Goal: Task Accomplishment & Management: Manage account settings

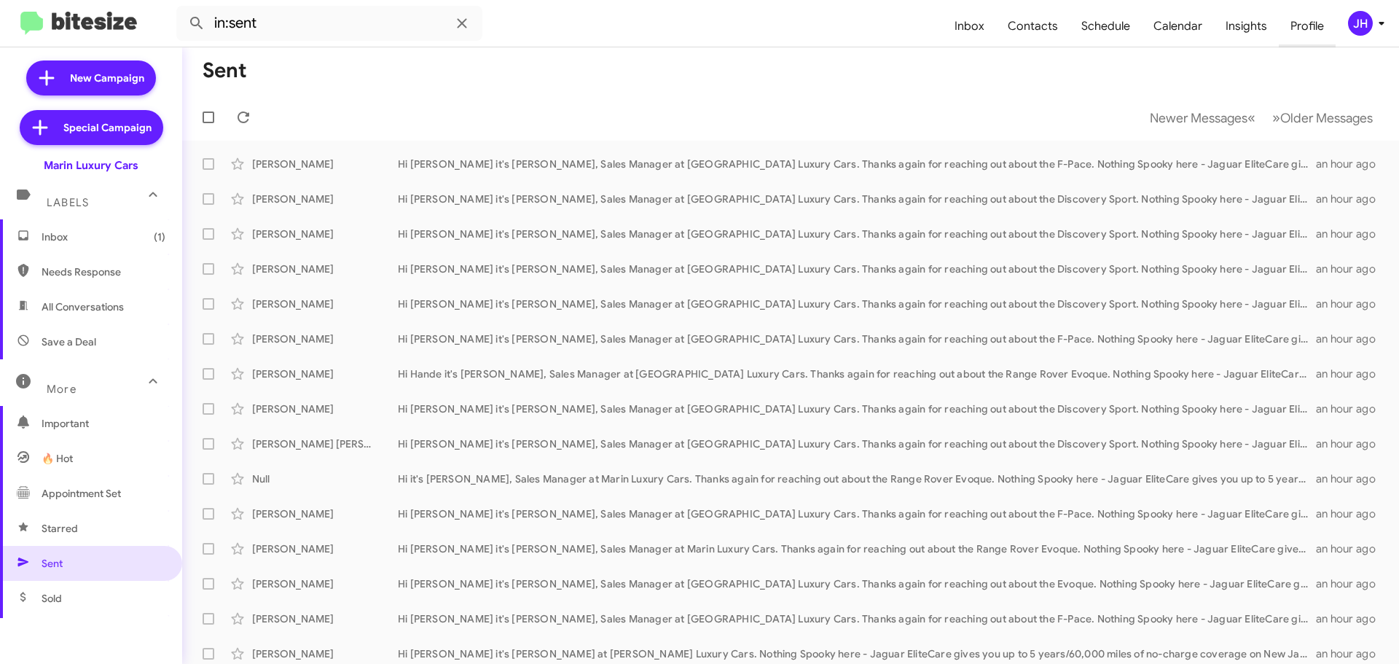
scroll to position [219, 0]
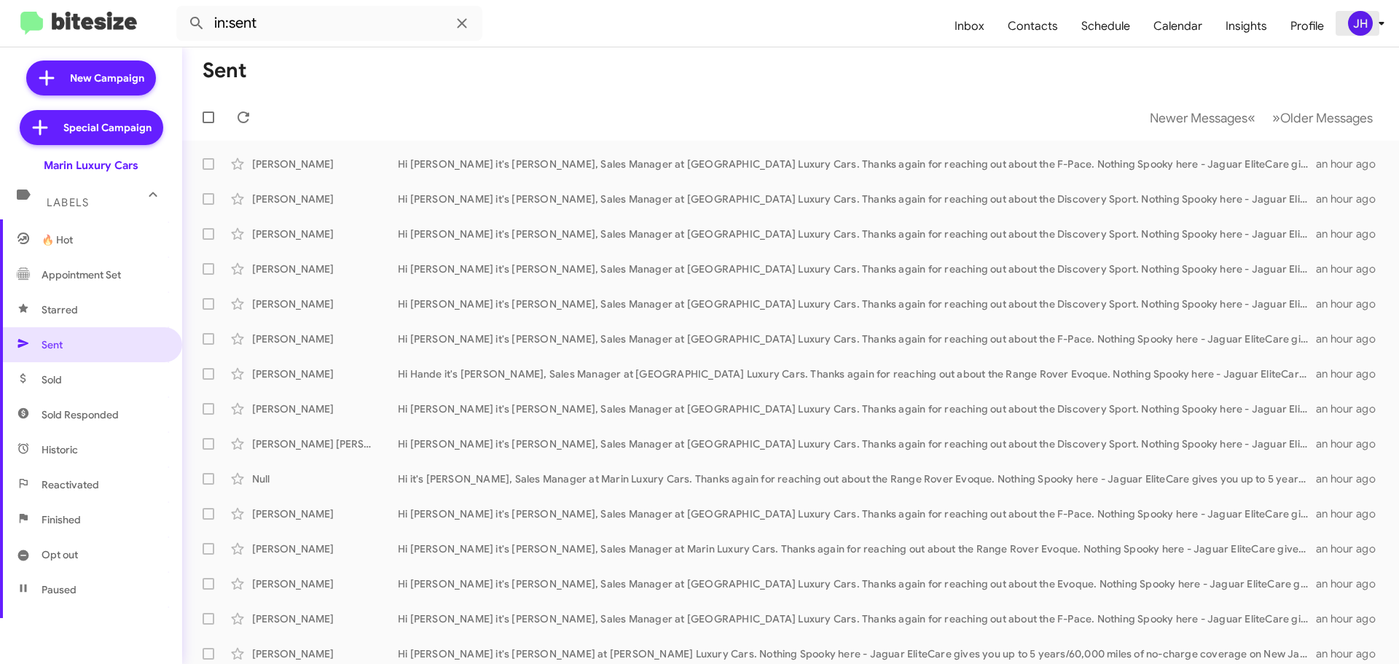
click at [1347, 28] on span "JH" at bounding box center [1369, 23] width 44 height 25
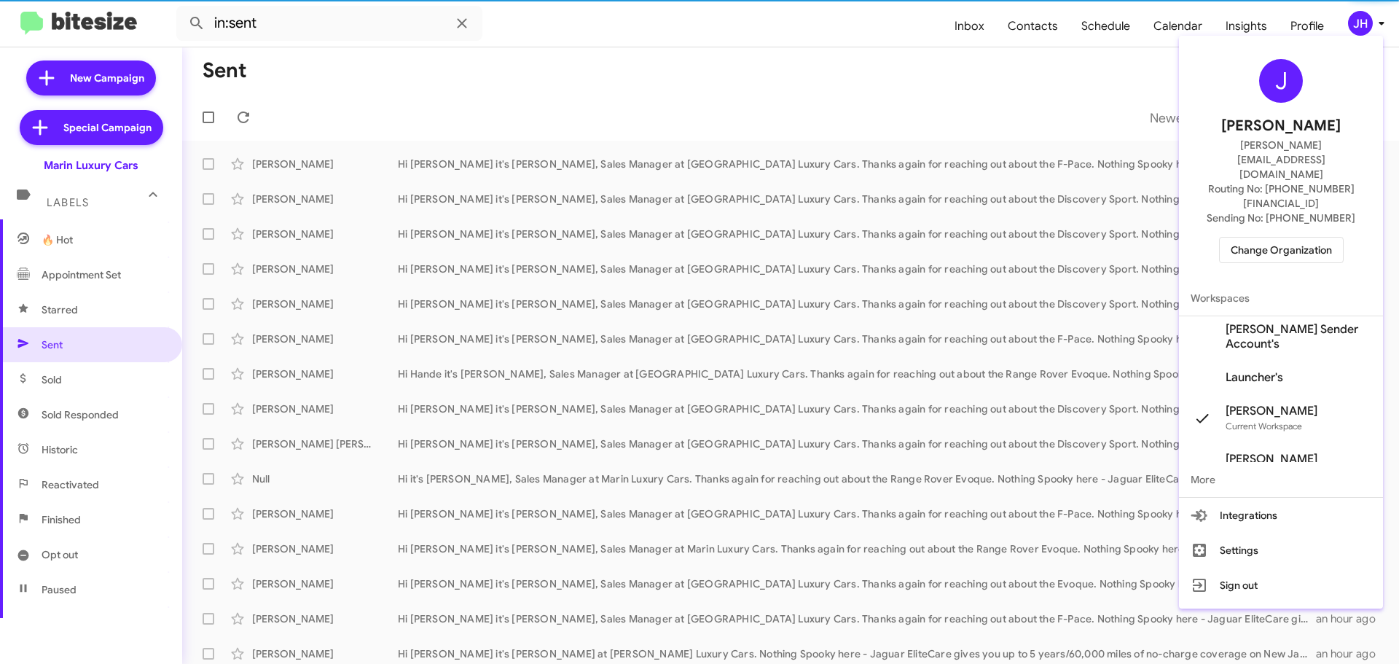
click at [1269, 238] on span "Change Organization" at bounding box center [1281, 250] width 101 height 25
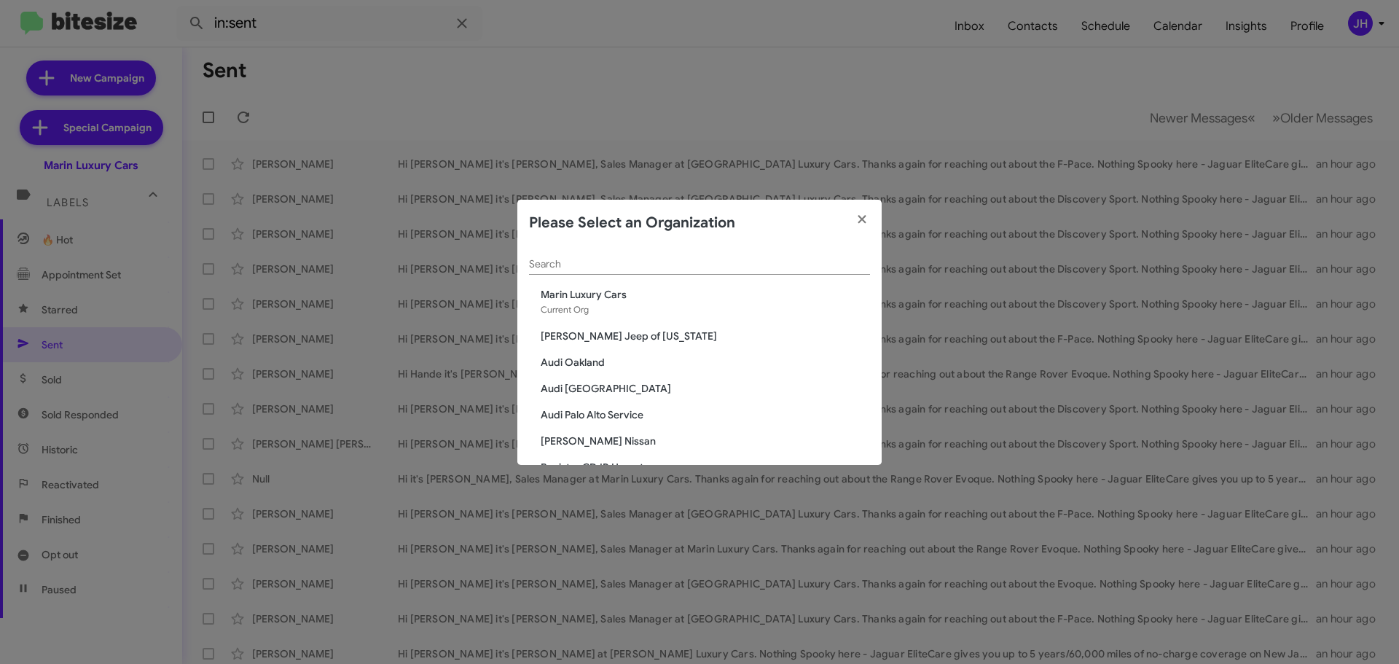
click at [552, 265] on input "Search" at bounding box center [699, 265] width 341 height 12
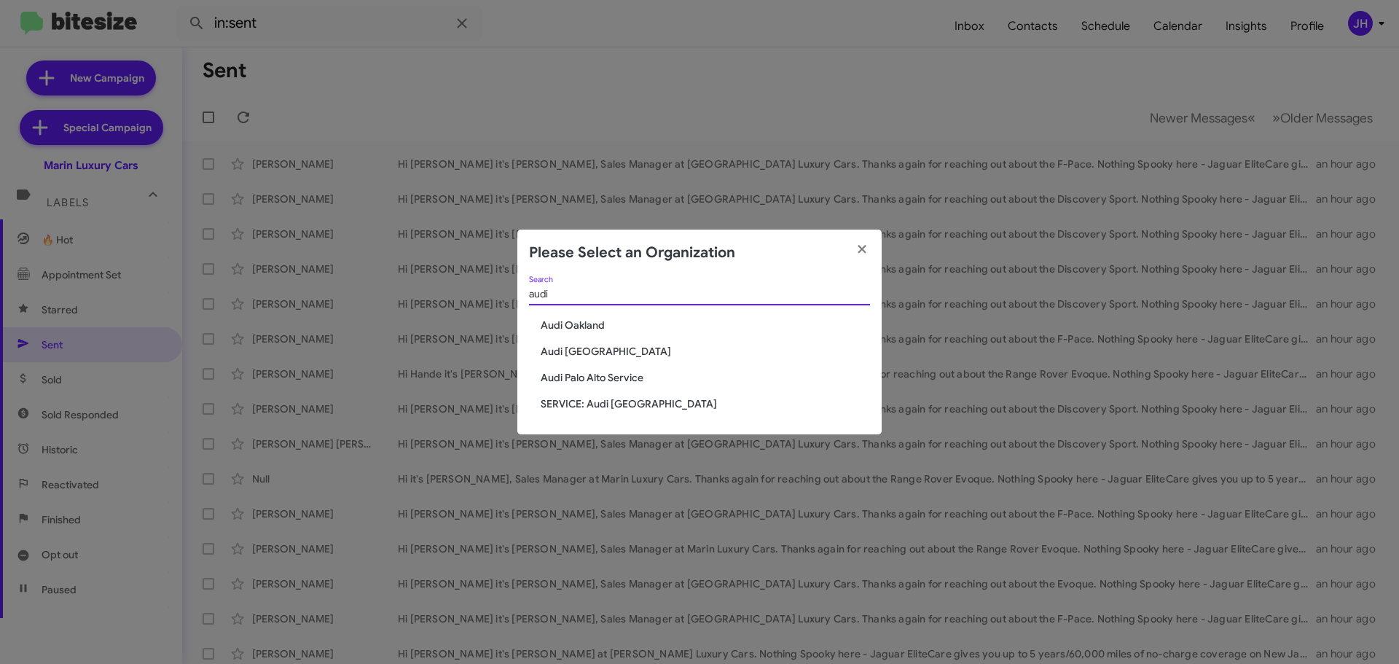
type input "audi"
click at [600, 325] on span "Audi Oakland" at bounding box center [705, 325] width 329 height 15
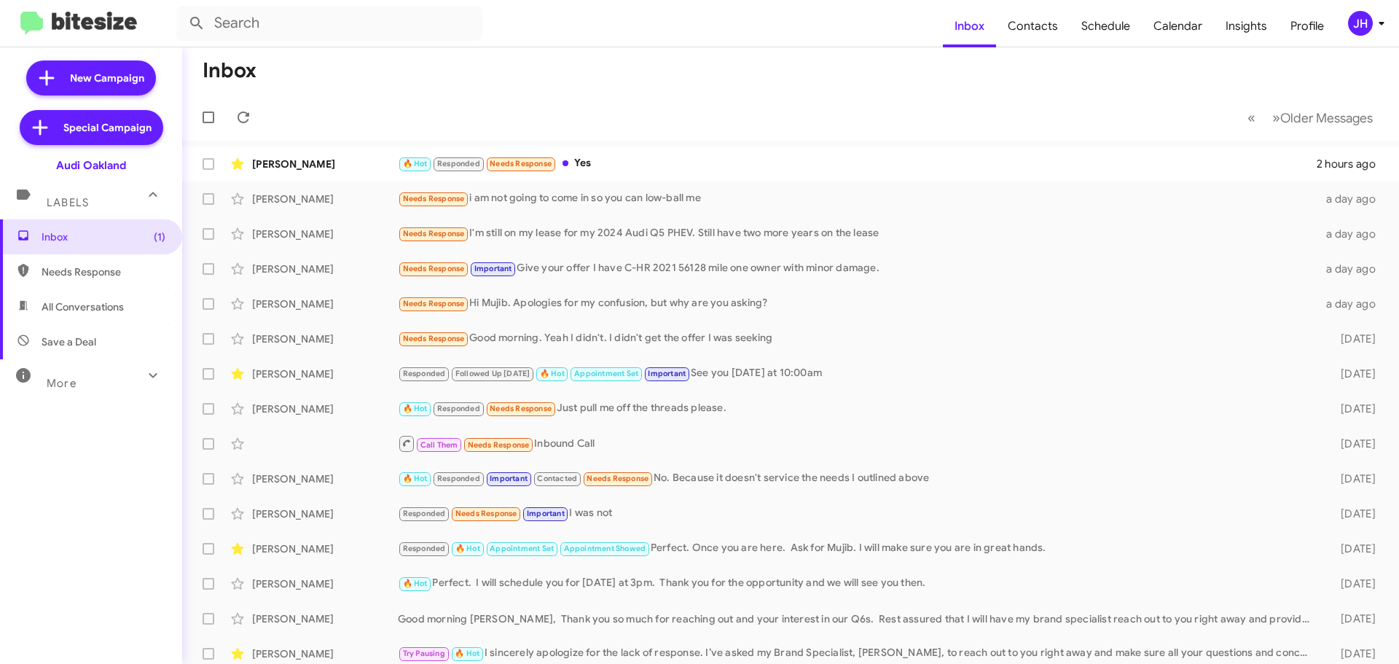
click at [1358, 18] on div "JH" at bounding box center [1360, 23] width 25 height 25
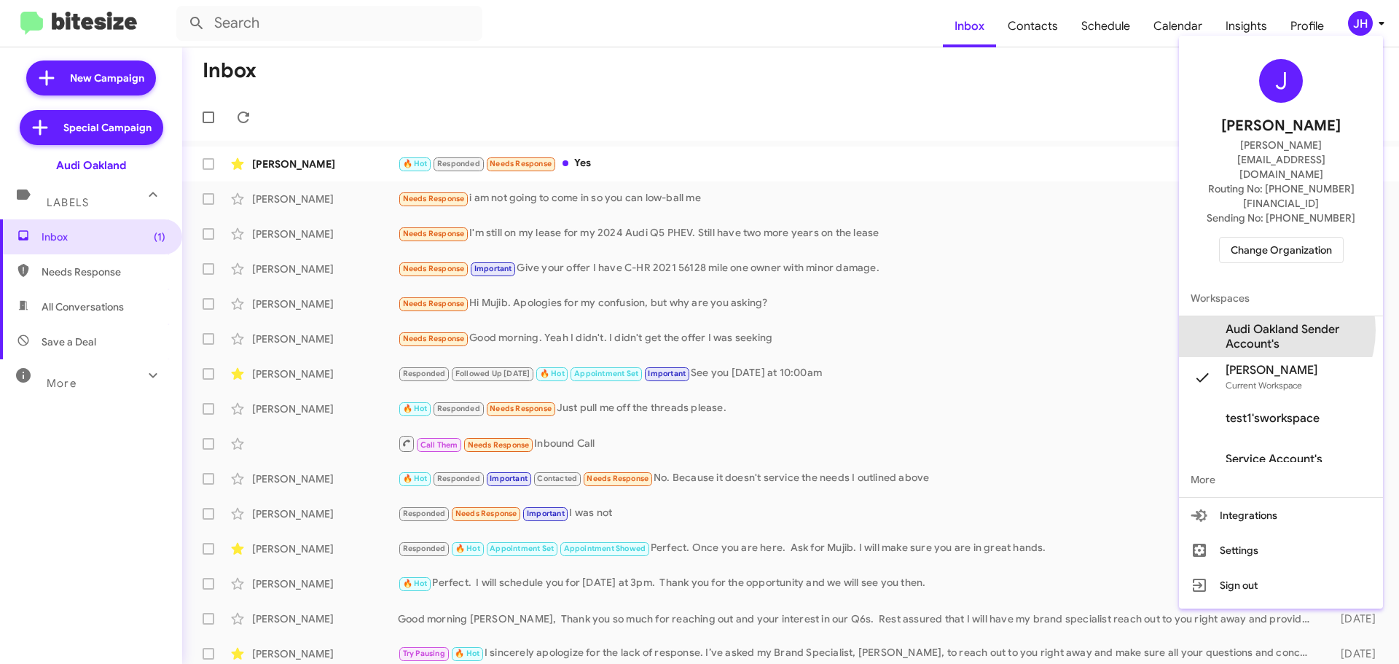
click at [1267, 322] on span "Audi Oakland Sender Account's" at bounding box center [1299, 336] width 146 height 29
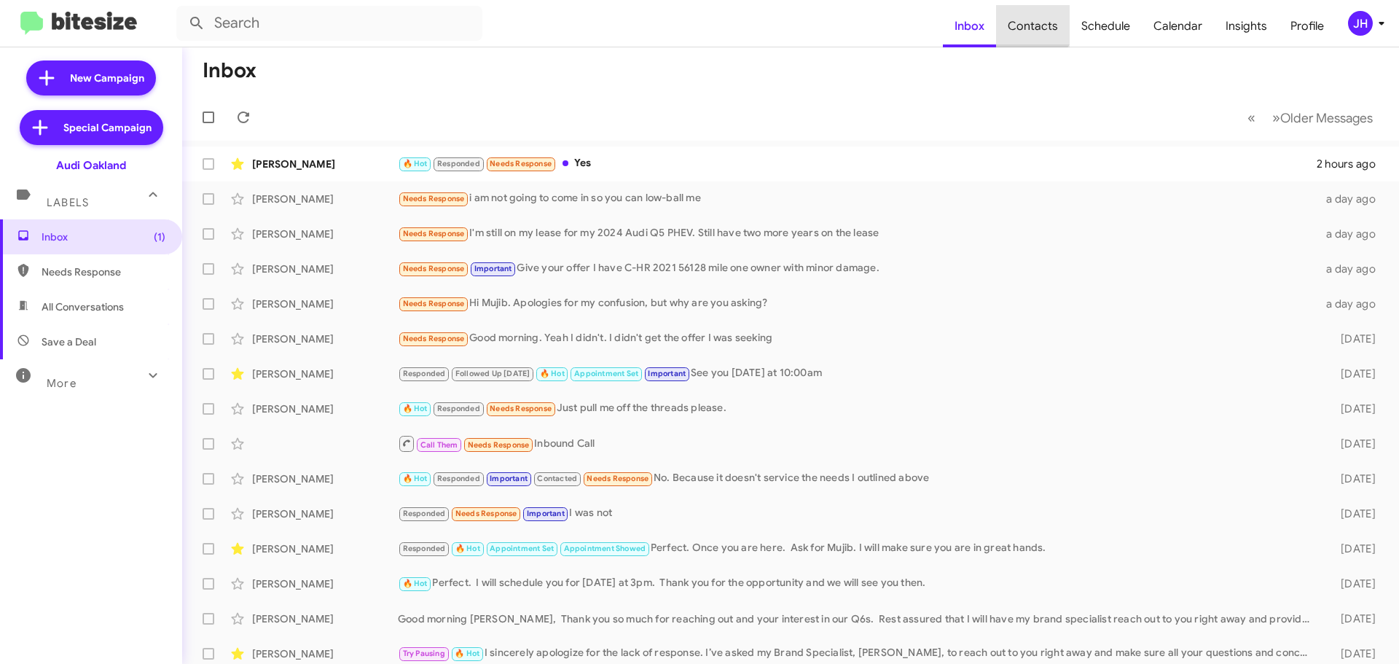
click at [1037, 21] on span "Contacts" at bounding box center [1033, 26] width 74 height 42
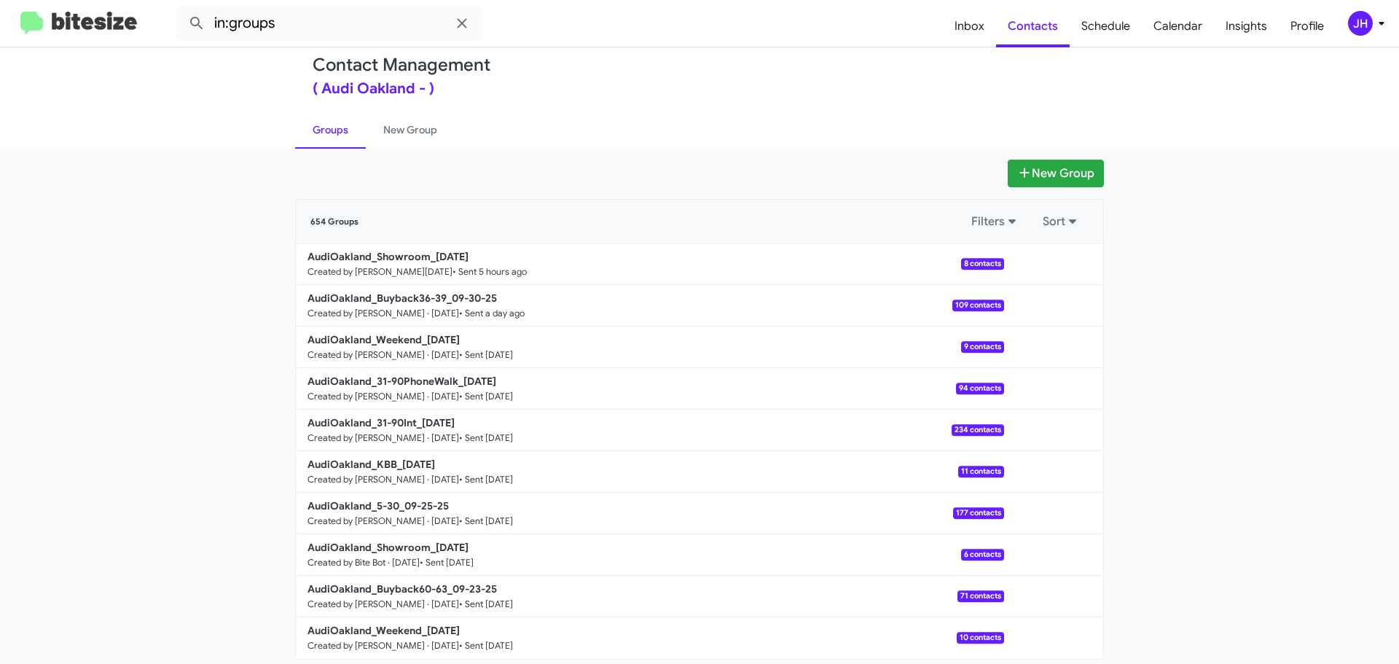
scroll to position [52, 0]
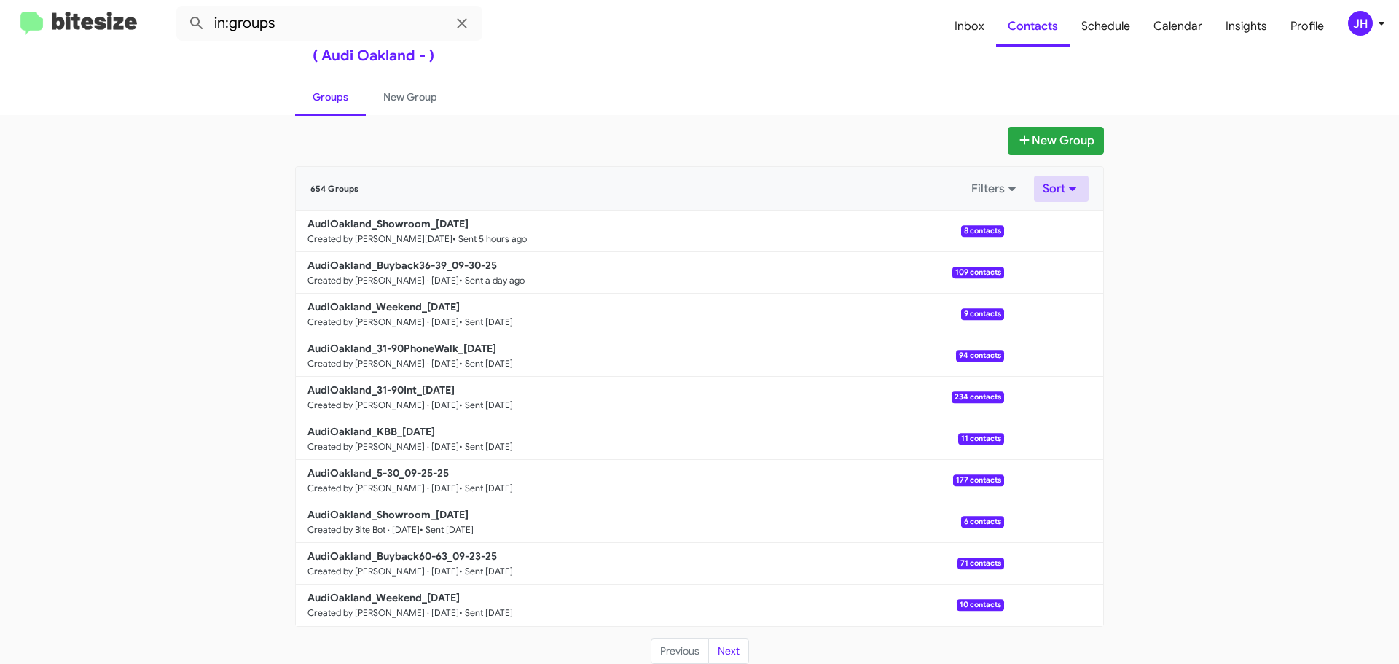
click at [1053, 189] on button "Sort" at bounding box center [1061, 189] width 55 height 26
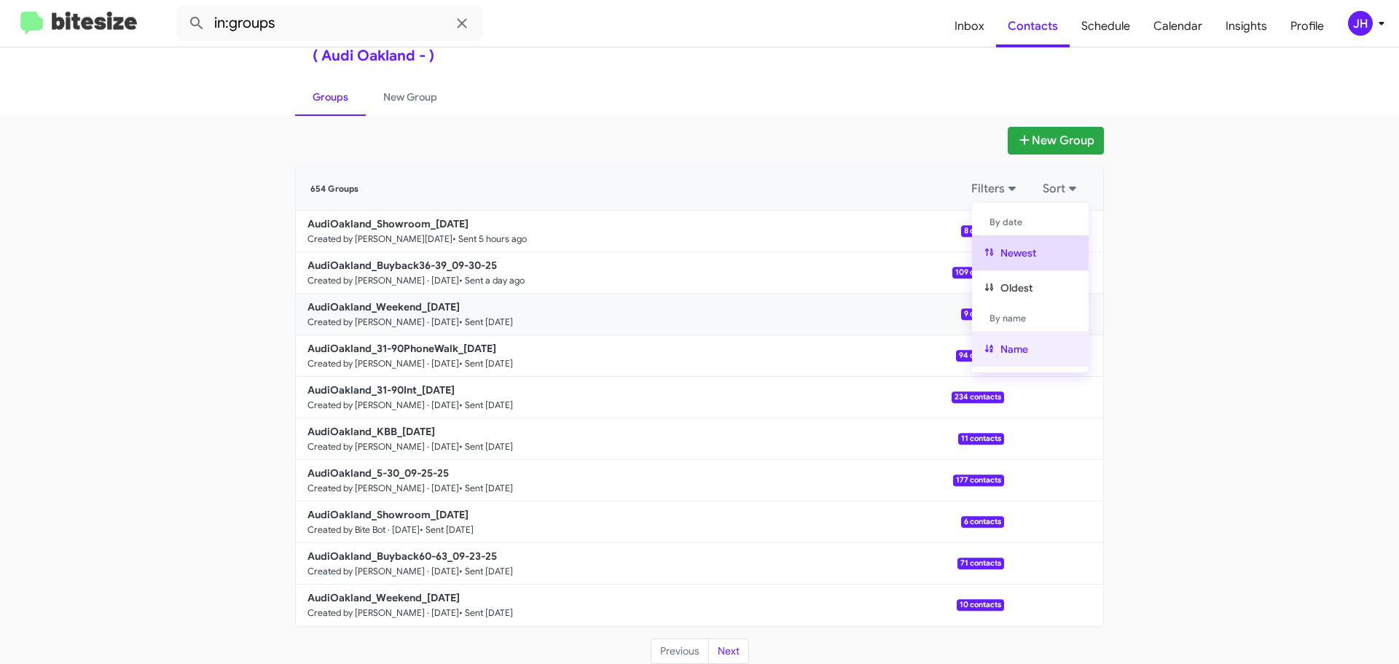
click at [1028, 347] on button "Name" at bounding box center [1030, 349] width 117 height 35
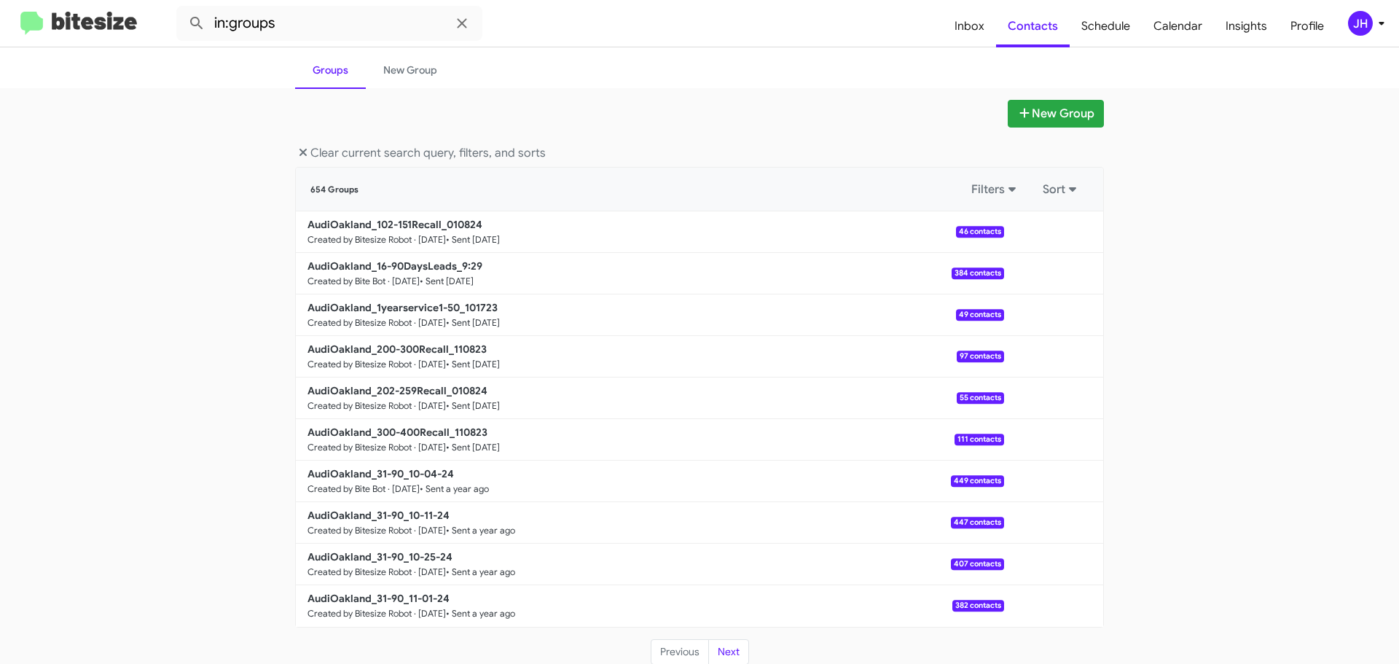
scroll to position [79, 0]
click at [719, 646] on button "Next" at bounding box center [728, 651] width 41 height 26
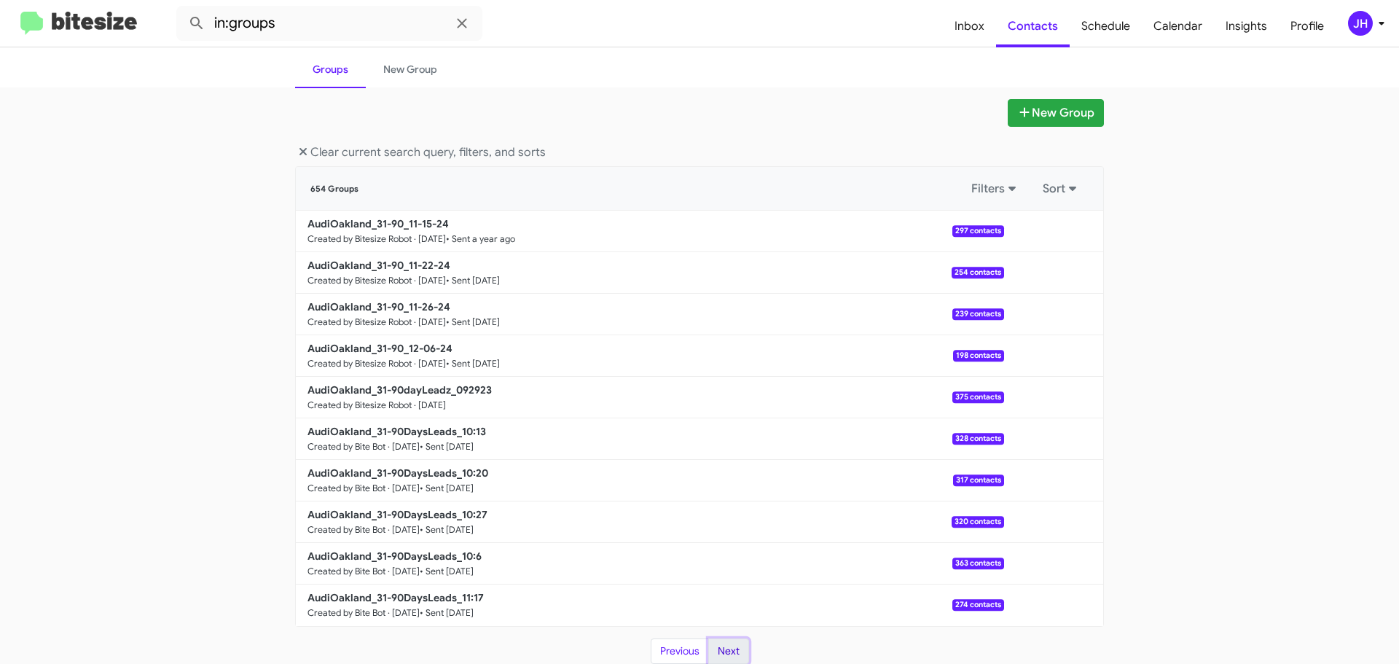
click at [719, 646] on button "Next" at bounding box center [728, 651] width 41 height 26
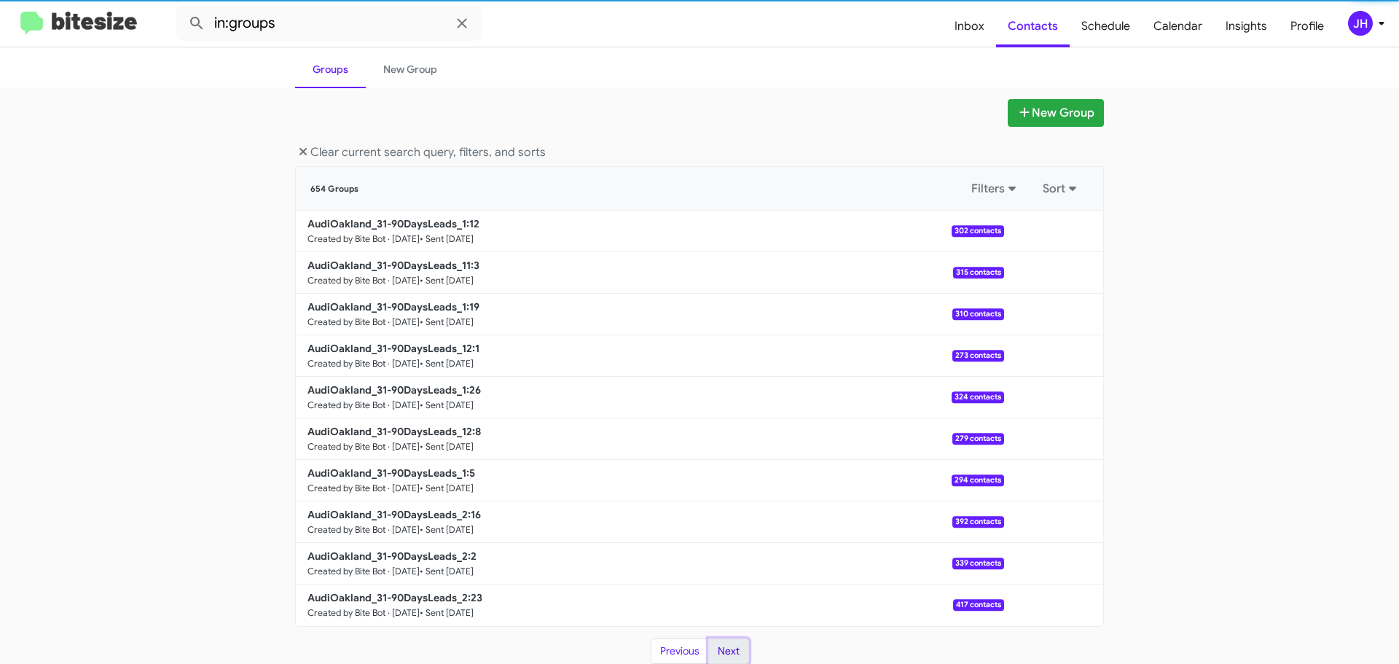
click at [719, 646] on button "Next" at bounding box center [728, 651] width 41 height 26
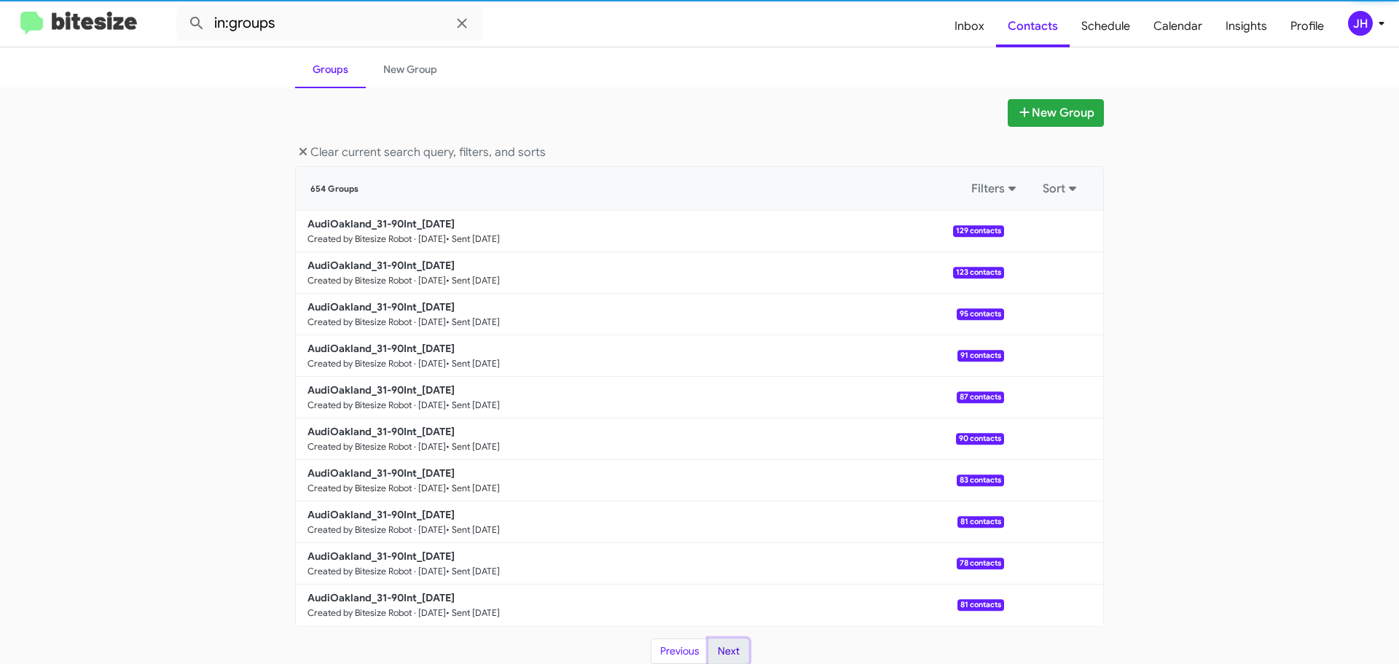
click at [719, 646] on button "Next" at bounding box center [728, 651] width 41 height 26
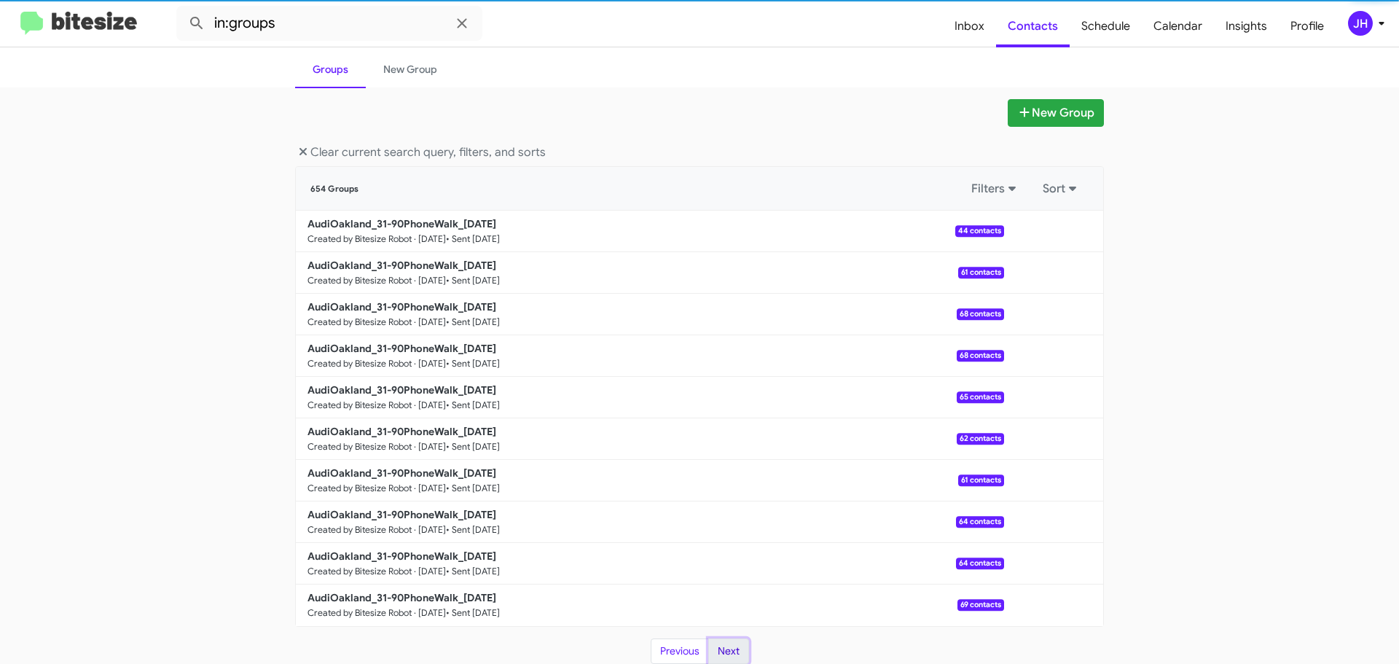
click at [719, 646] on button "Next" at bounding box center [728, 651] width 41 height 26
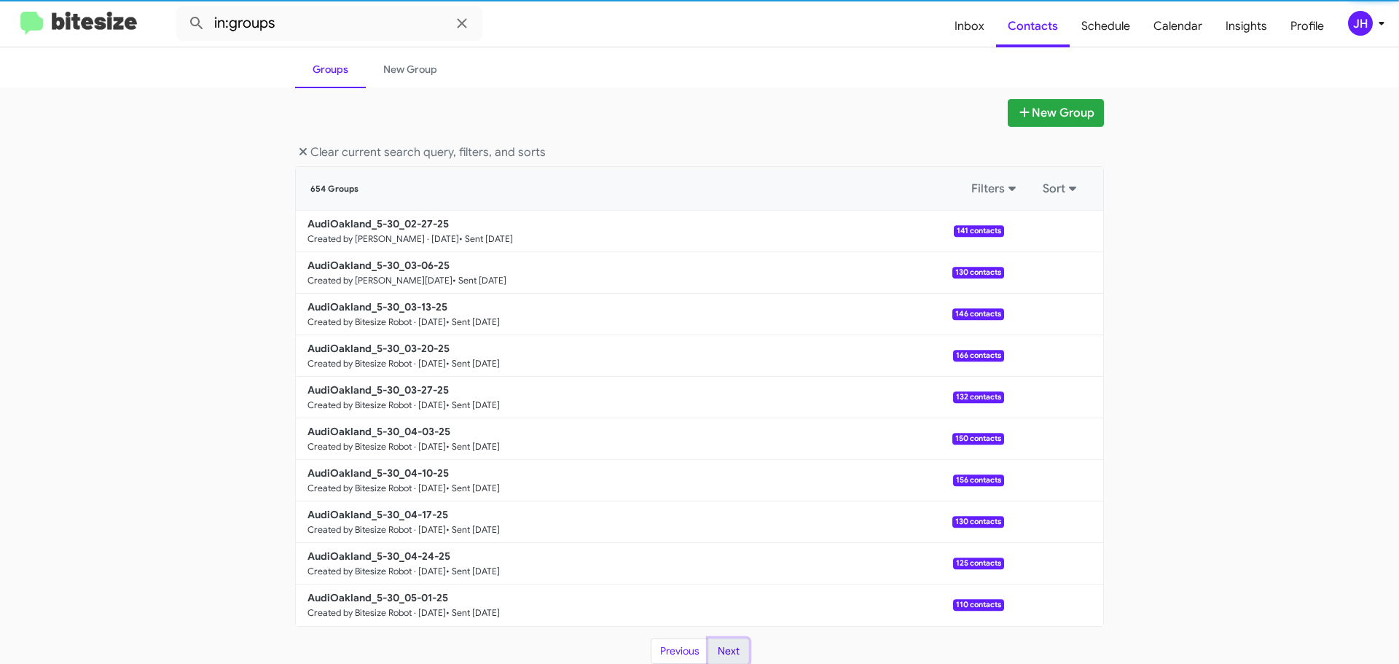
click at [719, 646] on button "Next" at bounding box center [728, 651] width 41 height 26
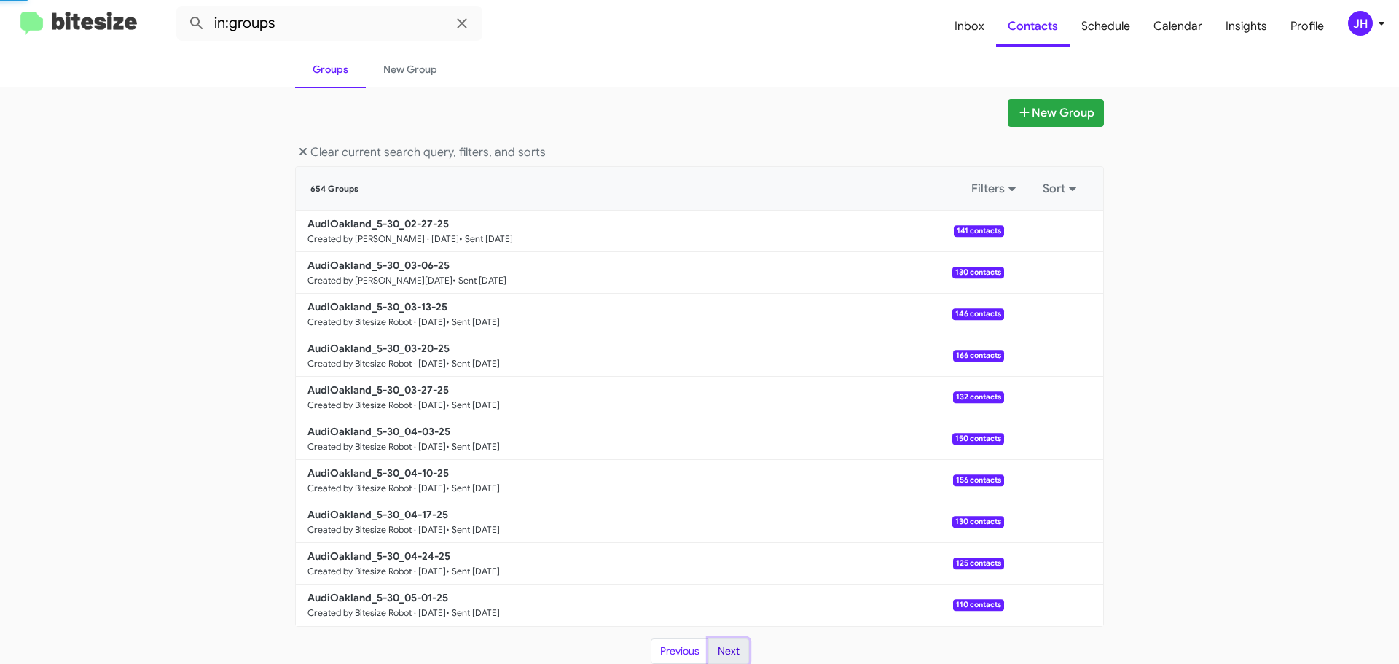
click at [719, 646] on button "Next" at bounding box center [728, 651] width 41 height 26
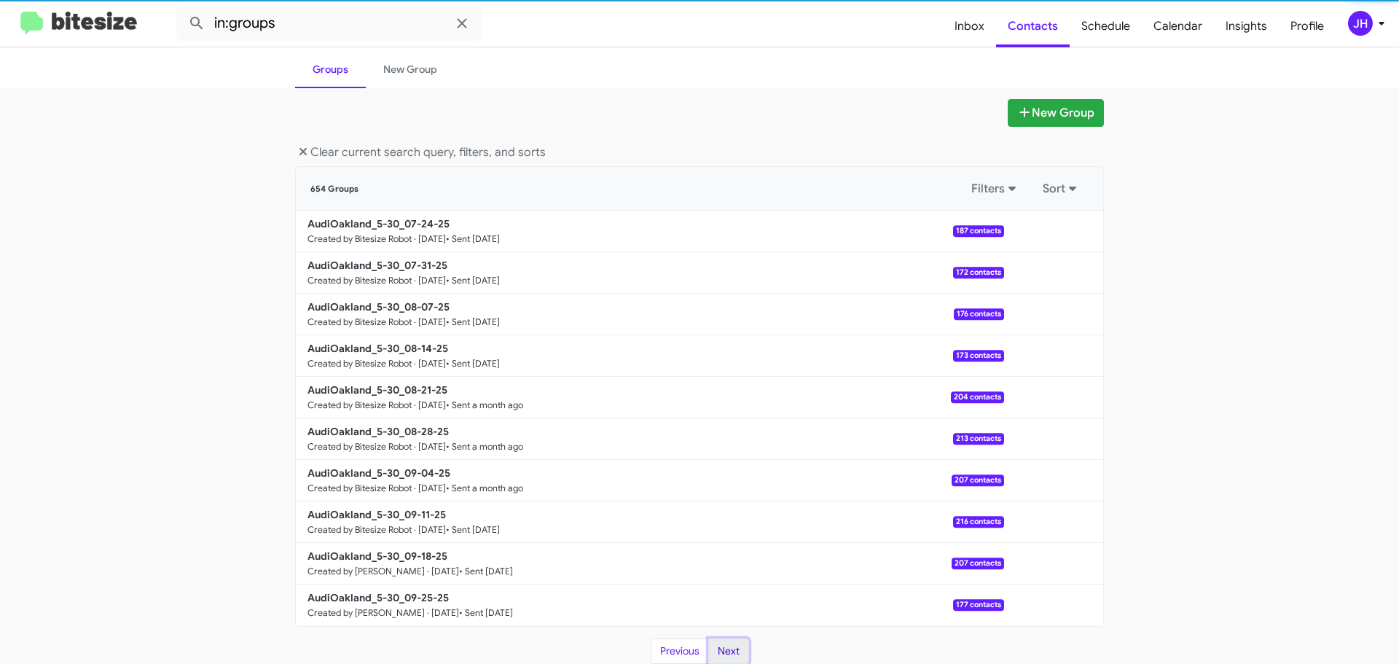
click at [719, 646] on button "Next" at bounding box center [728, 651] width 41 height 26
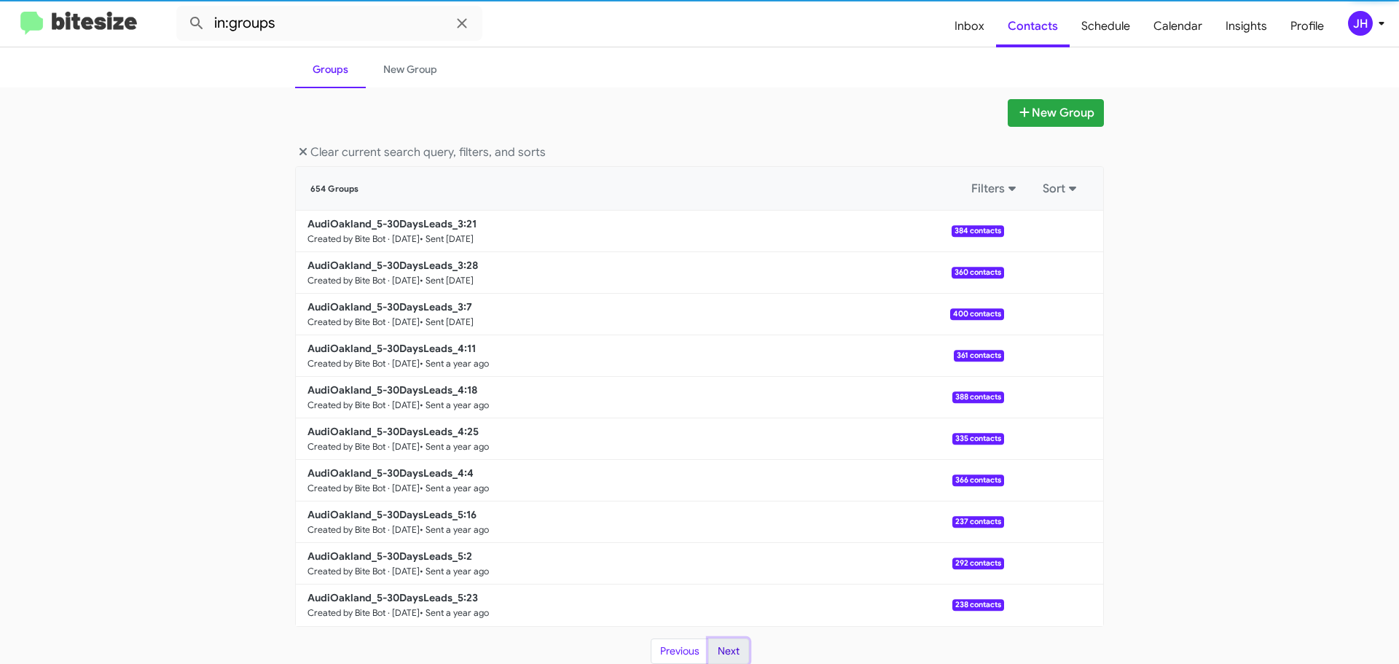
click at [719, 646] on button "Next" at bounding box center [728, 651] width 41 height 26
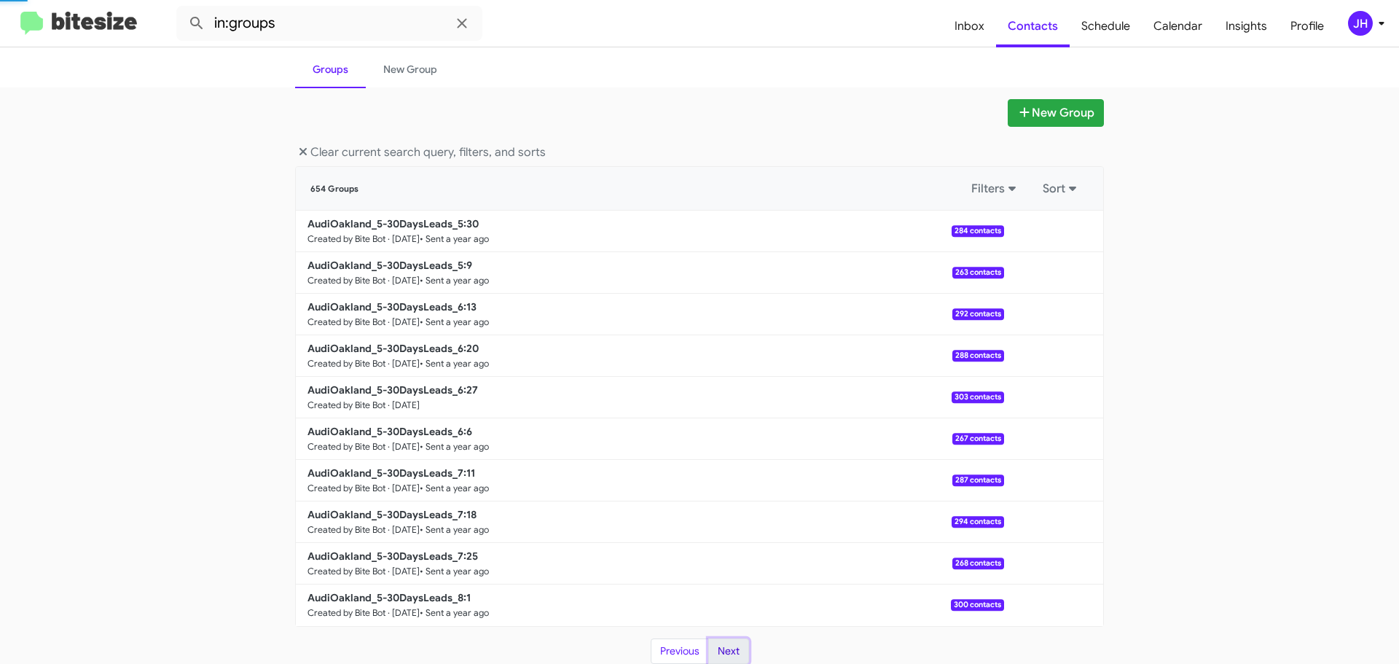
click at [719, 646] on button "Next" at bounding box center [728, 651] width 41 height 26
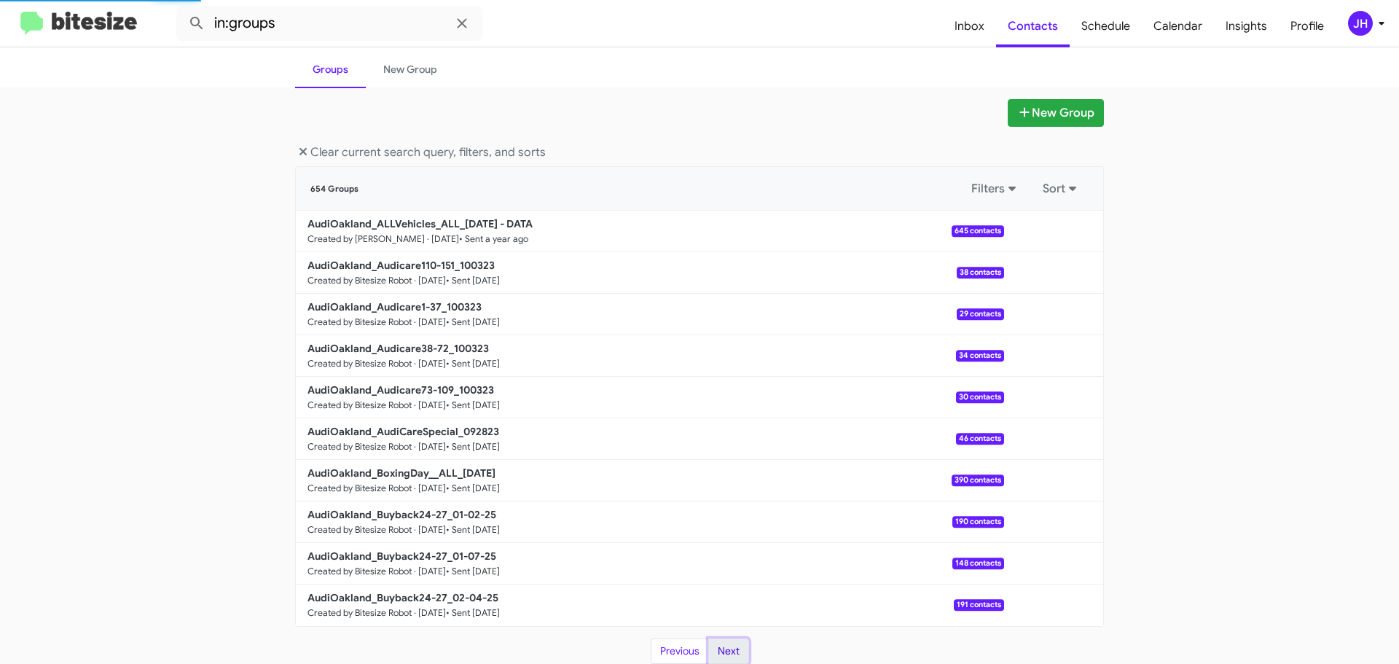
click at [719, 646] on button "Next" at bounding box center [728, 651] width 41 height 26
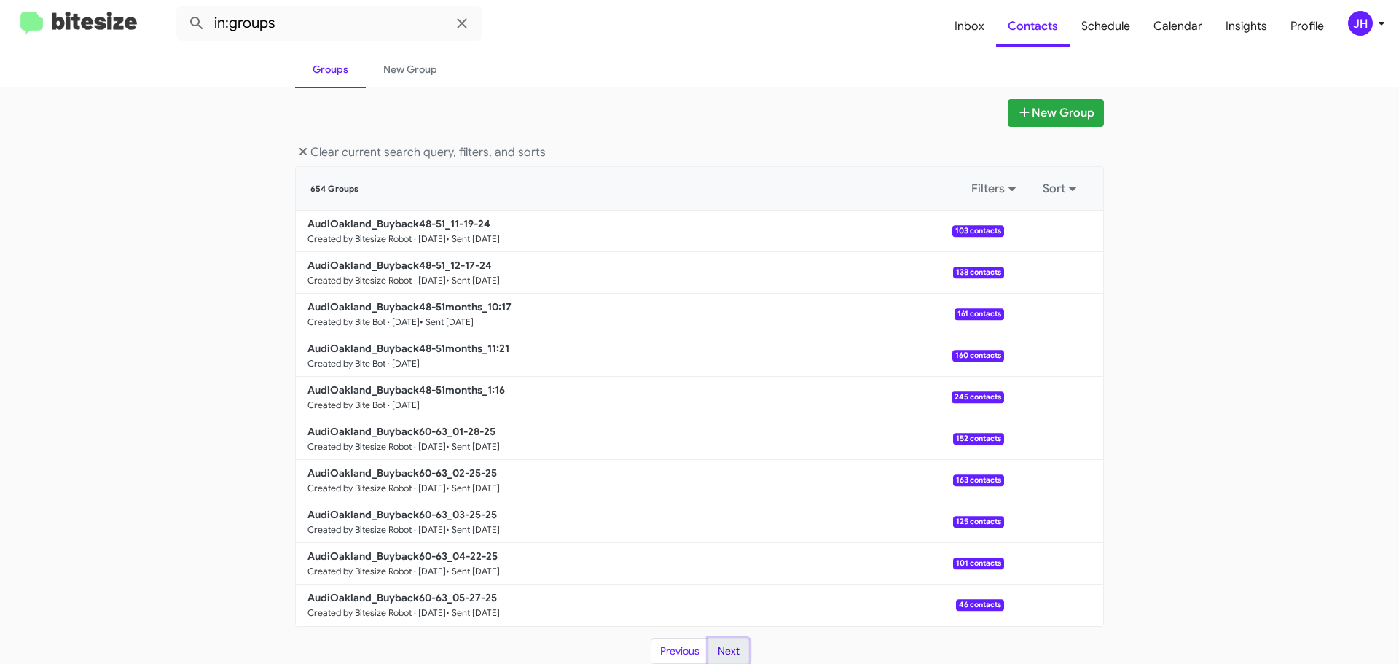
click at [719, 646] on button "Next" at bounding box center [728, 651] width 41 height 26
drag, startPoint x: 1081, startPoint y: 32, endPoint x: 1071, endPoint y: 26, distance: 11.1
click at [1081, 32] on span "Schedule" at bounding box center [1106, 26] width 72 height 42
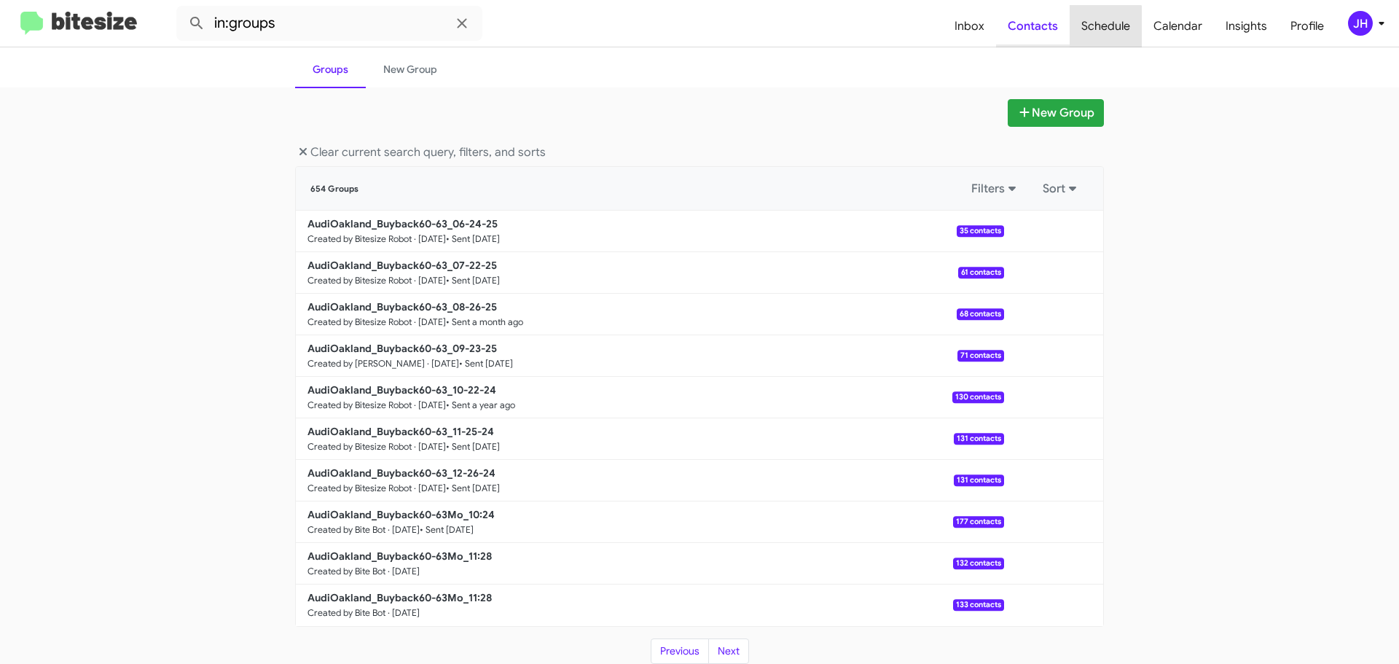
click at [1051, 23] on span "Contacts" at bounding box center [1033, 26] width 74 height 42
type input "in:groups"
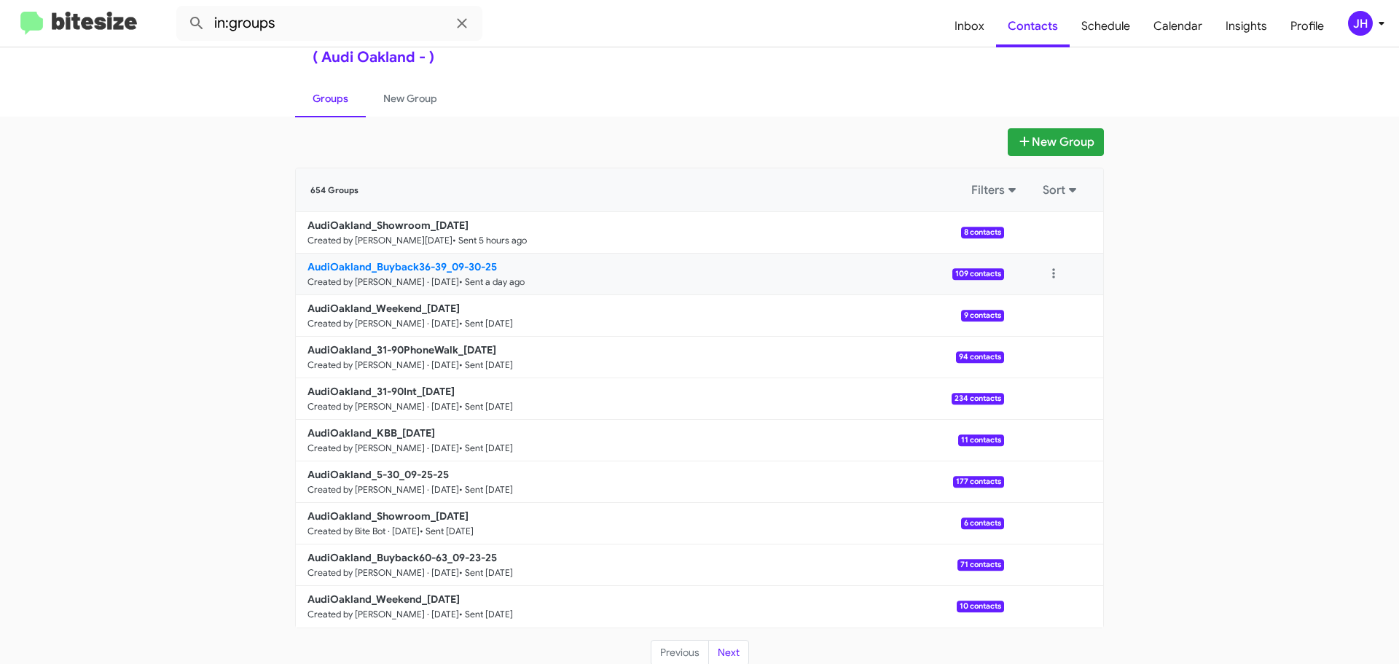
scroll to position [52, 0]
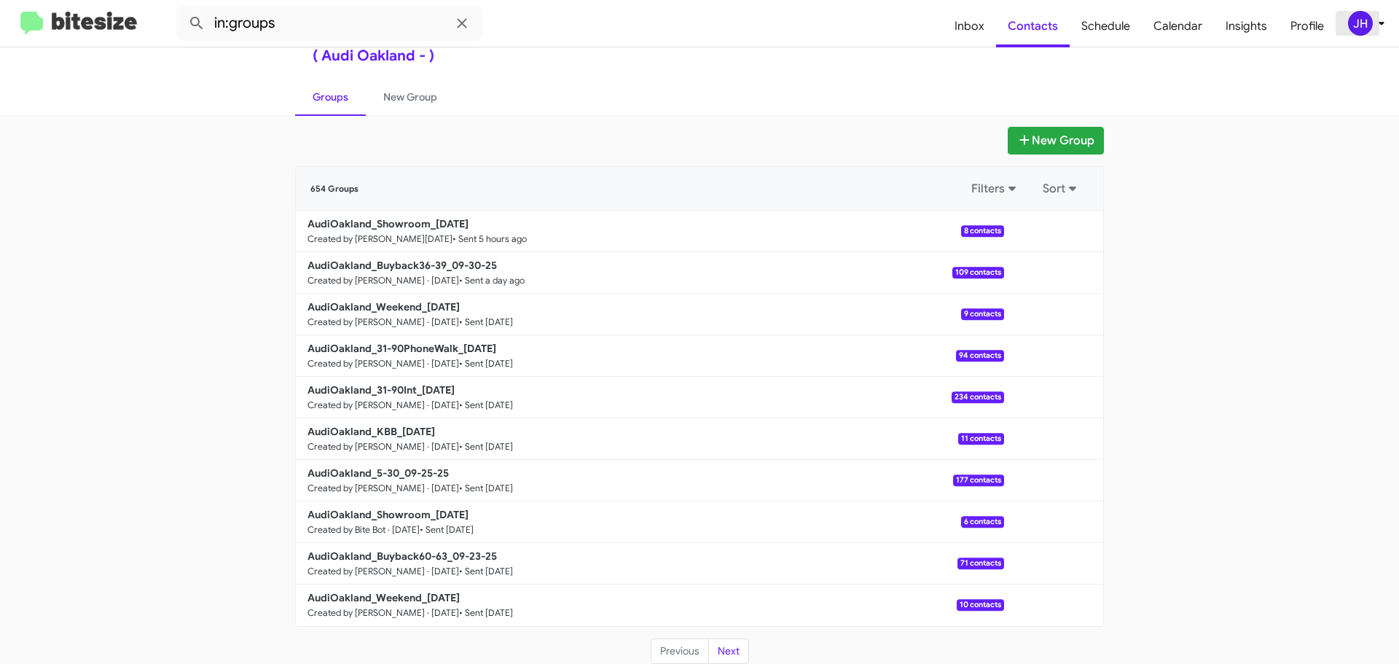
click at [1369, 16] on div "JH" at bounding box center [1360, 23] width 25 height 25
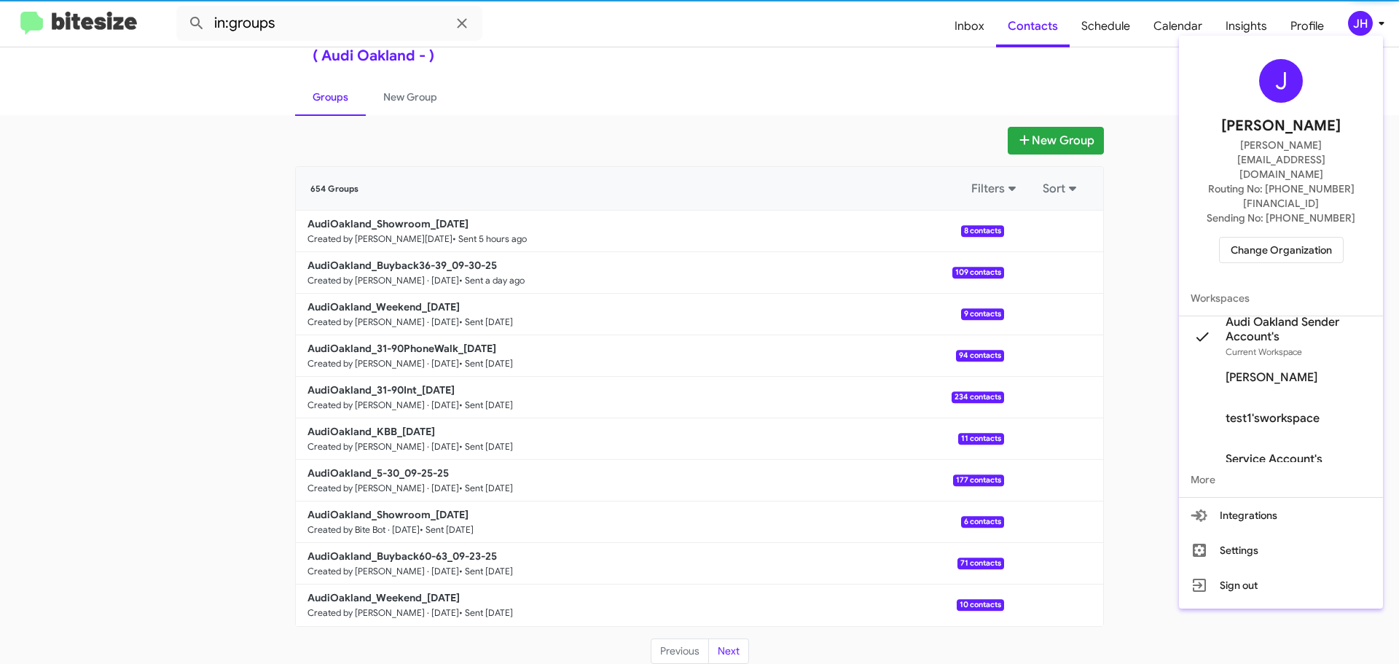
click at [1283, 238] on span "Change Organization" at bounding box center [1281, 250] width 101 height 25
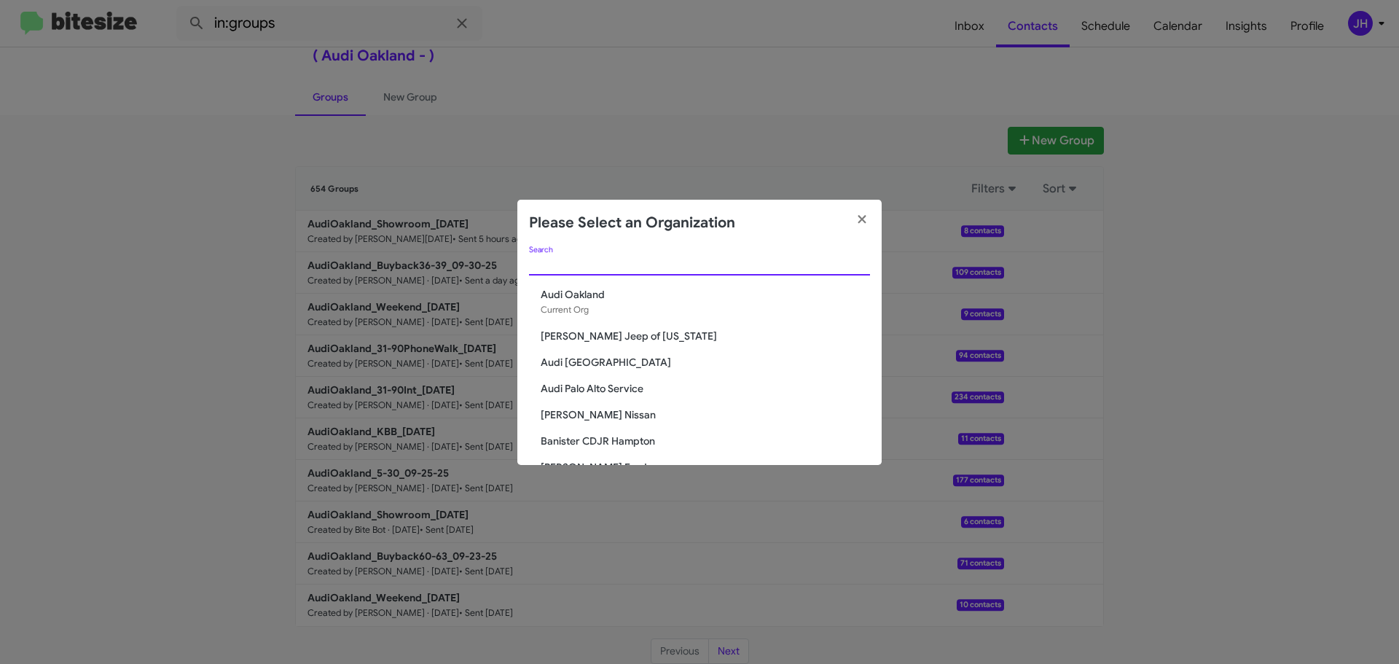
click at [547, 264] on input "Search" at bounding box center [699, 265] width 341 height 12
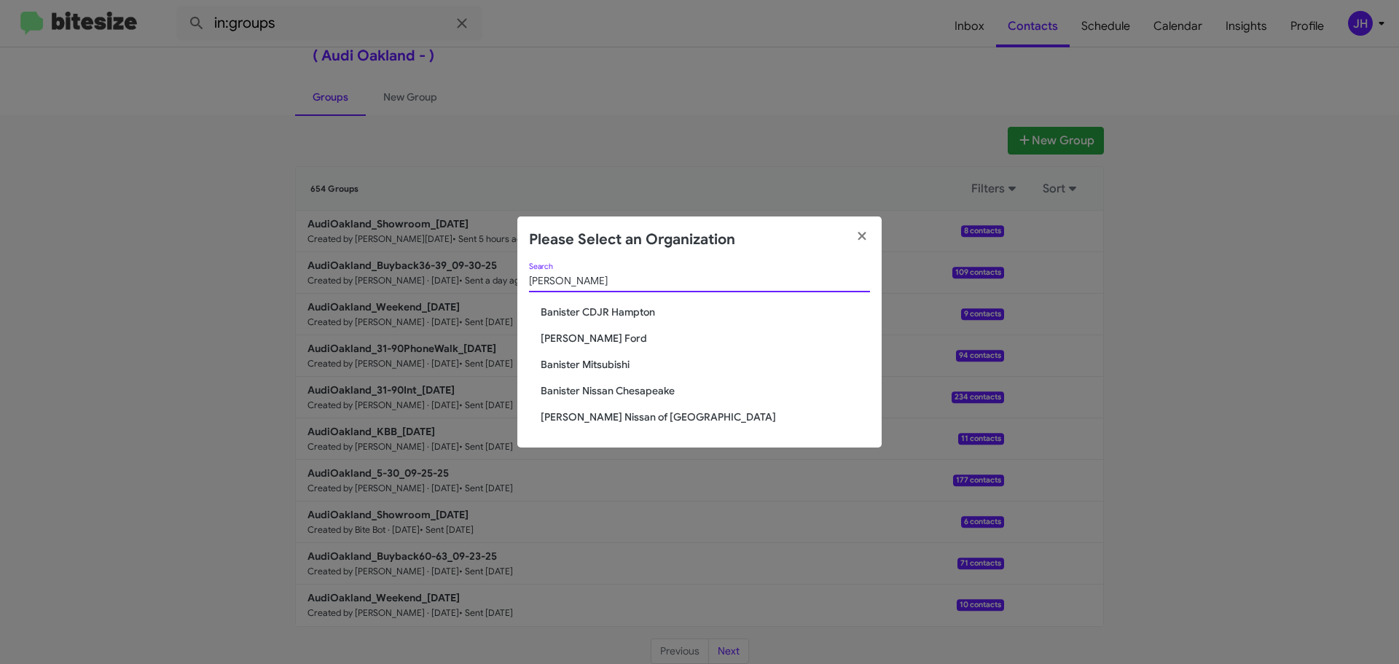
type input "banister"
click at [563, 338] on span "Banister Ford" at bounding box center [705, 338] width 329 height 15
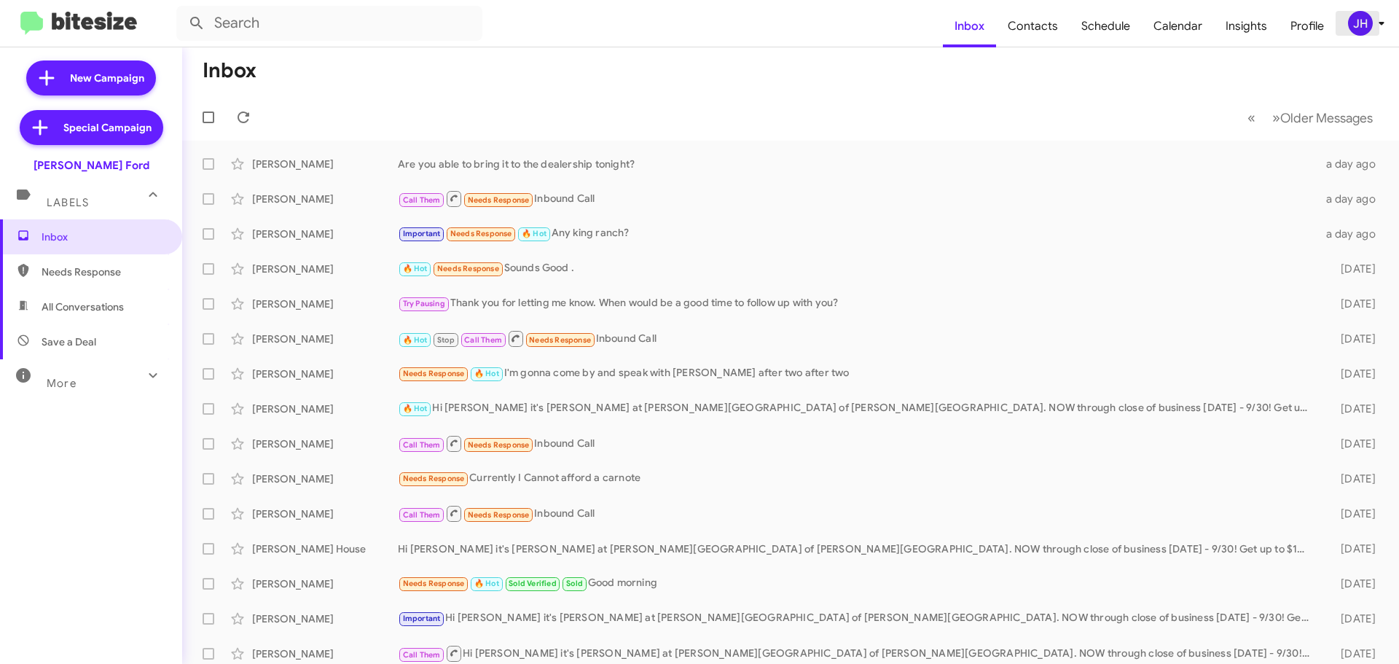
click at [1352, 32] on div "JH" at bounding box center [1360, 23] width 25 height 25
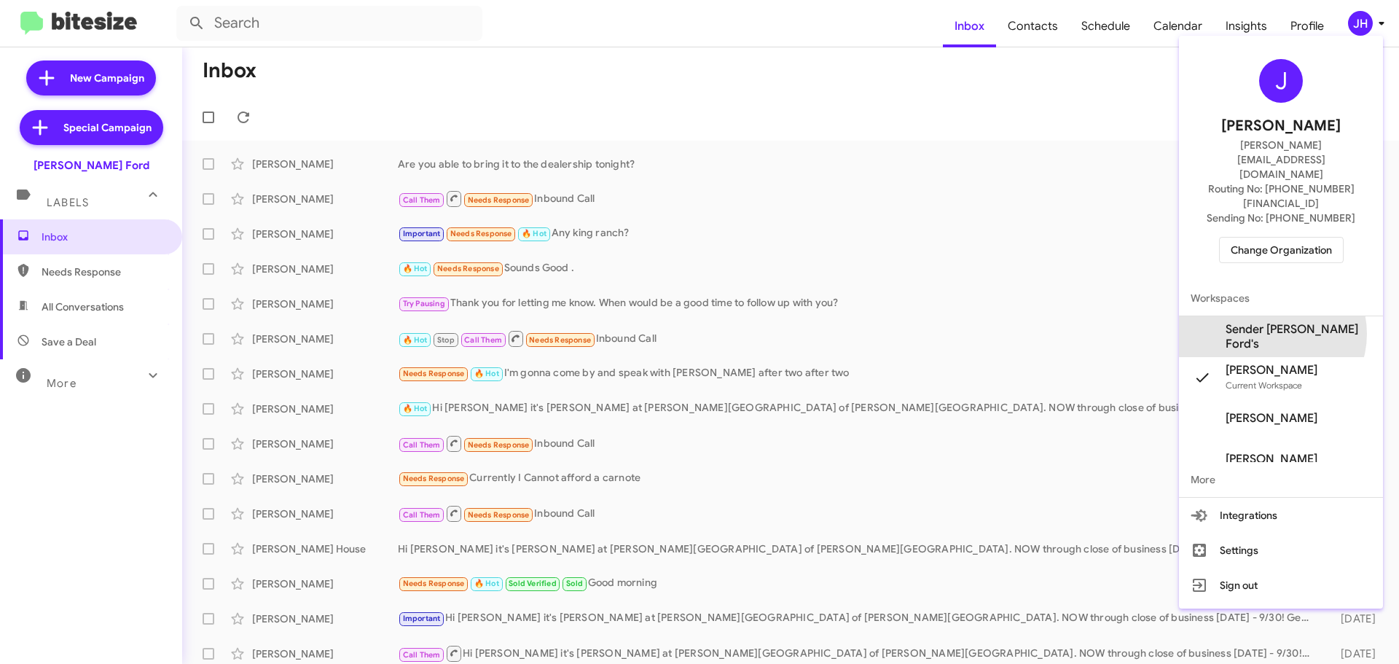
click at [1285, 322] on span "Sender Banister Ford's" at bounding box center [1299, 336] width 146 height 29
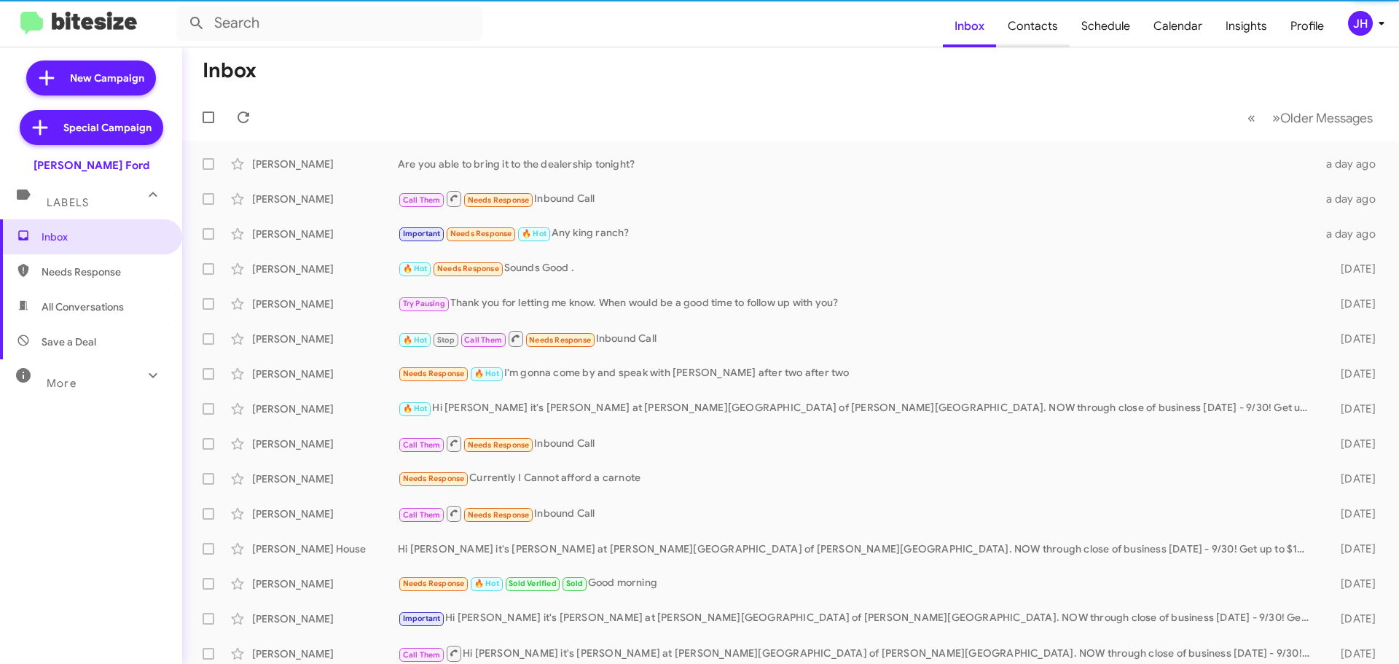
click at [1041, 29] on span "Contacts" at bounding box center [1033, 26] width 74 height 42
type input "in:groups"
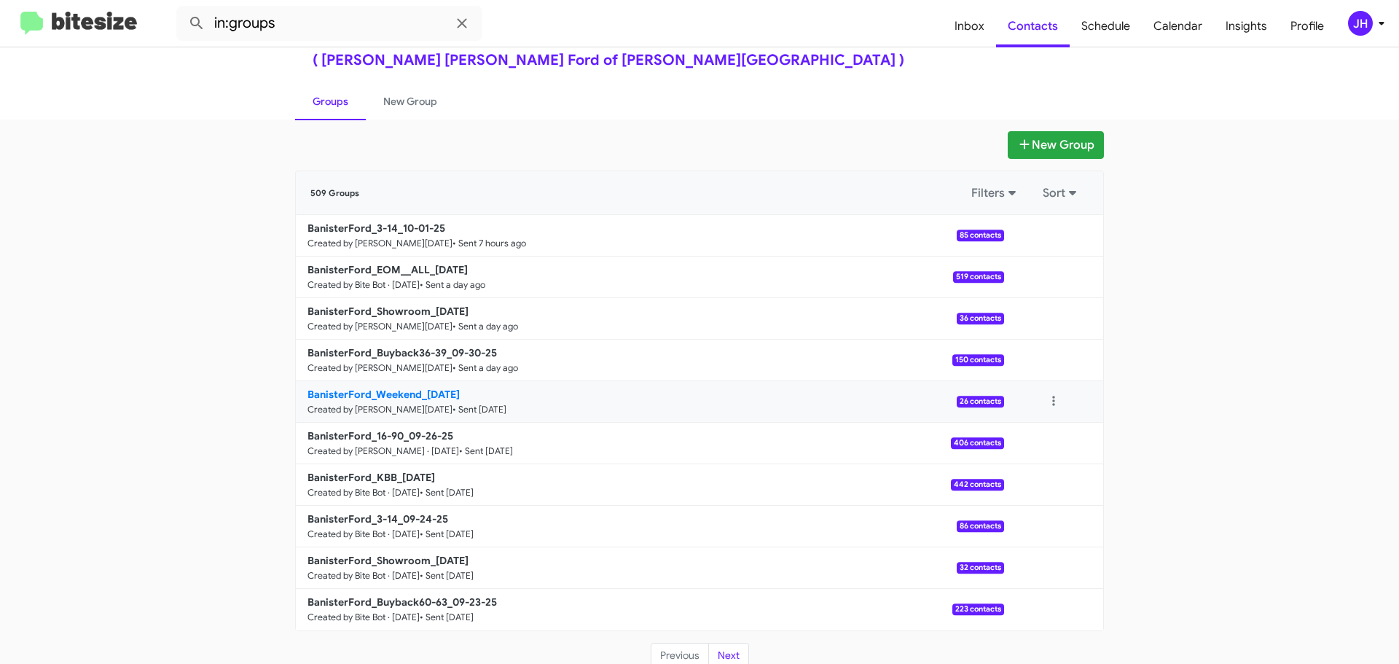
scroll to position [52, 0]
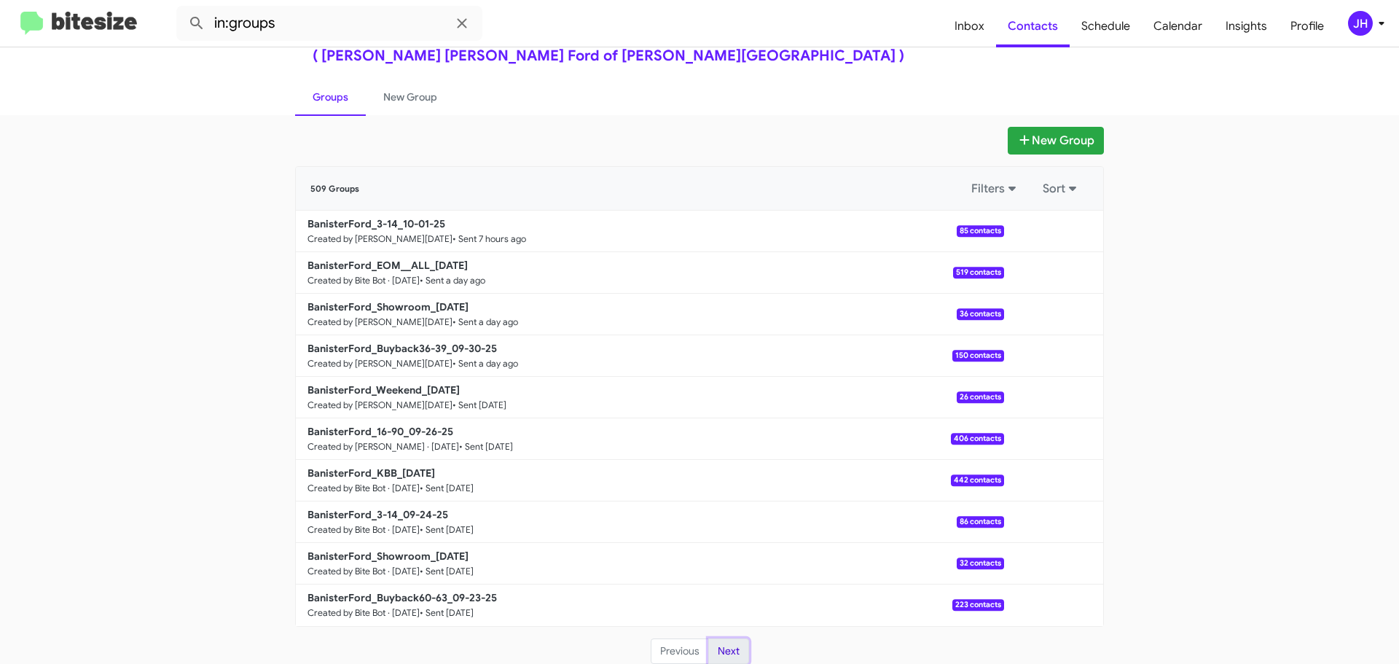
click at [717, 646] on button "Next" at bounding box center [728, 651] width 41 height 26
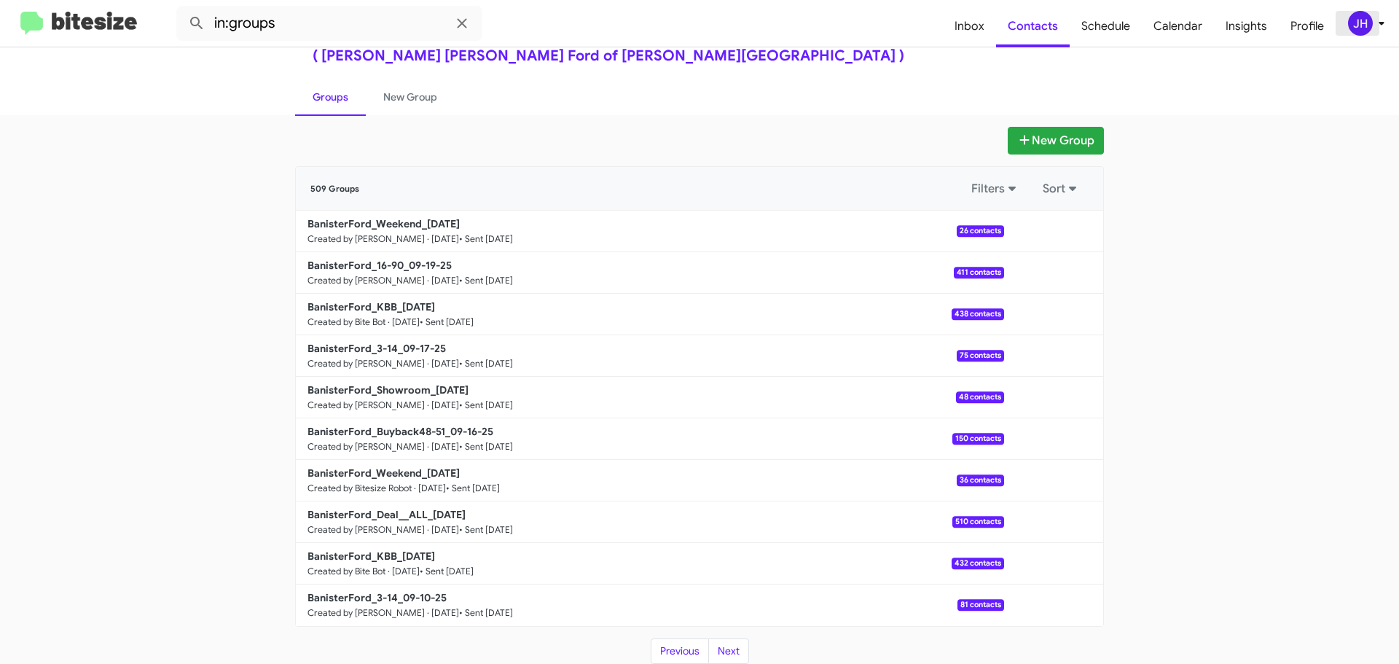
click at [1362, 26] on div "JH" at bounding box center [1360, 23] width 25 height 25
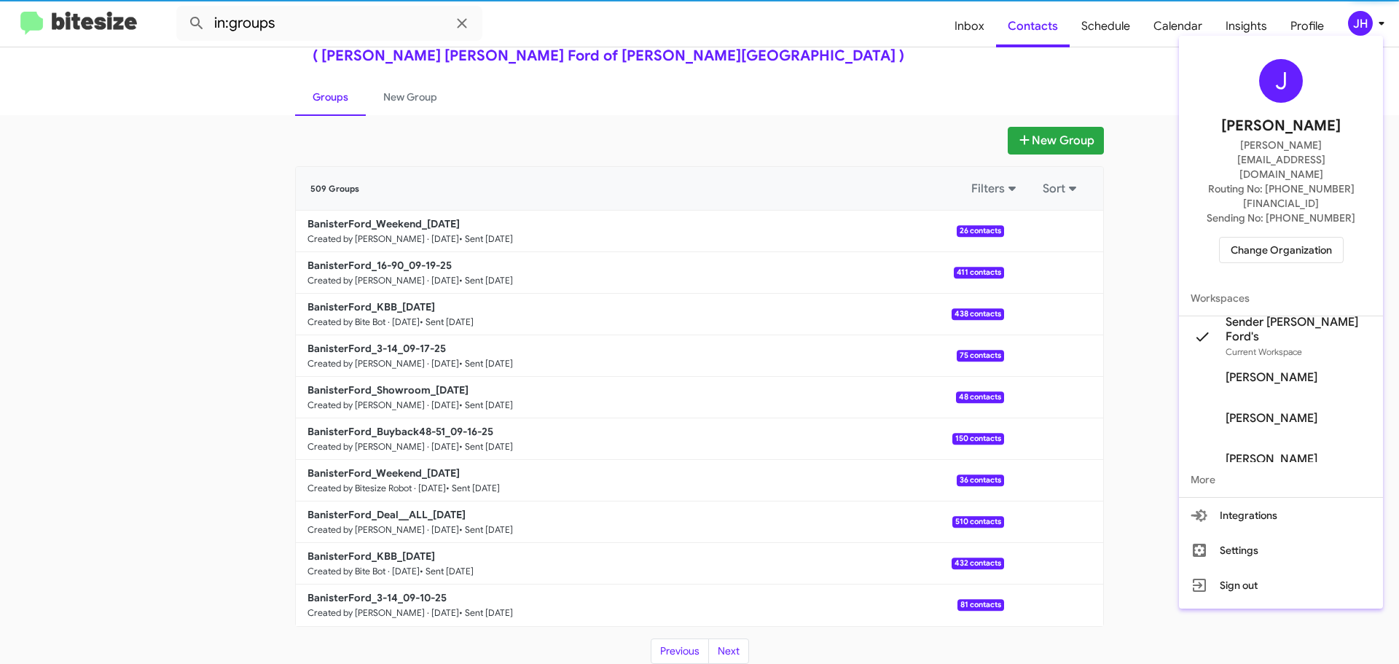
click at [1274, 219] on div "J [PERSON_NAME] [PERSON_NAME][EMAIL_ADDRESS][DOMAIN_NAME] Routing No: [PHONE_NU…" at bounding box center [1281, 161] width 204 height 239
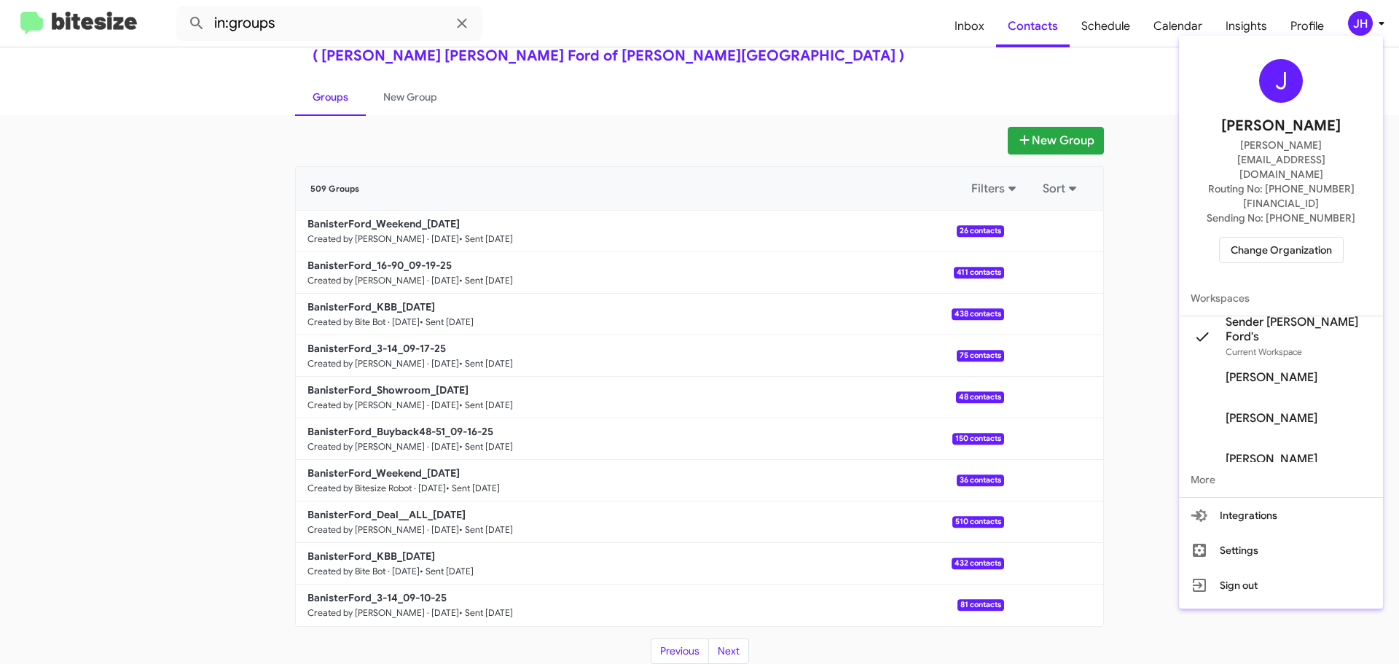
click at [1270, 238] on span "Change Organization" at bounding box center [1281, 250] width 101 height 25
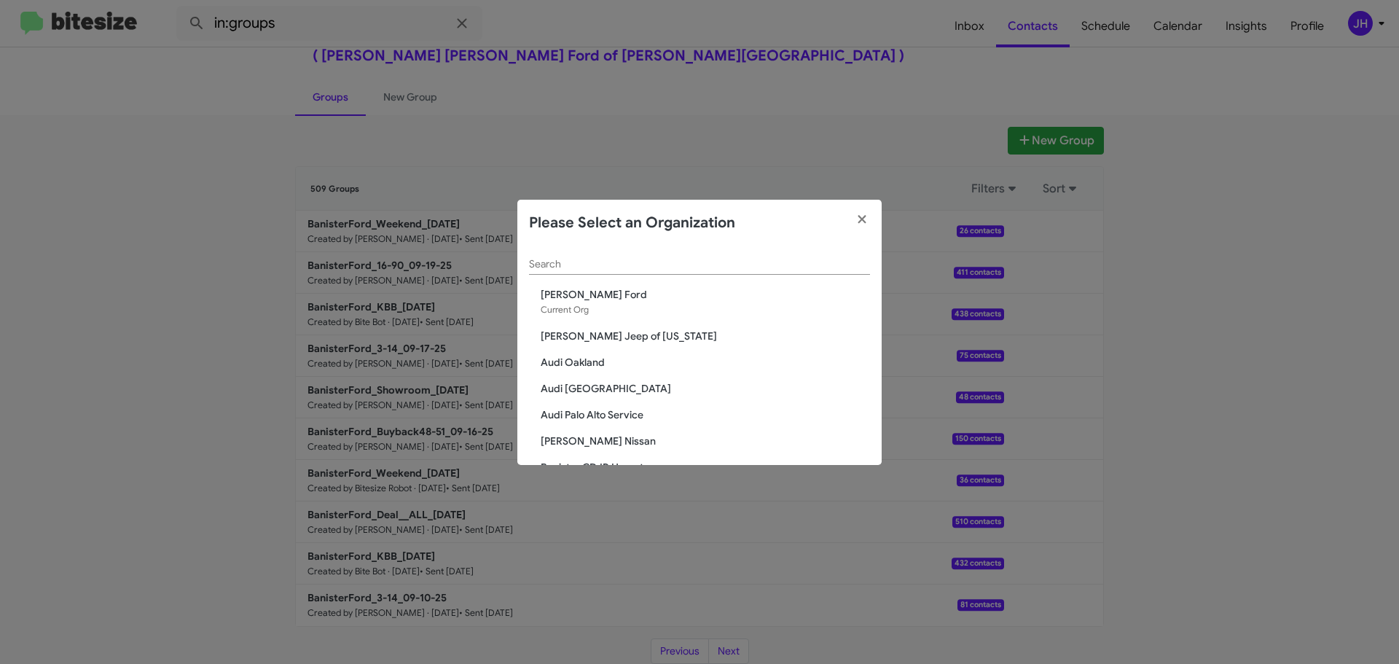
click at [581, 263] on input "Search" at bounding box center [699, 265] width 341 height 12
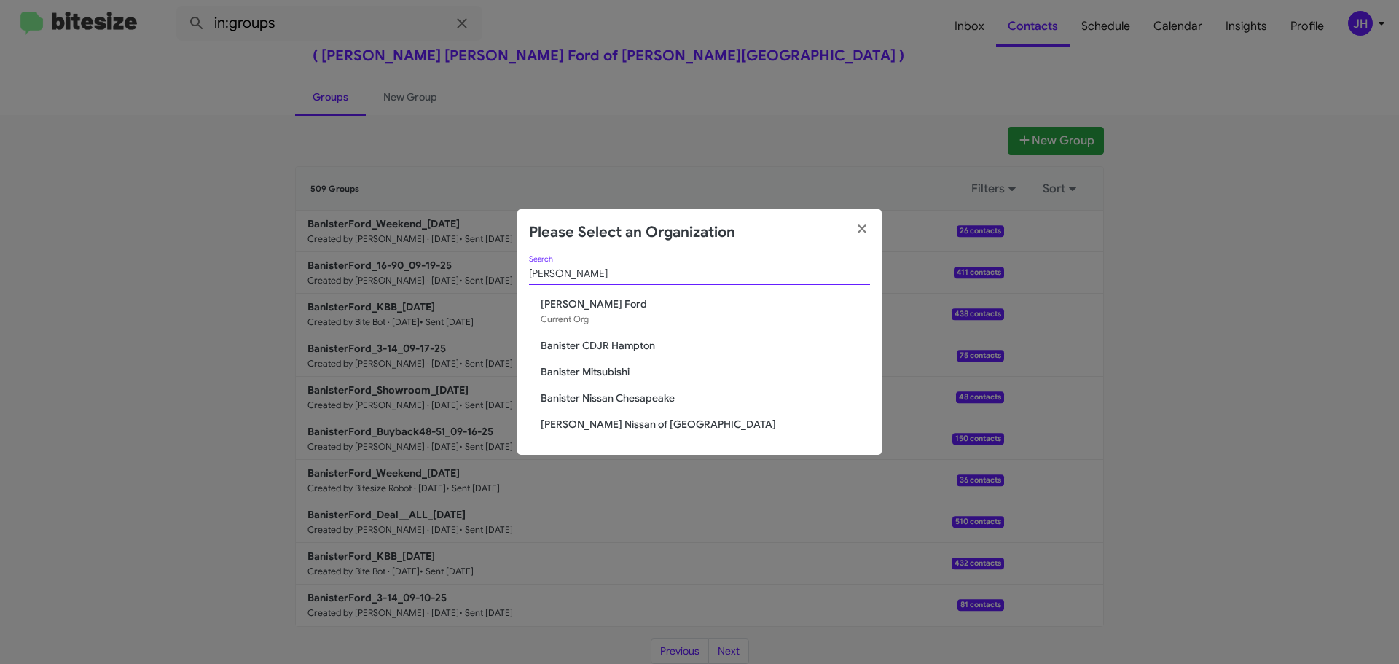
type input "[PERSON_NAME]"
click at [615, 434] on div "[PERSON_NAME] Search [PERSON_NAME] Ford Current Org [PERSON_NAME] CDJR [PERSON_…" at bounding box center [699, 356] width 364 height 200
click at [619, 425] on span "[PERSON_NAME] Nissan of [GEOGRAPHIC_DATA]" at bounding box center [705, 424] width 329 height 15
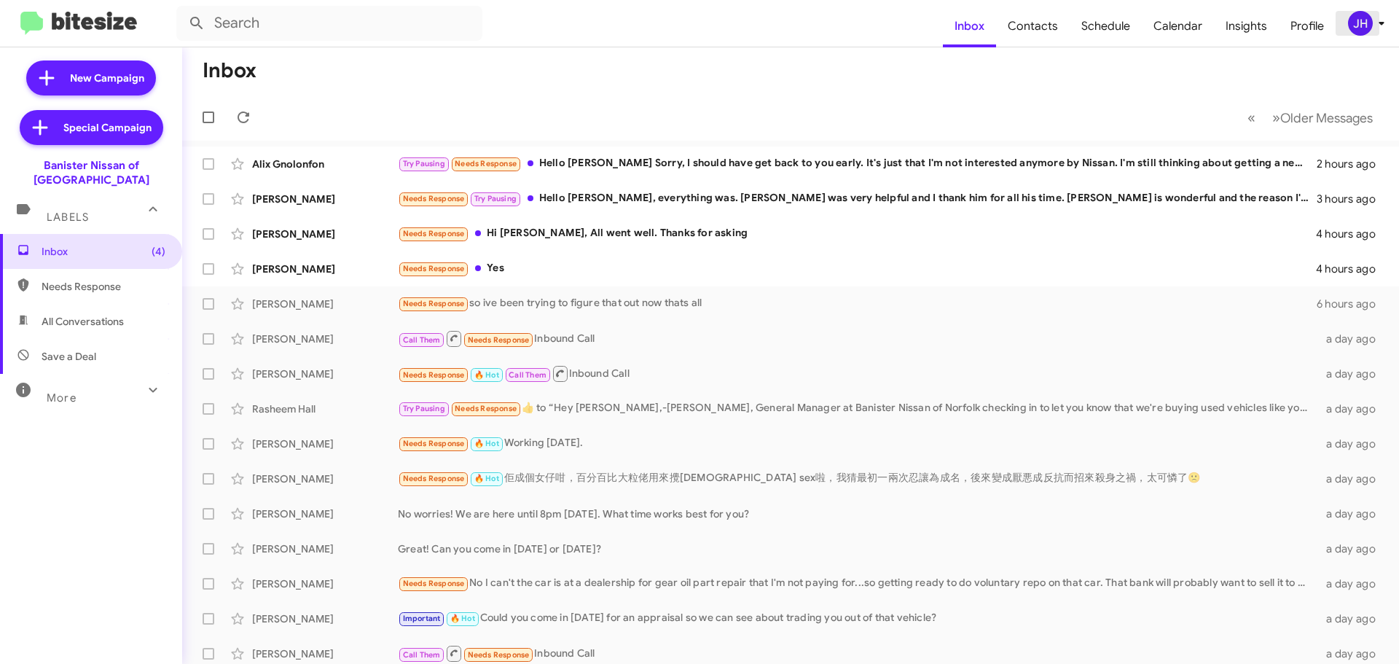
click at [1363, 25] on div "JH" at bounding box center [1360, 23] width 25 height 25
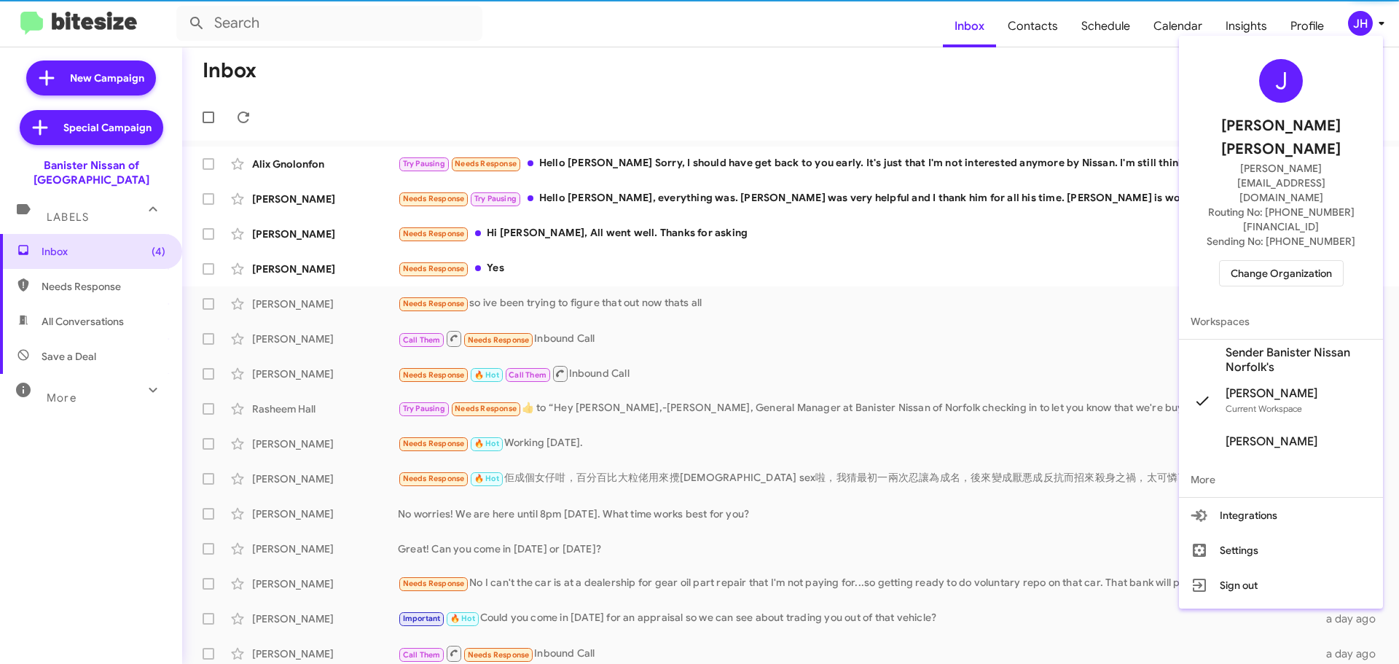
click at [1280, 345] on span "Sender Banister Nissan Norfolk's" at bounding box center [1299, 359] width 146 height 29
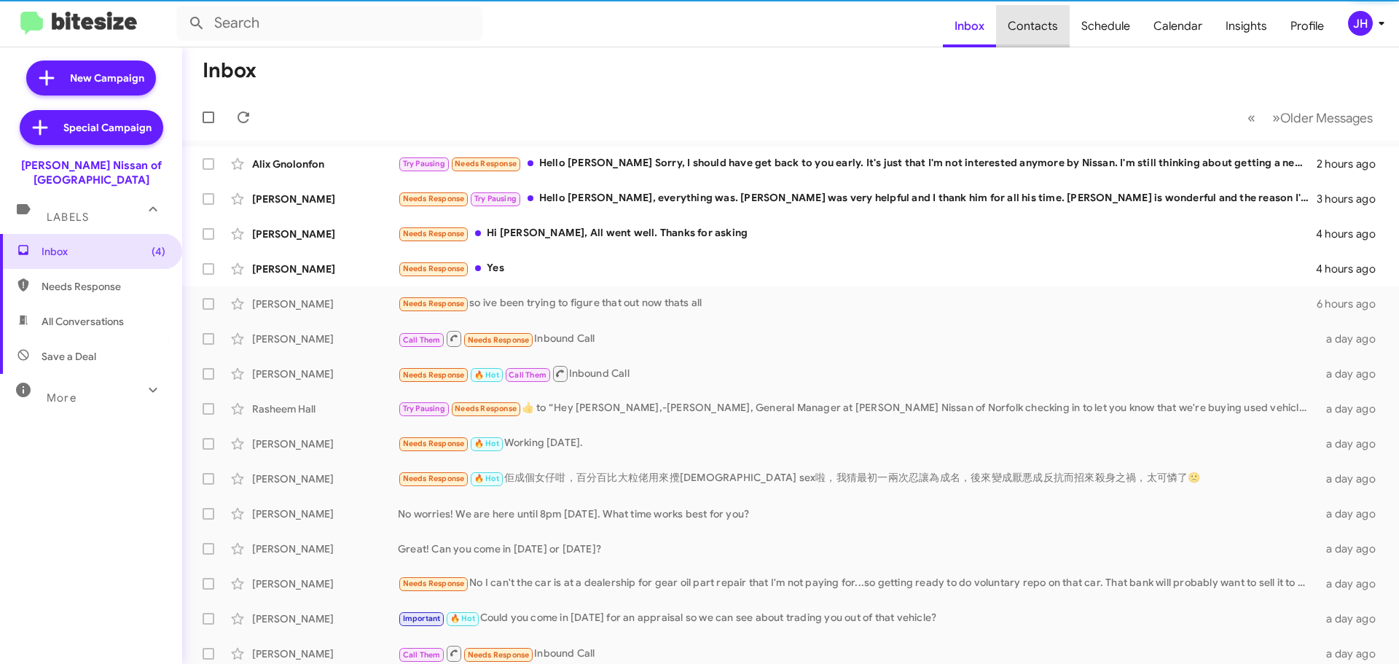
click at [1052, 34] on span "Contacts" at bounding box center [1033, 26] width 74 height 42
type input "in:groups"
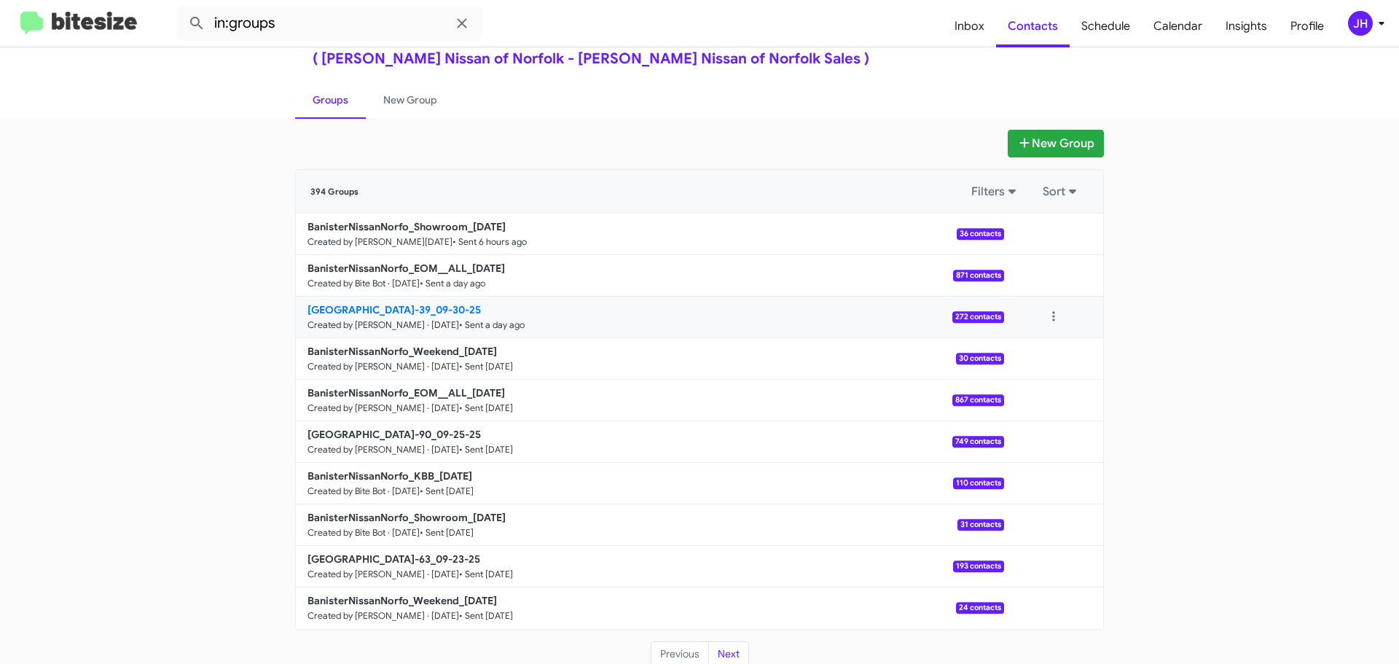
scroll to position [52, 0]
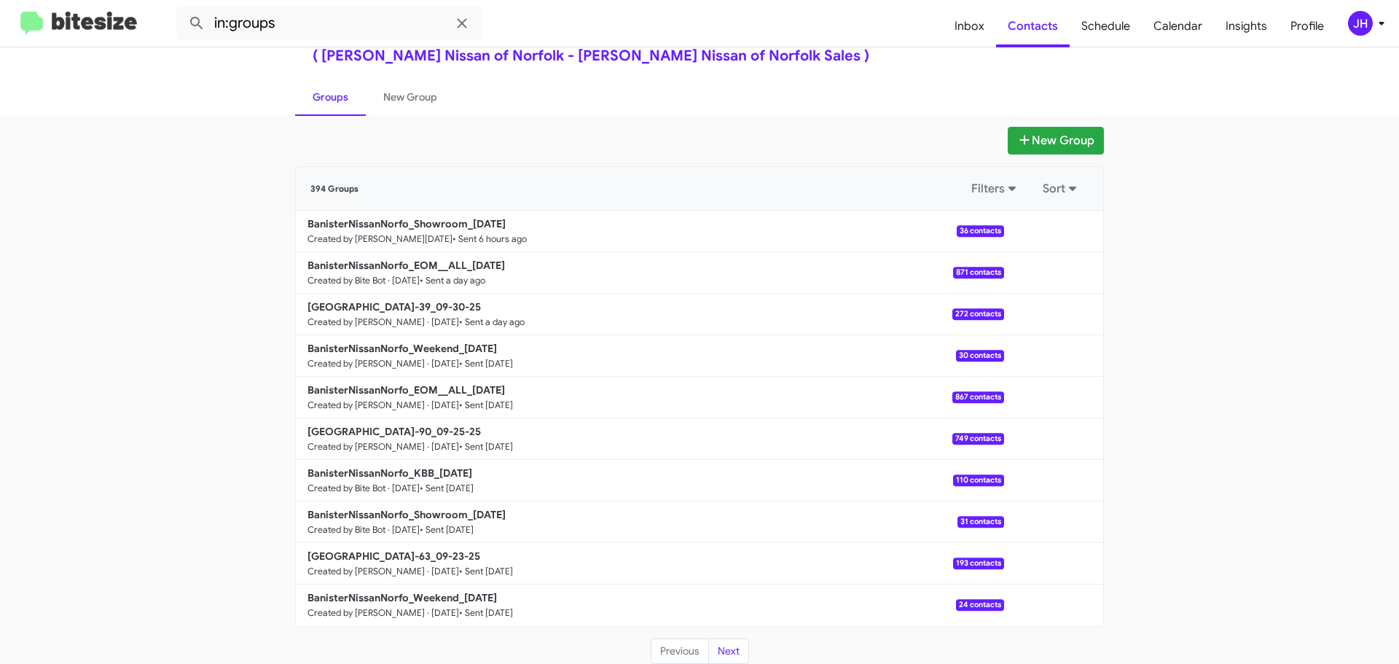
click at [1355, 23] on div "JH" at bounding box center [1360, 23] width 25 height 25
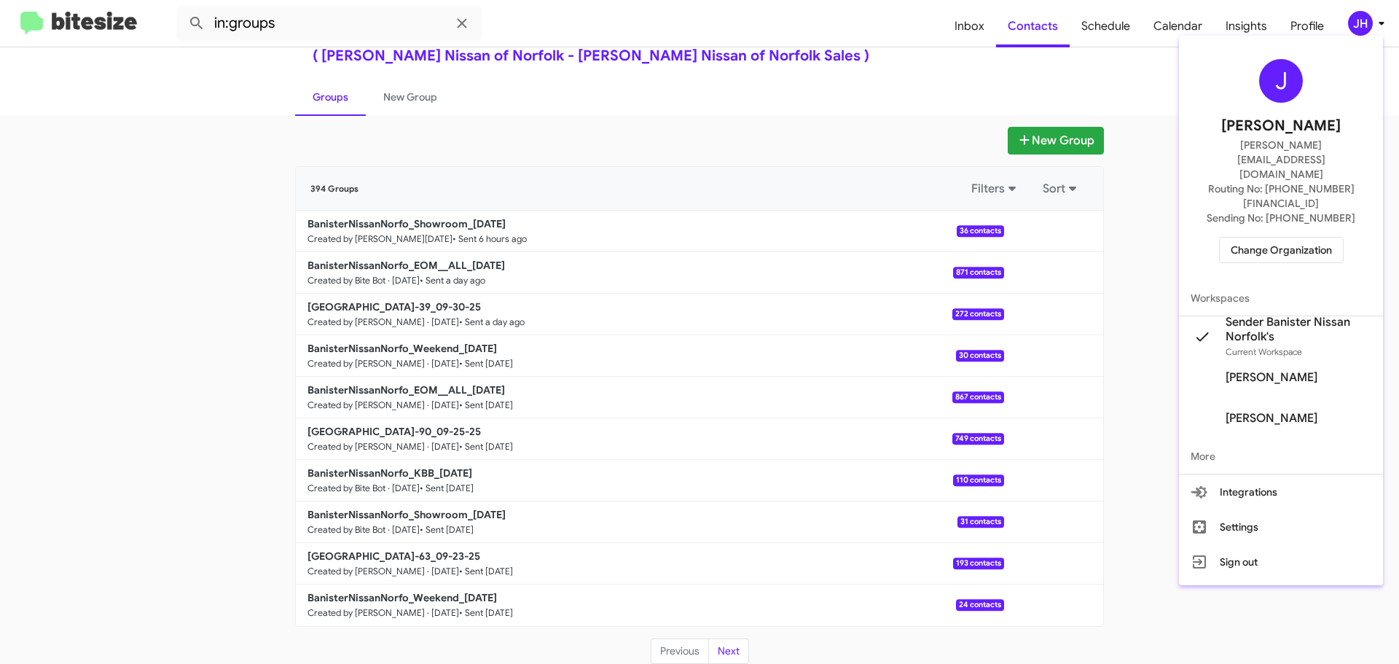
click at [1271, 21] on div at bounding box center [699, 332] width 1399 height 664
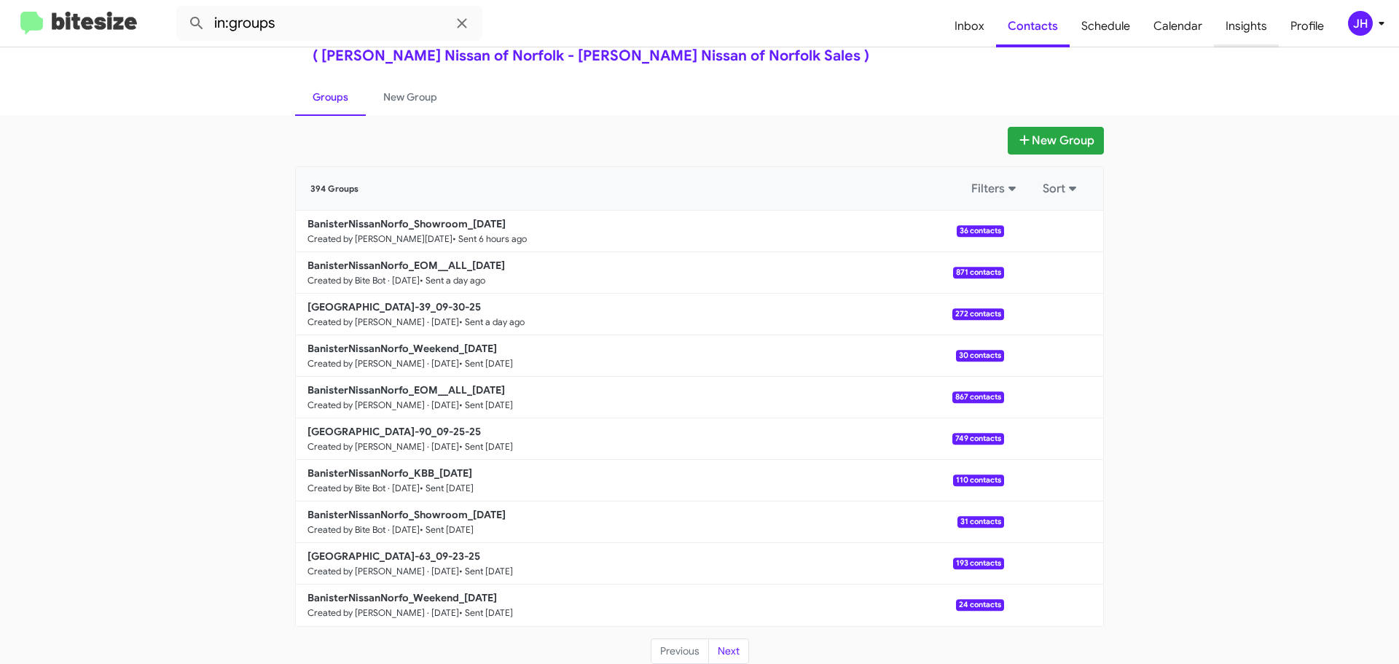
click at [1245, 25] on span "Insights" at bounding box center [1246, 26] width 65 height 42
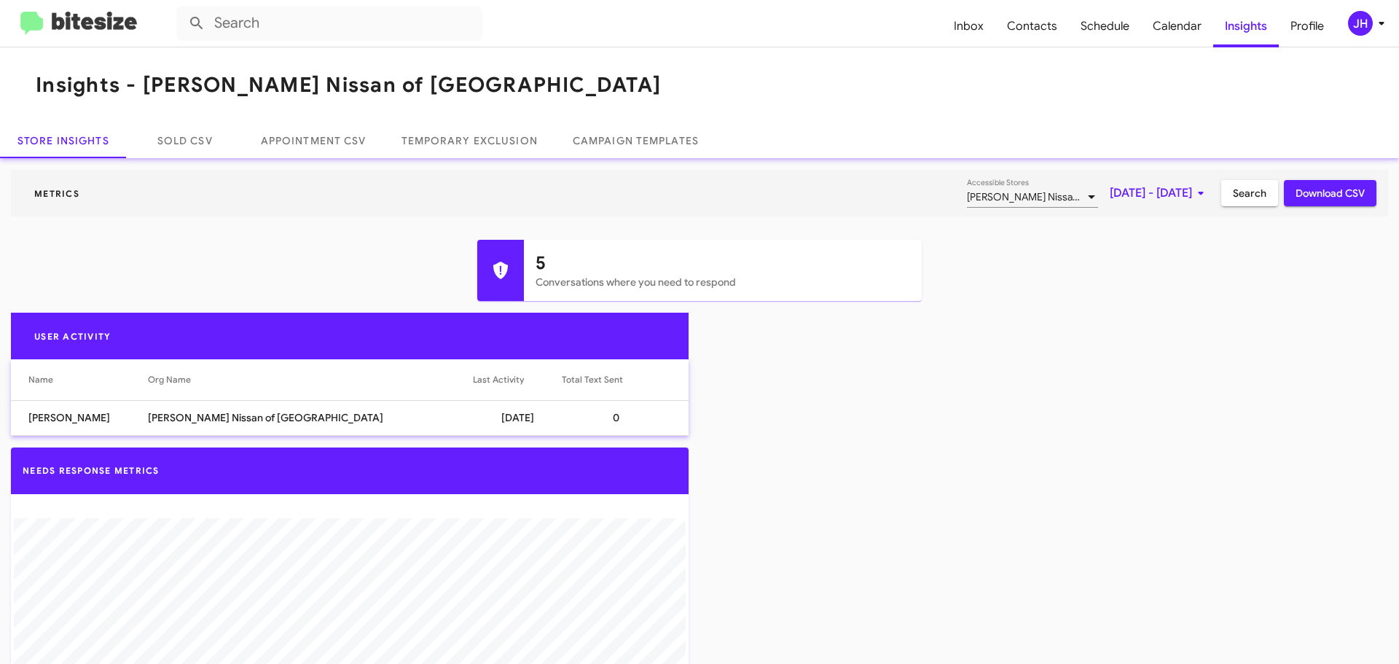
click at [1110, 195] on span "Oct 1, 2025 - Oct 1, 2025" at bounding box center [1160, 193] width 100 height 26
click at [1156, 245] on button "Previous month" at bounding box center [1162, 242] width 29 height 29
click at [1041, 420] on div "22" at bounding box center [1044, 425] width 26 height 26
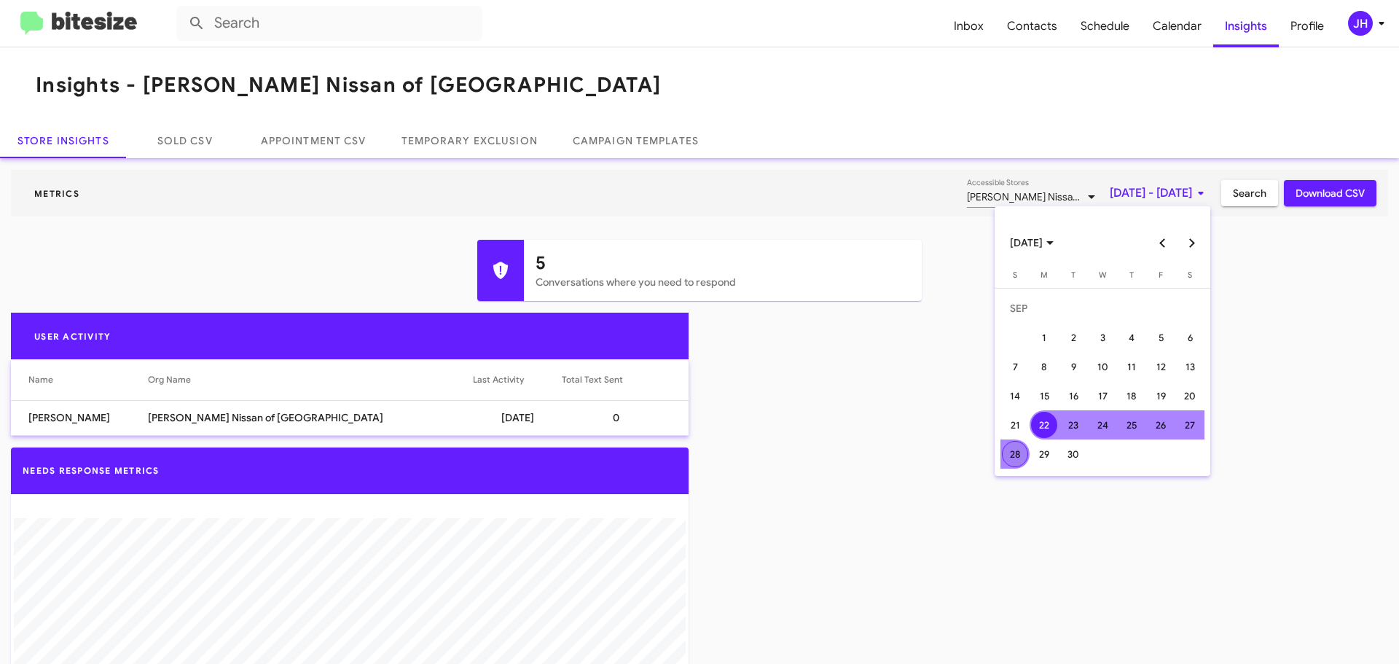
click at [1017, 447] on div "28" at bounding box center [1015, 454] width 26 height 26
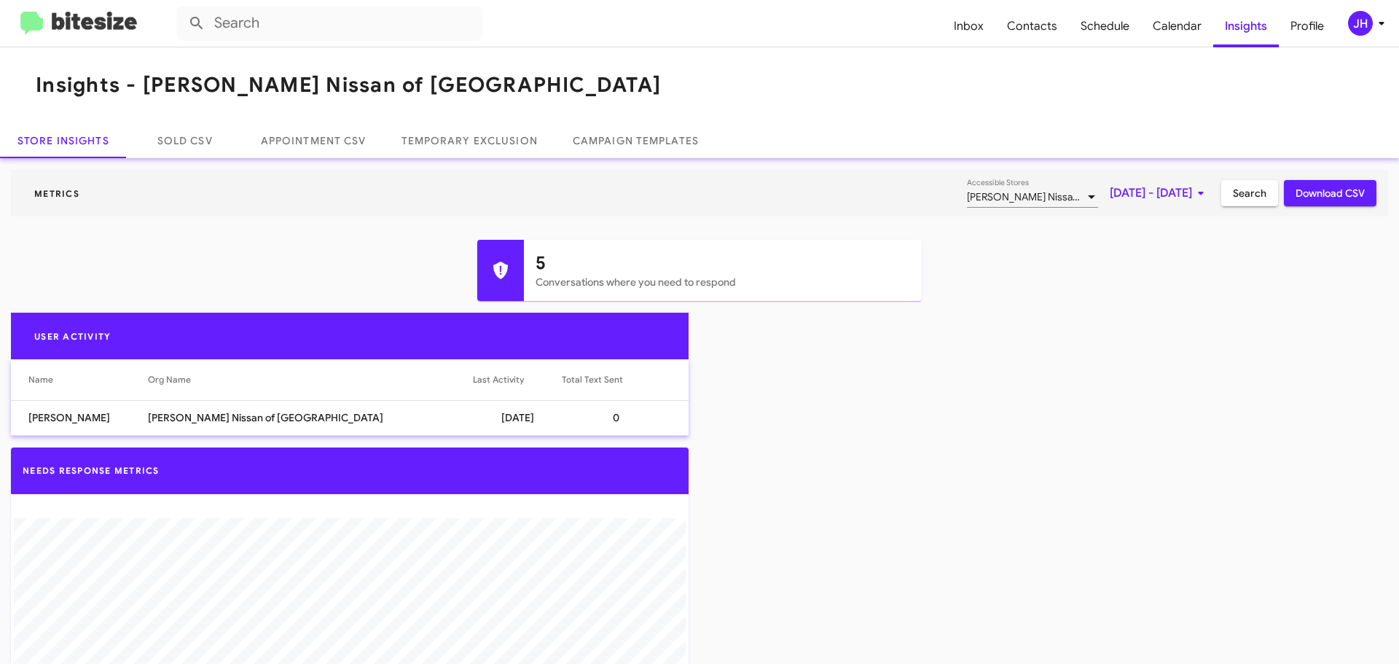
click at [1246, 202] on span "Search" at bounding box center [1250, 193] width 34 height 26
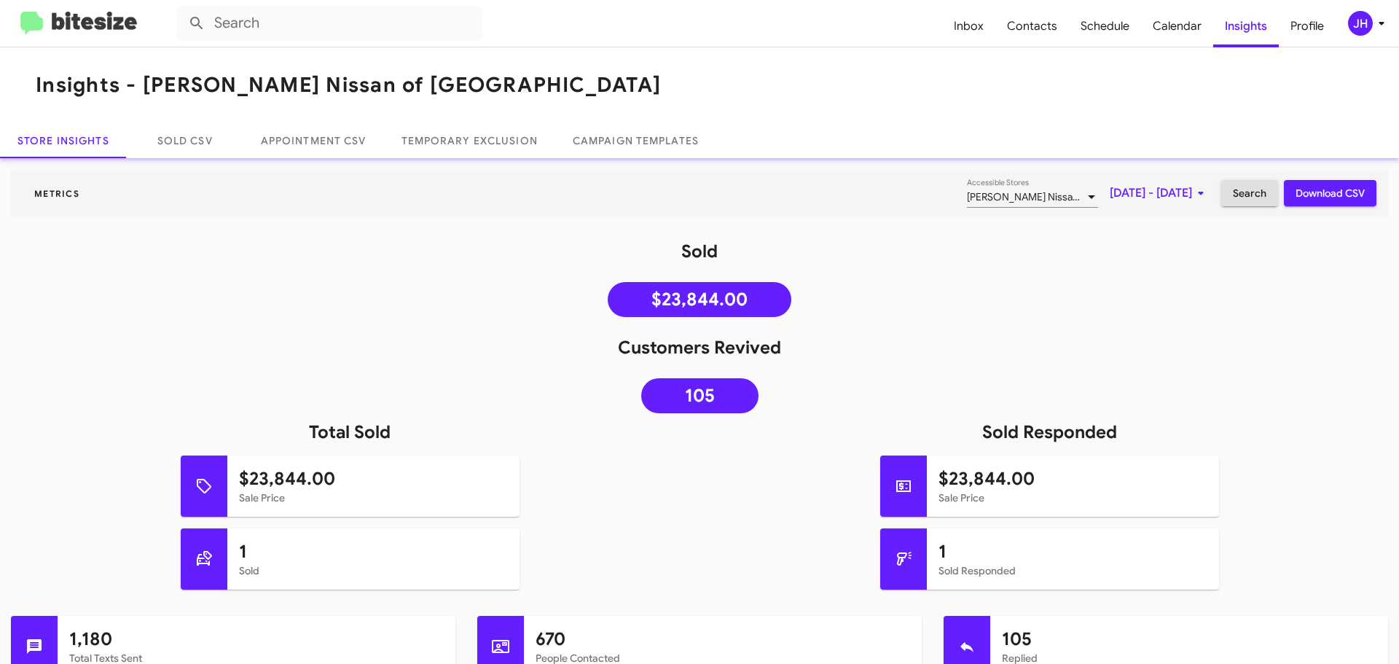
click at [1299, 192] on span "Download CSV" at bounding box center [1330, 193] width 69 height 26
click at [1117, 34] on span "Schedule" at bounding box center [1105, 26] width 72 height 42
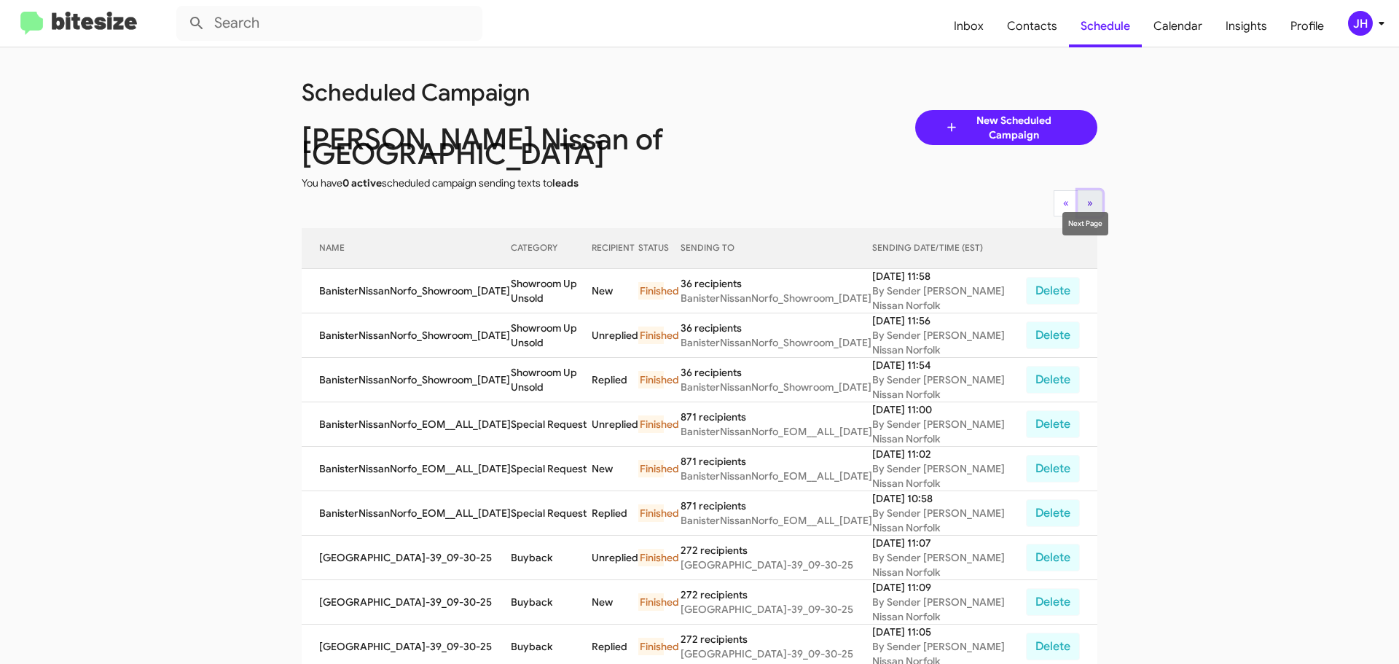
click at [1078, 195] on button "» Next" at bounding box center [1090, 203] width 25 height 26
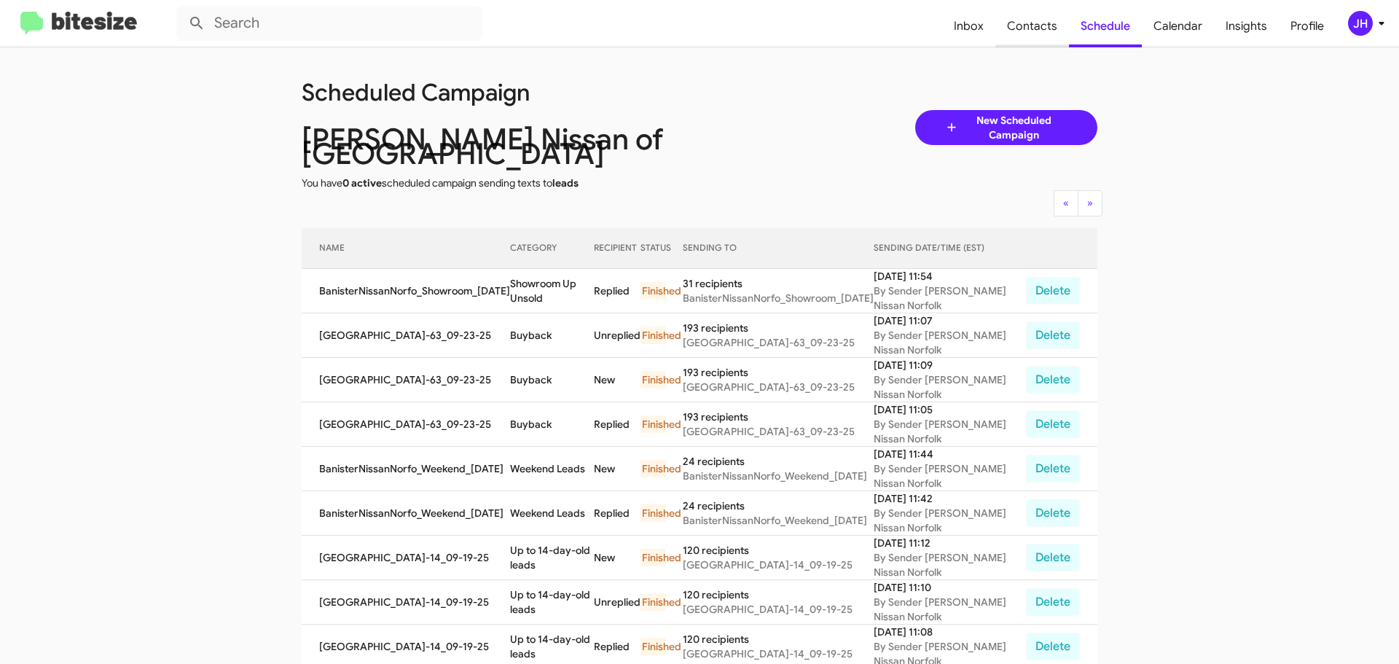
click at [1047, 27] on span "Contacts" at bounding box center [1032, 26] width 74 height 42
type input "in:groups"
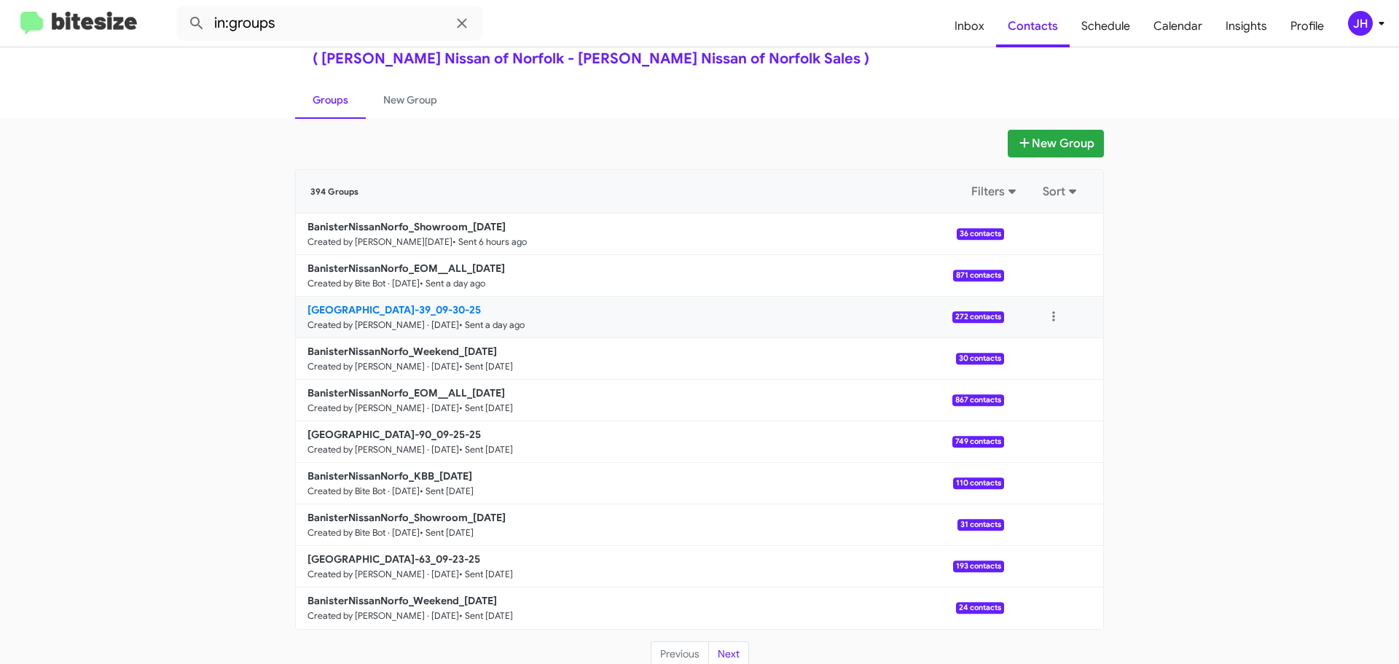
scroll to position [52, 0]
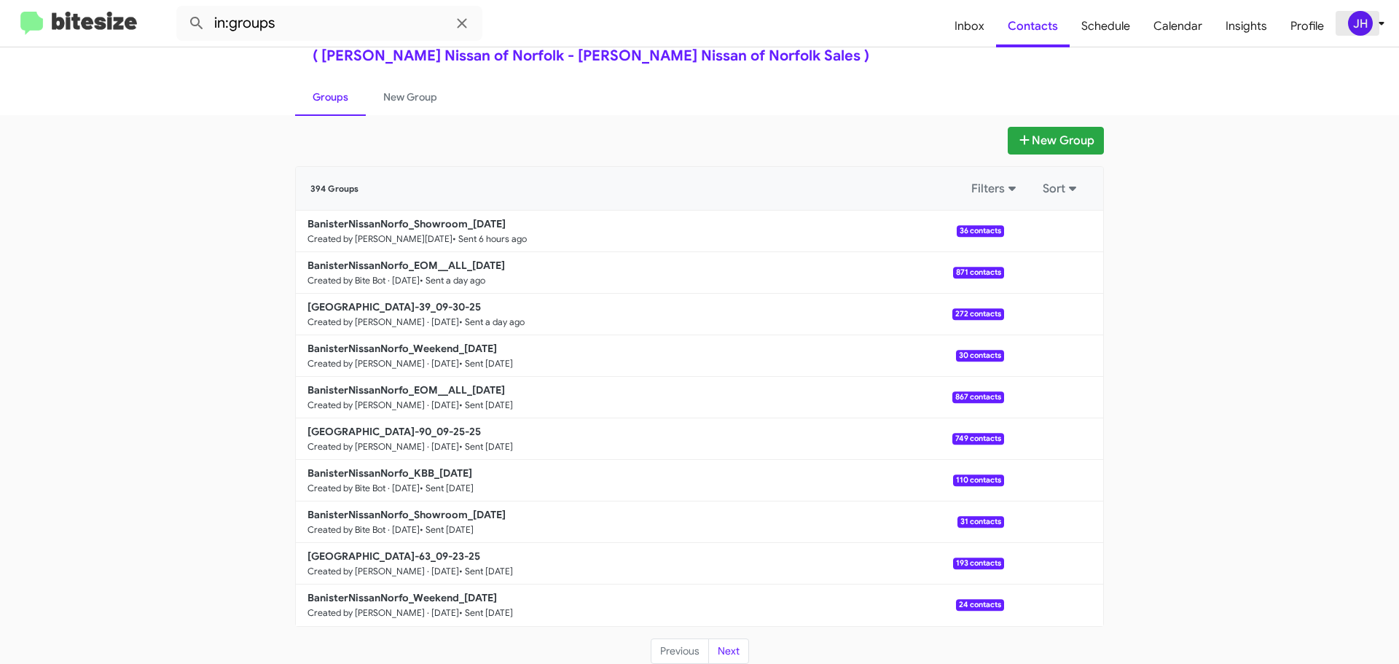
click at [1358, 18] on div "JH" at bounding box center [1360, 23] width 25 height 25
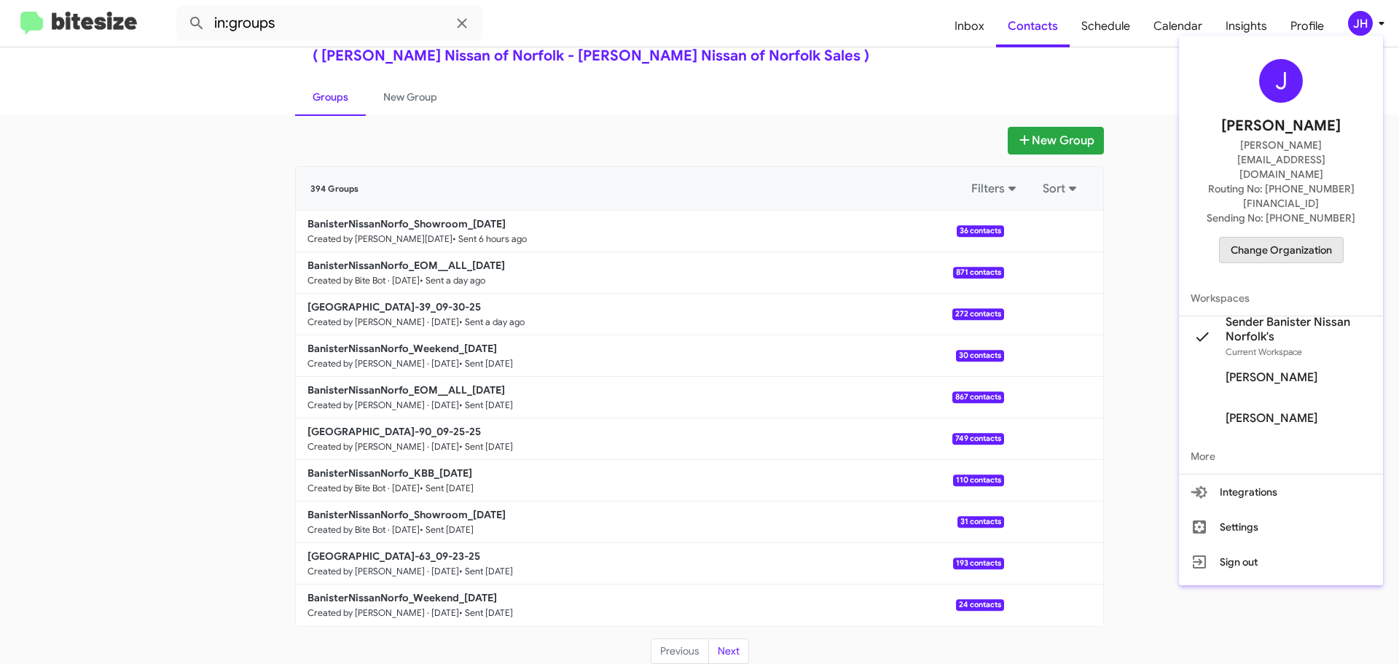
click at [1286, 238] on span "Change Organization" at bounding box center [1281, 250] width 101 height 25
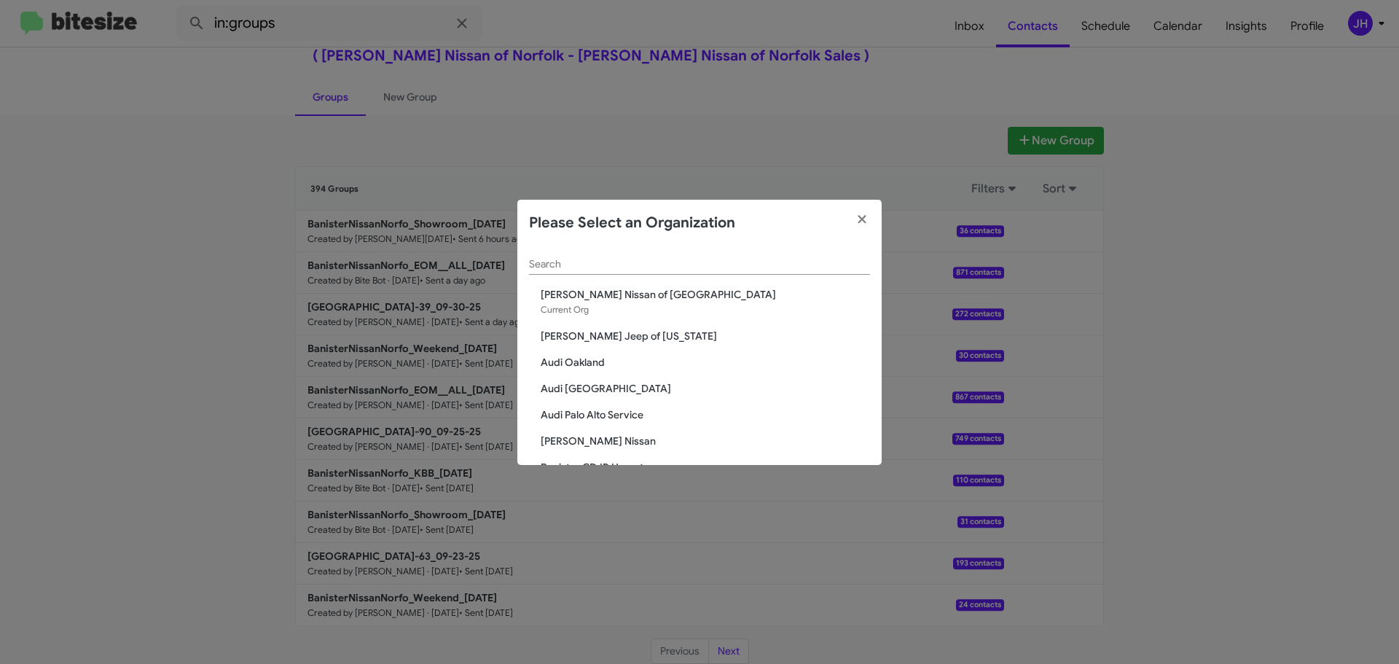
click at [562, 251] on div "Search" at bounding box center [699, 260] width 341 height 28
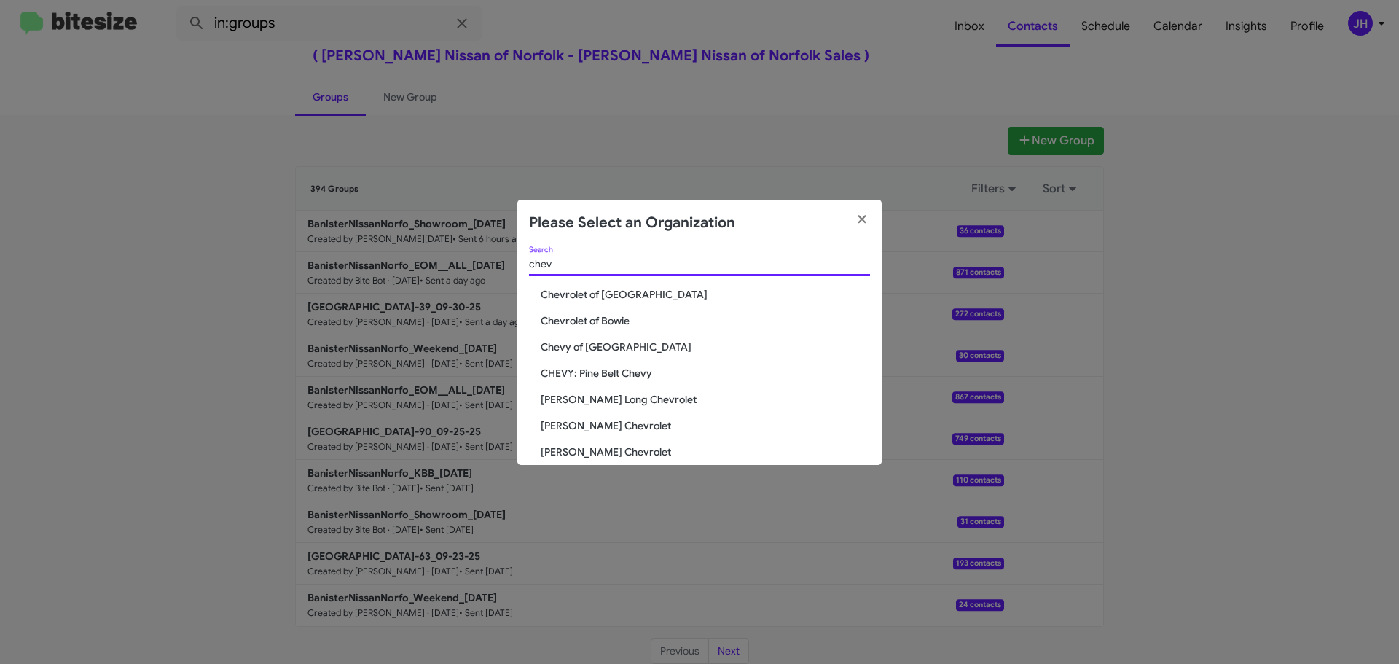
type input "chev"
click at [590, 320] on span "Chevrolet of Bowie" at bounding box center [705, 320] width 329 height 15
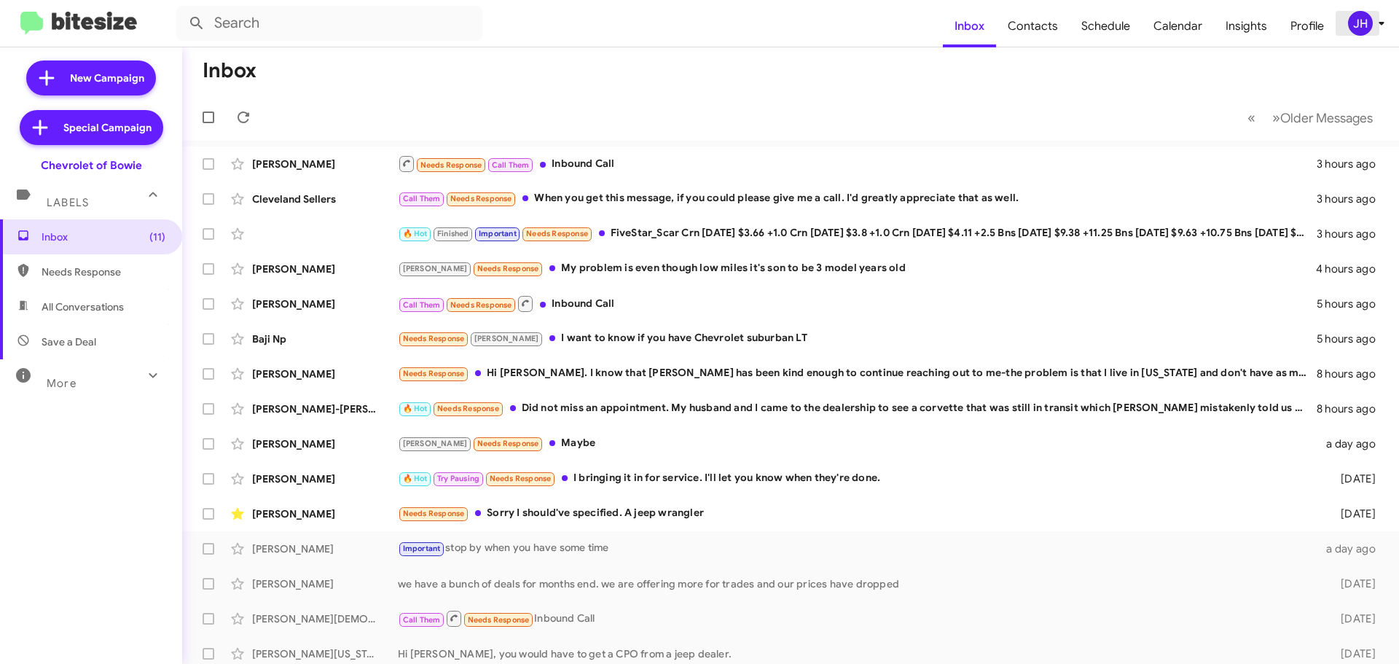
click at [1376, 26] on icon at bounding box center [1381, 23] width 17 height 17
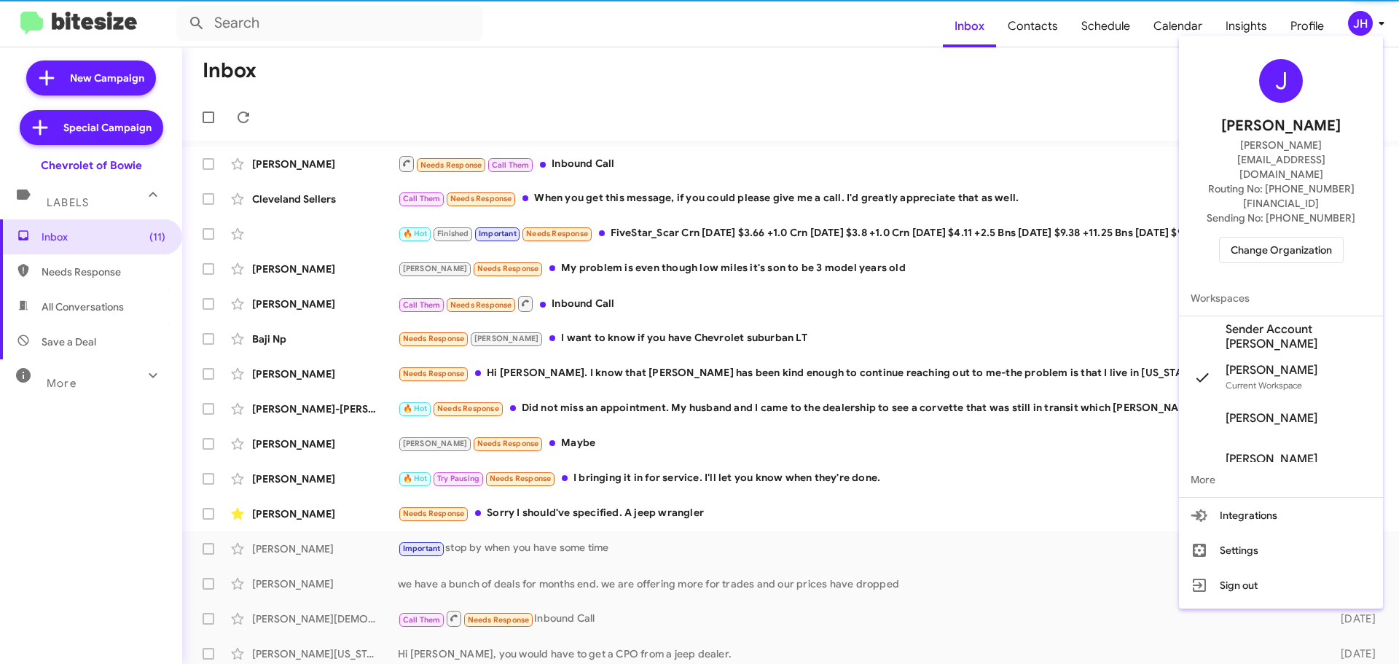
click at [1253, 322] on span "Sender Account [PERSON_NAME]" at bounding box center [1299, 336] width 146 height 29
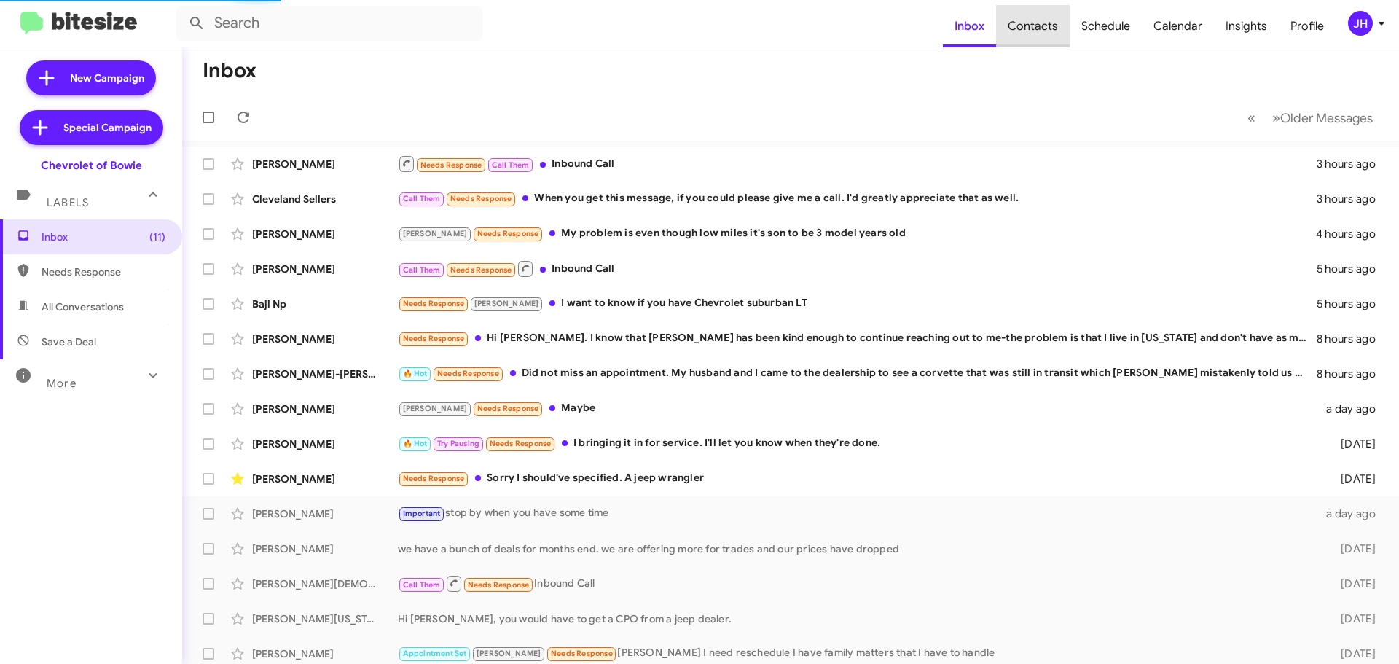
click at [1041, 25] on span "Contacts" at bounding box center [1033, 26] width 74 height 42
type input "in:groups"
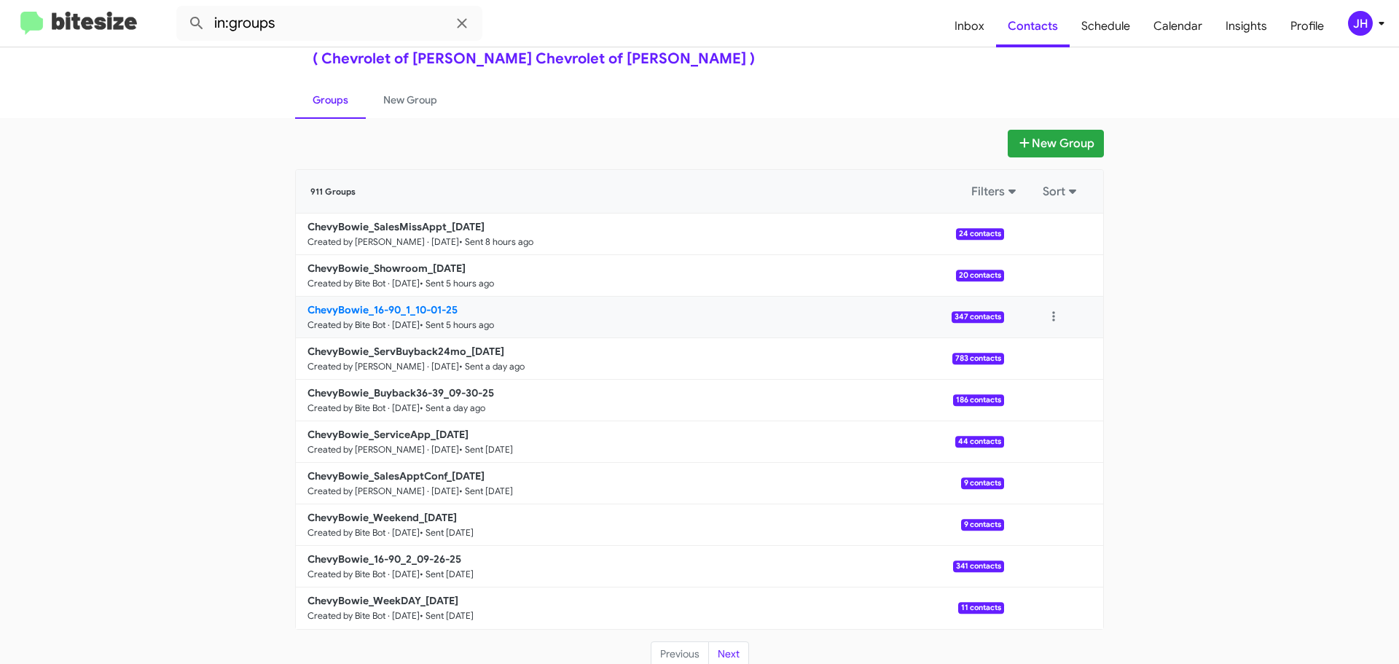
scroll to position [52, 0]
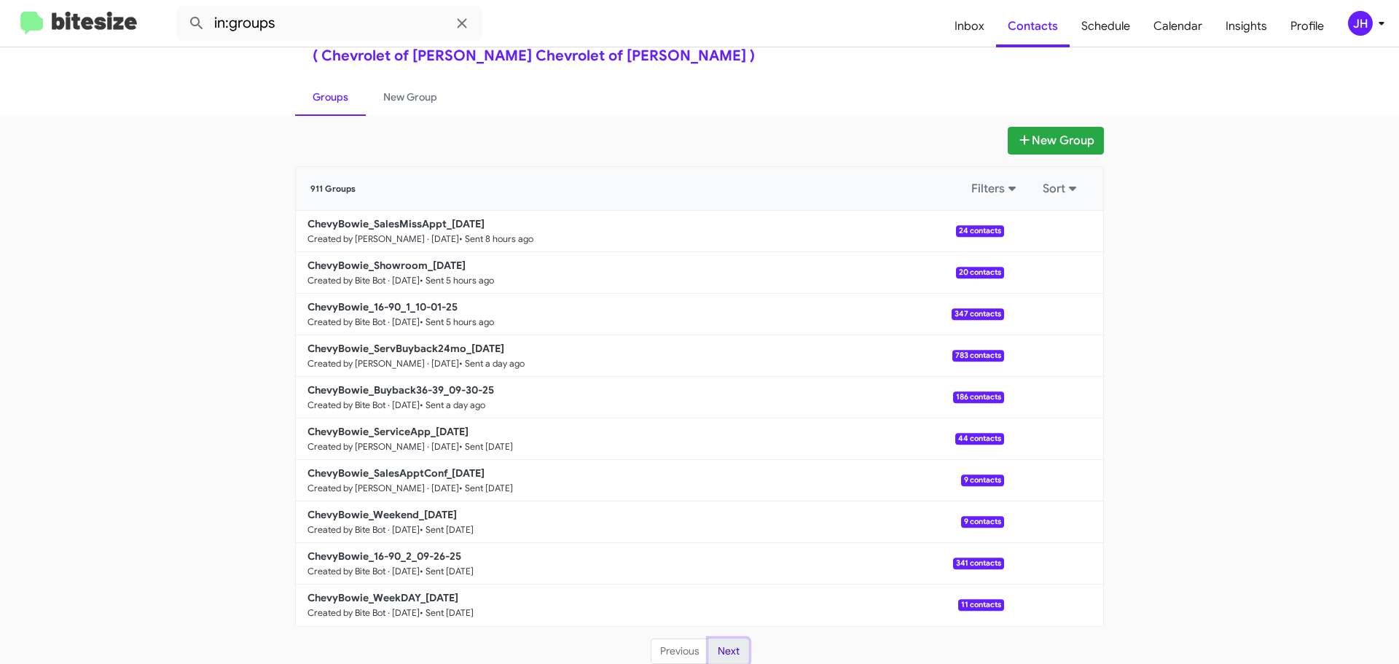
click at [721, 649] on button "Next" at bounding box center [728, 651] width 41 height 26
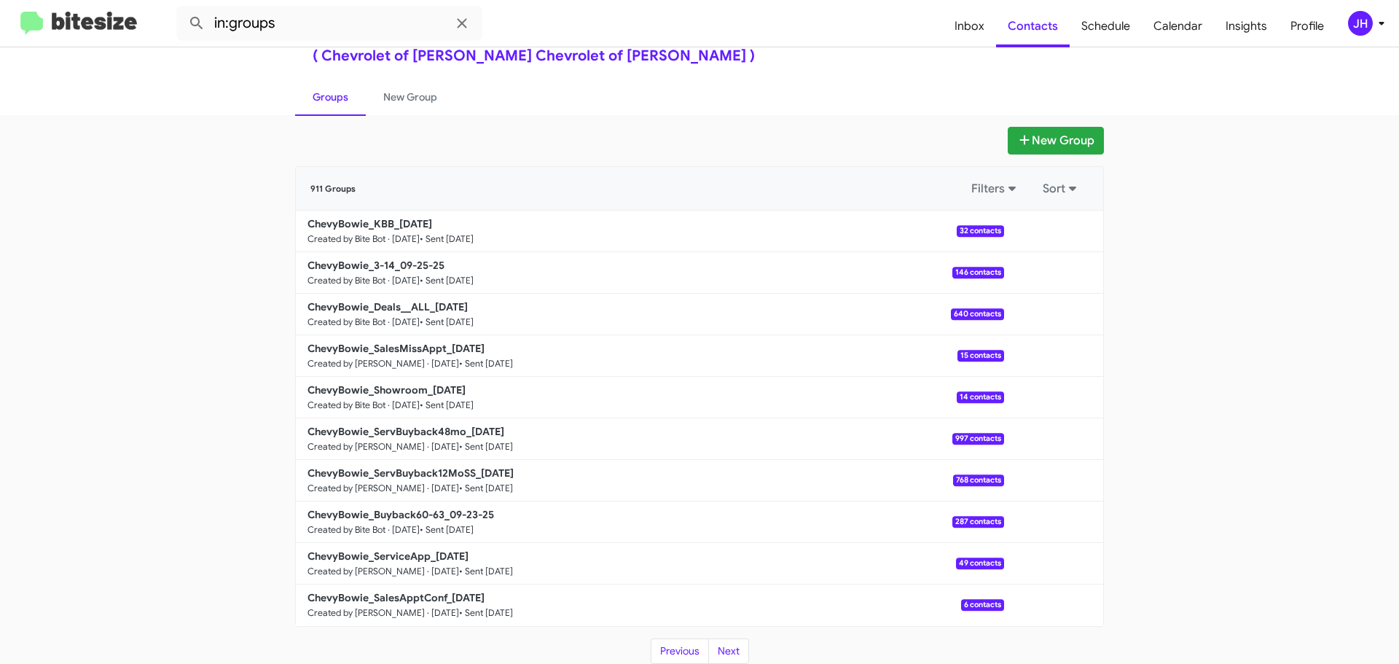
click at [1351, 24] on div "JH" at bounding box center [1360, 23] width 25 height 25
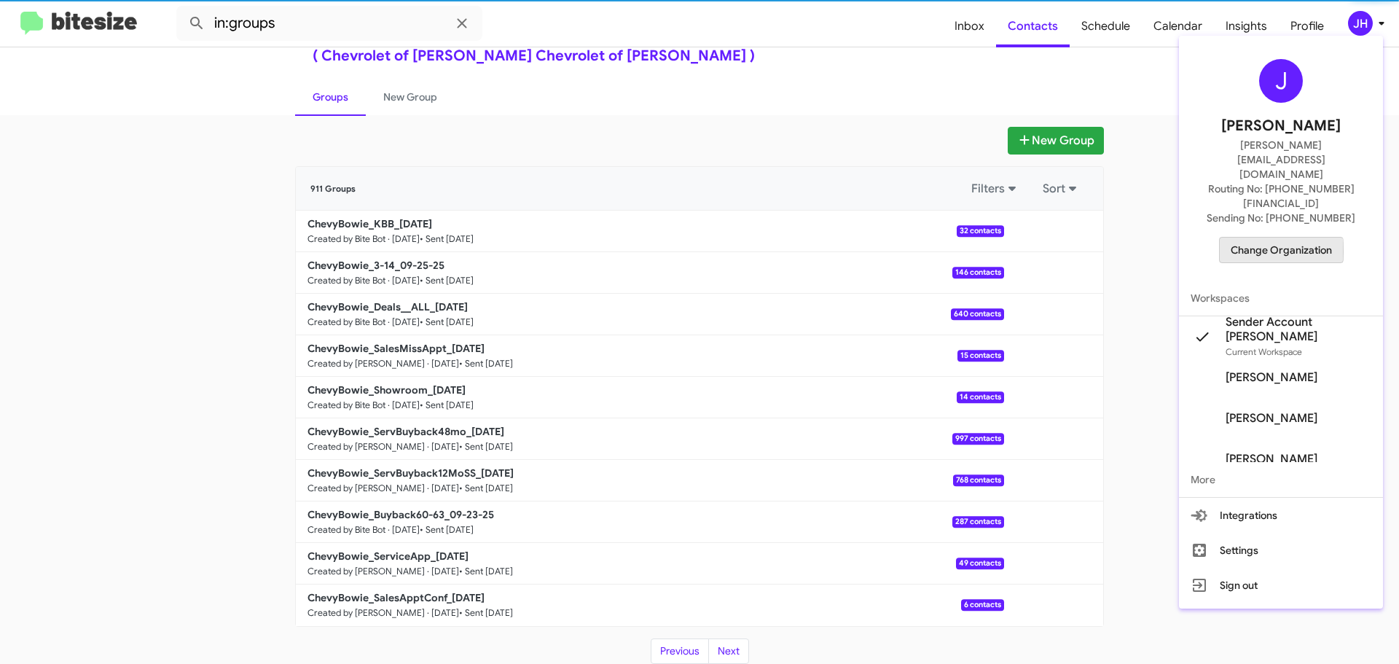
click at [1248, 238] on span "Change Organization" at bounding box center [1281, 250] width 101 height 25
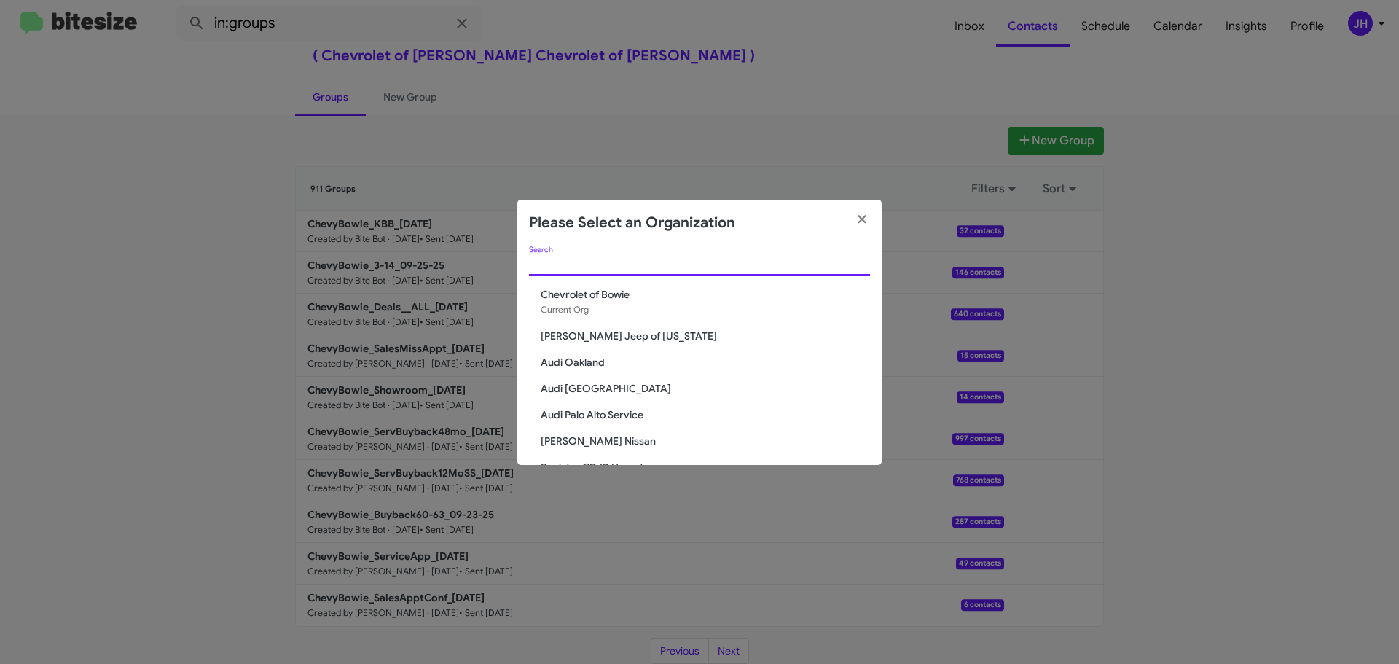
click at [565, 264] on input "Search" at bounding box center [699, 265] width 341 height 12
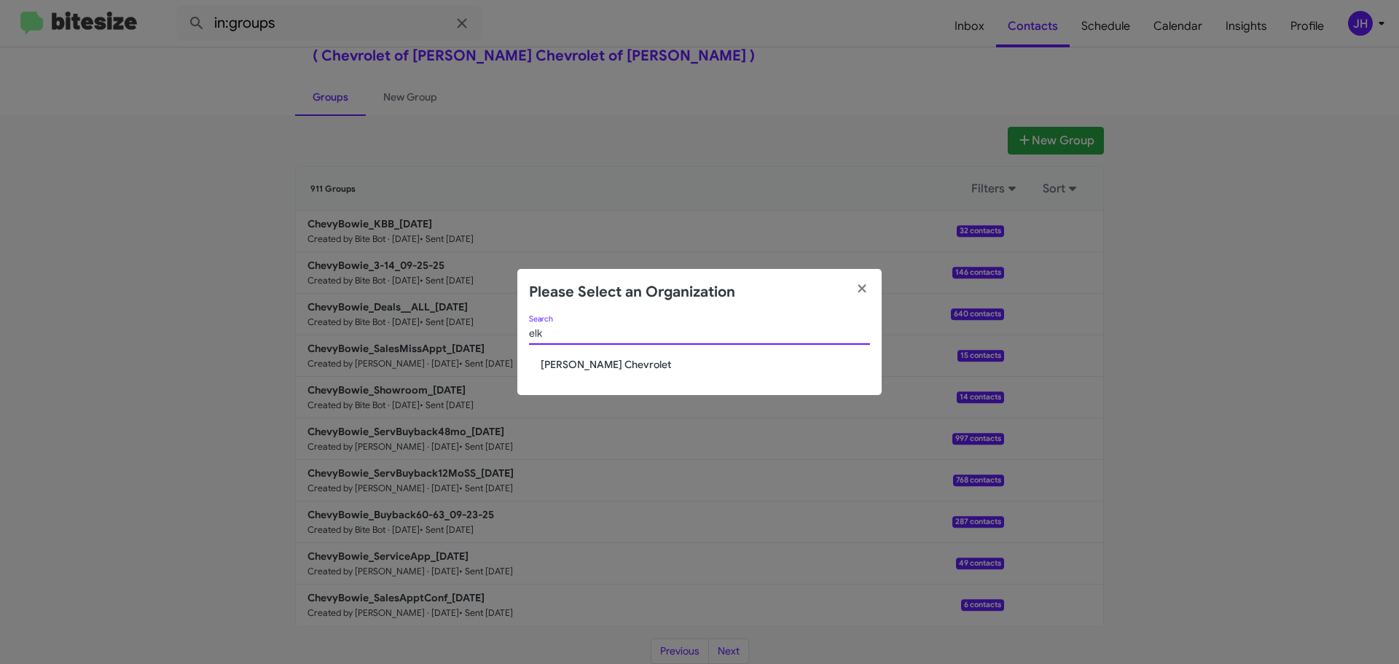
type input "elk"
click at [568, 363] on span "[PERSON_NAME] Chevrolet" at bounding box center [705, 364] width 329 height 15
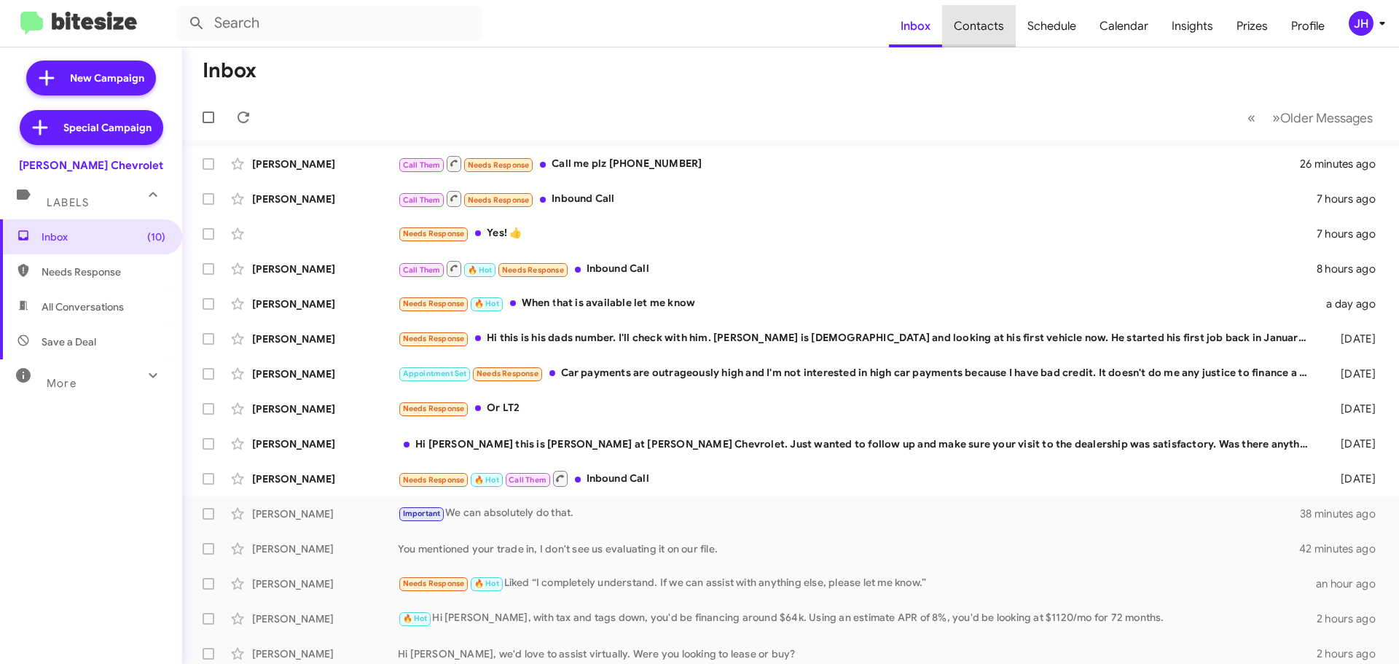
click at [1011, 31] on span "Contacts" at bounding box center [979, 26] width 74 height 42
type input "in:groups"
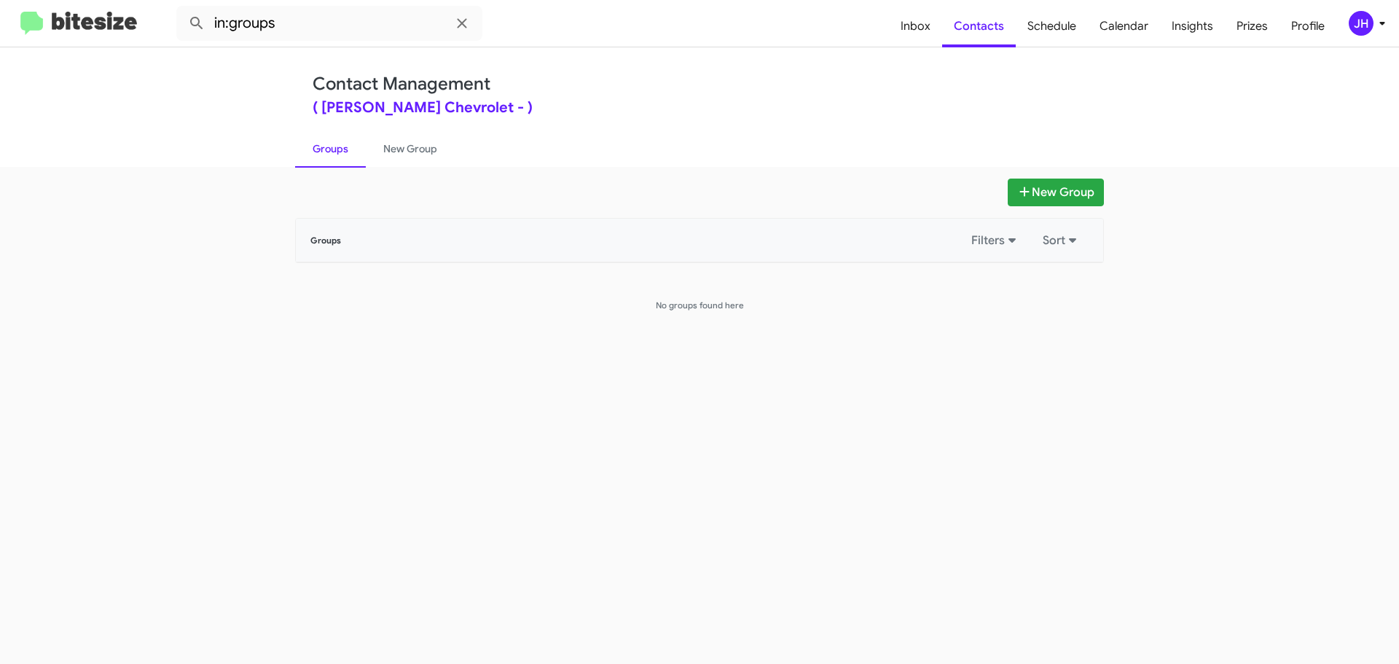
click at [1377, 25] on icon at bounding box center [1382, 23] width 17 height 17
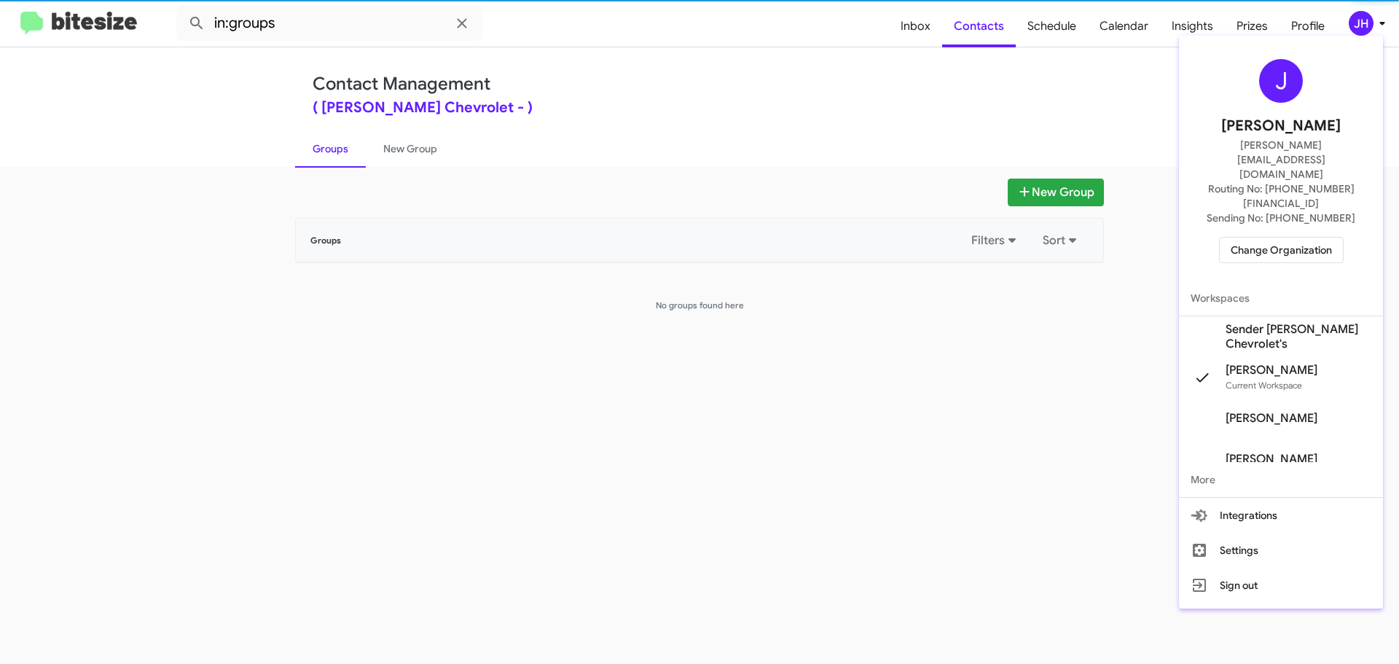
click at [1253, 322] on span "Sender Elkins Chevrolet's" at bounding box center [1299, 336] width 146 height 29
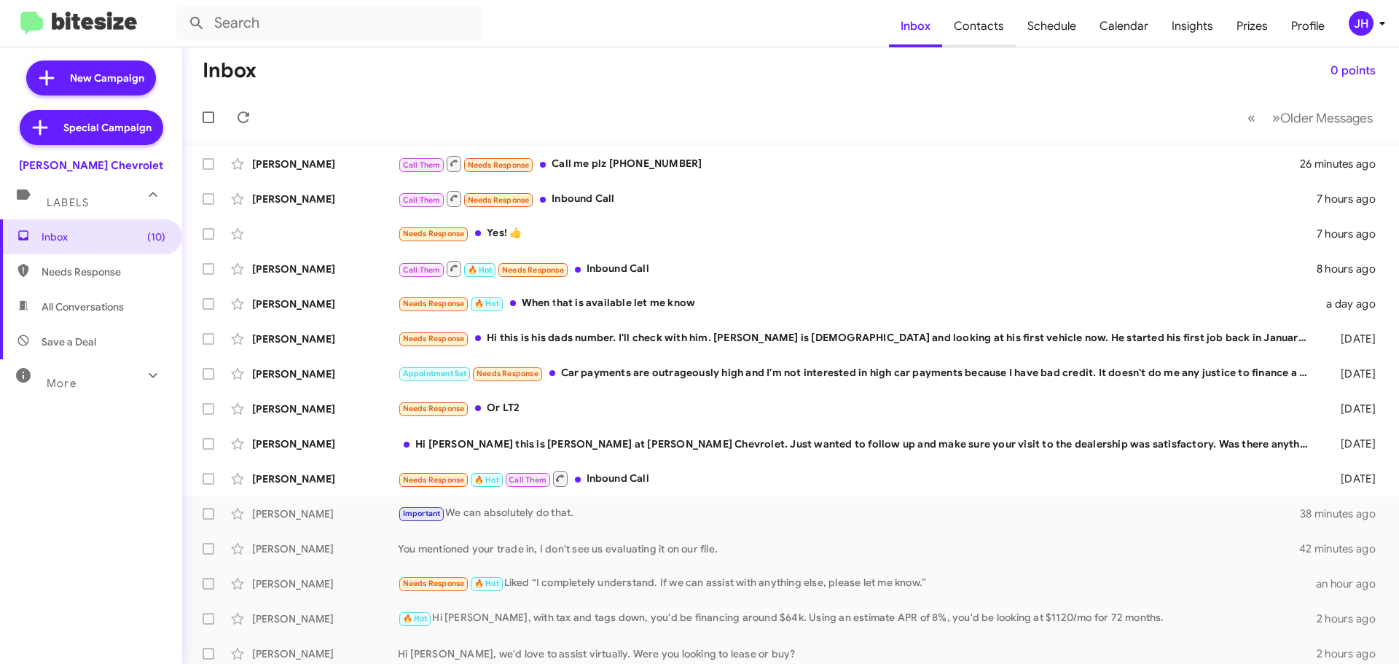
click at [973, 34] on span "Contacts" at bounding box center [979, 26] width 74 height 42
type input "in:groups"
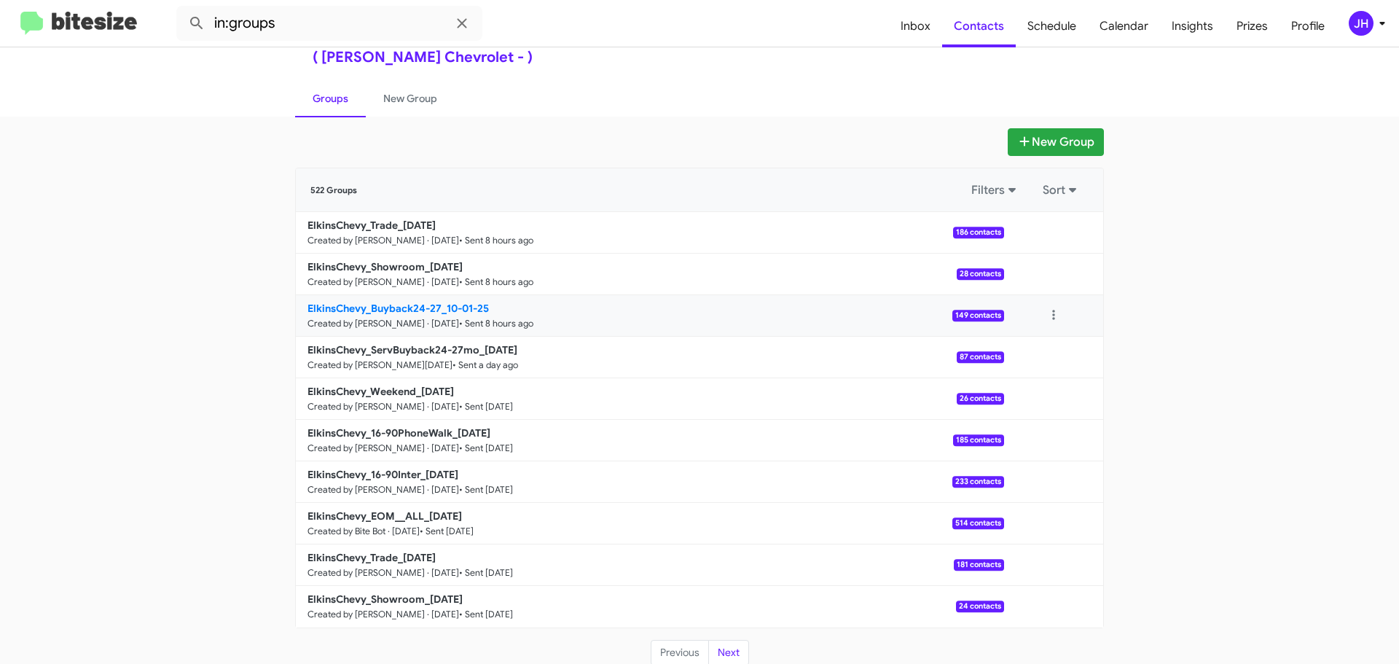
scroll to position [52, 0]
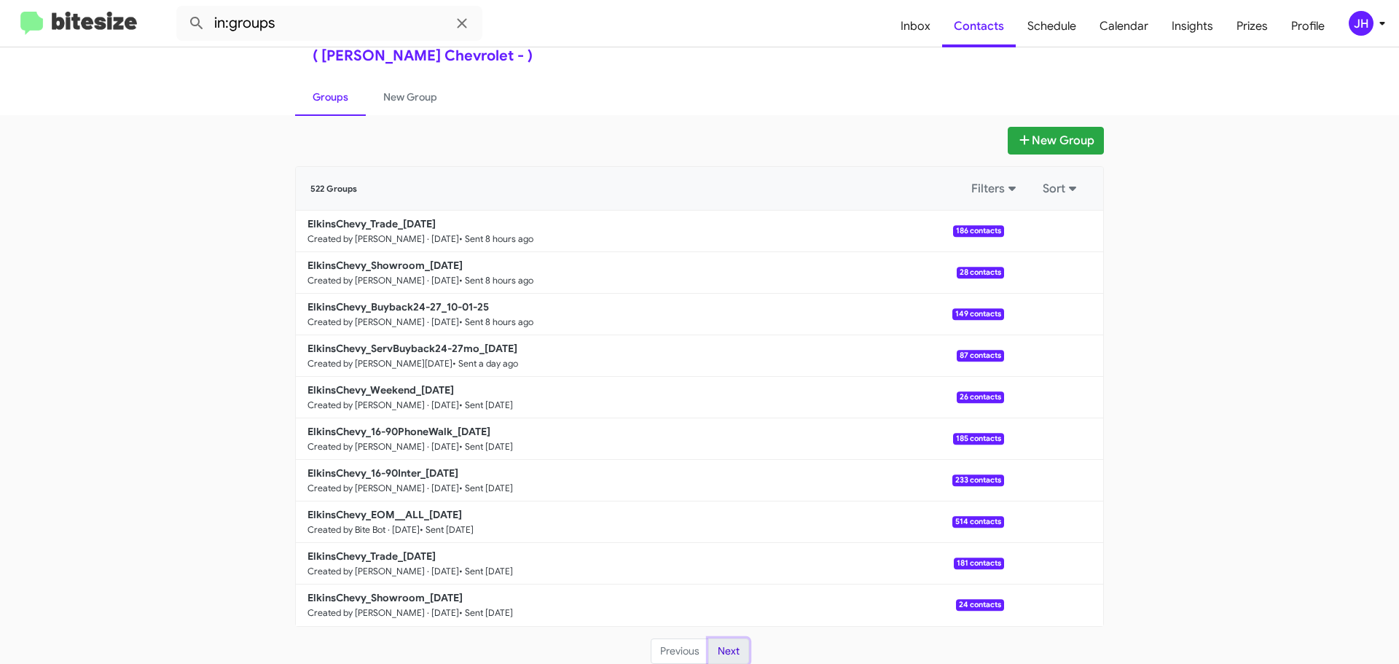
click at [724, 643] on button "Next" at bounding box center [728, 651] width 41 height 26
click at [1199, 30] on span "Insights" at bounding box center [1192, 26] width 65 height 42
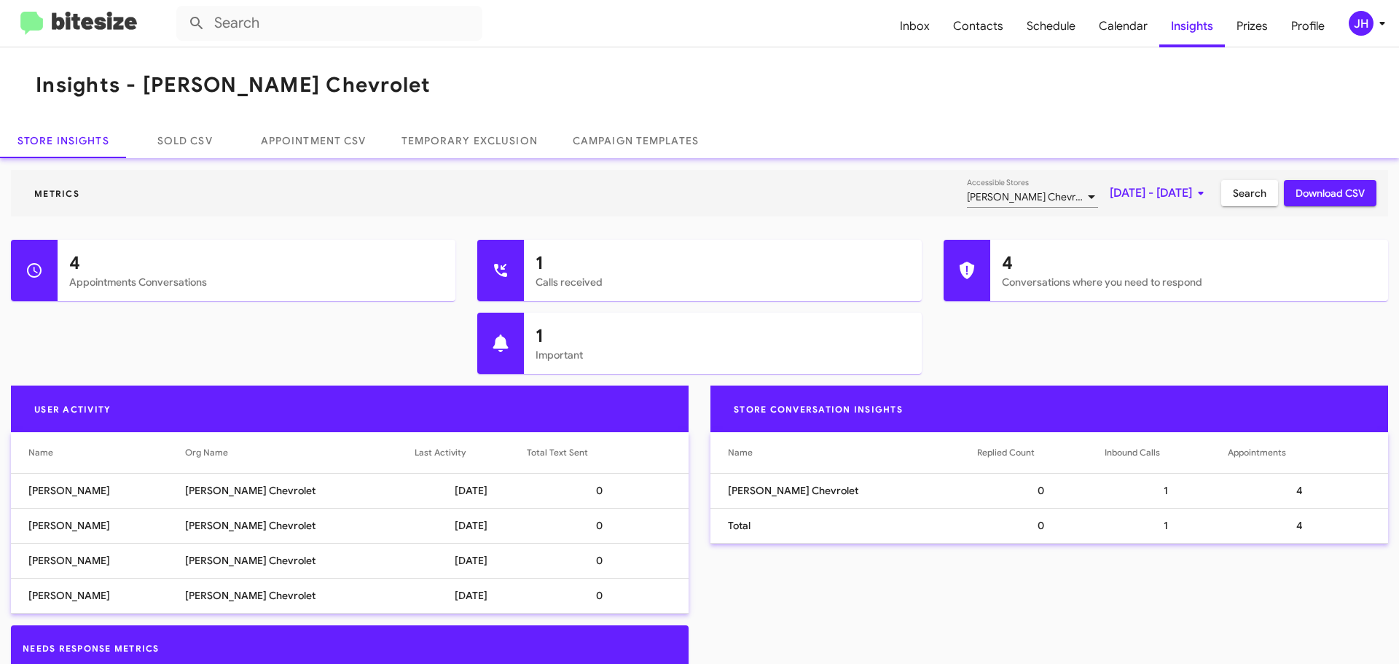
click at [1135, 195] on span "[DATE] - [DATE]" at bounding box center [1160, 193] width 100 height 26
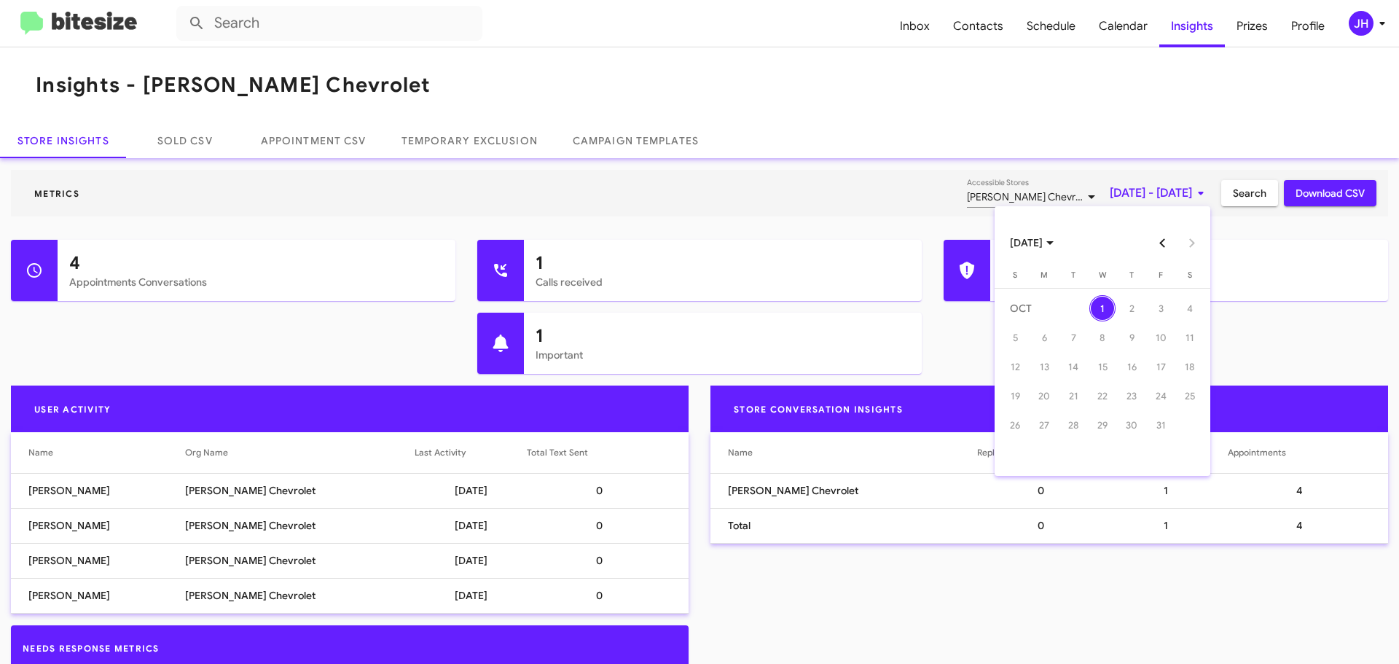
click at [1165, 241] on button "Previous month" at bounding box center [1162, 242] width 29 height 29
click at [1041, 424] on div "22" at bounding box center [1044, 425] width 26 height 26
click at [1018, 454] on div "28" at bounding box center [1015, 454] width 26 height 26
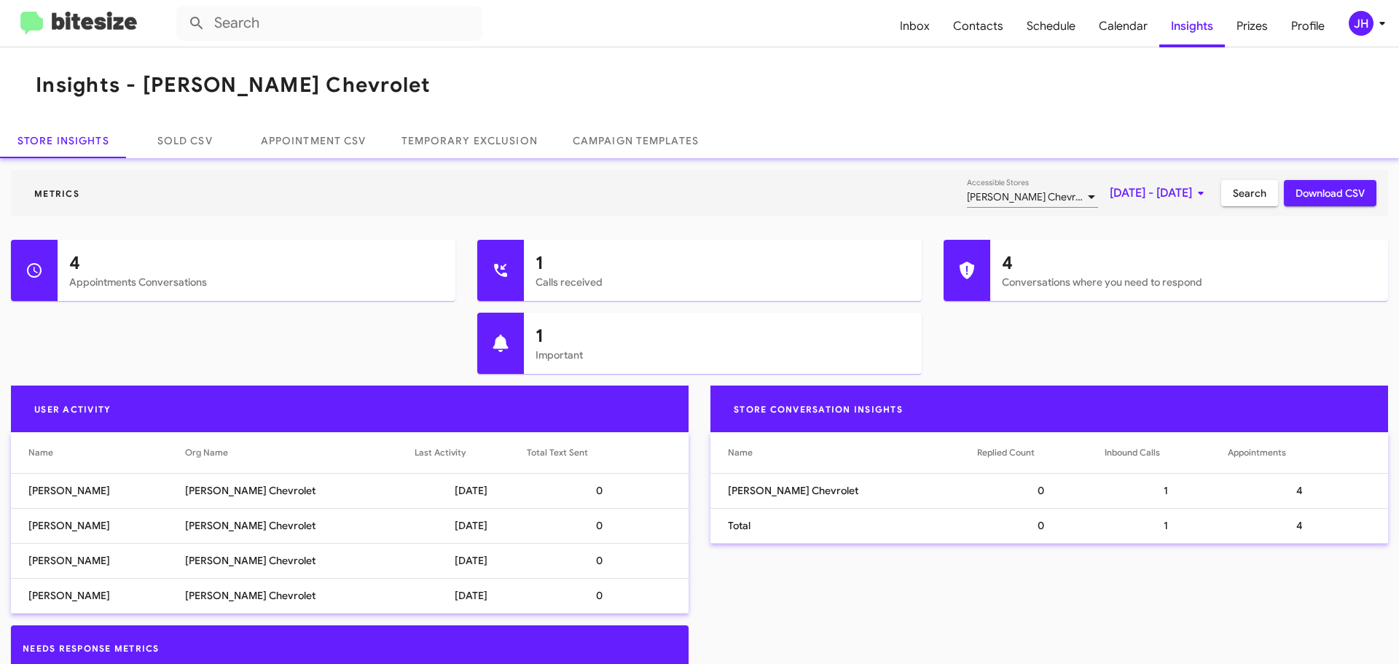
click at [1258, 193] on button "Search" at bounding box center [1249, 193] width 57 height 26
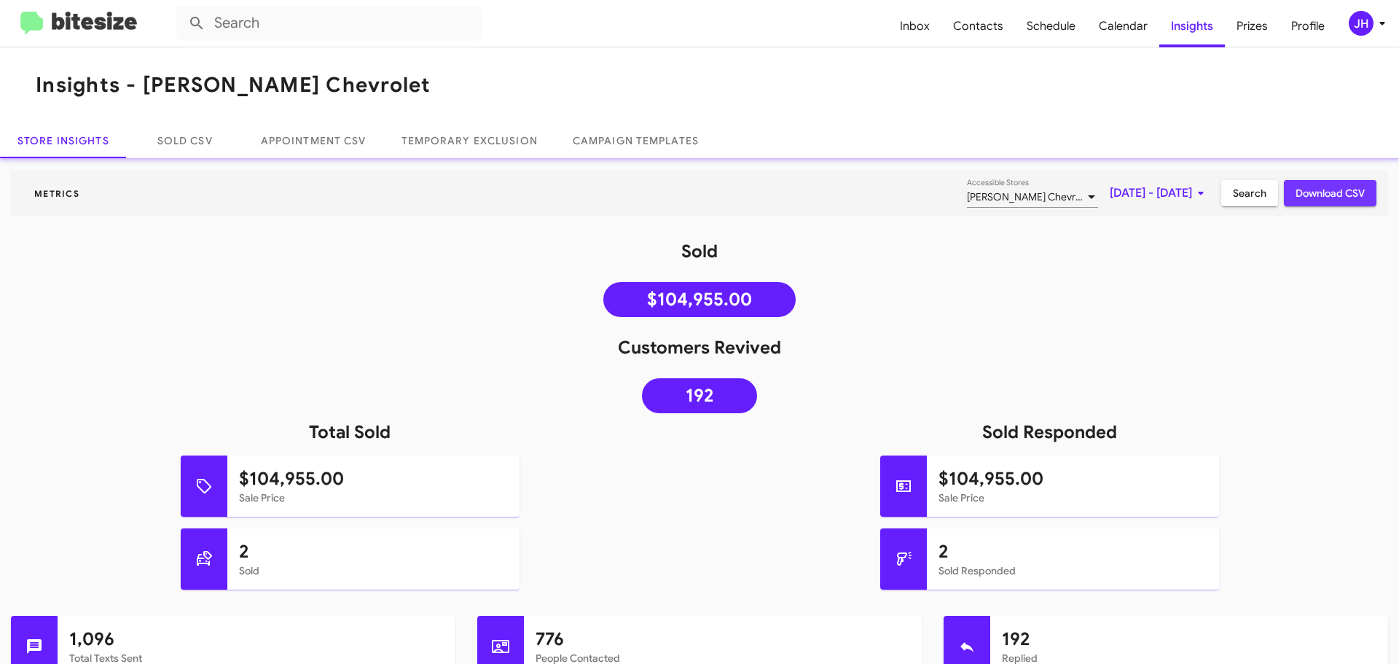
click at [1296, 194] on span "Download CSV" at bounding box center [1330, 193] width 69 height 26
click at [1356, 15] on div "JH" at bounding box center [1361, 23] width 25 height 25
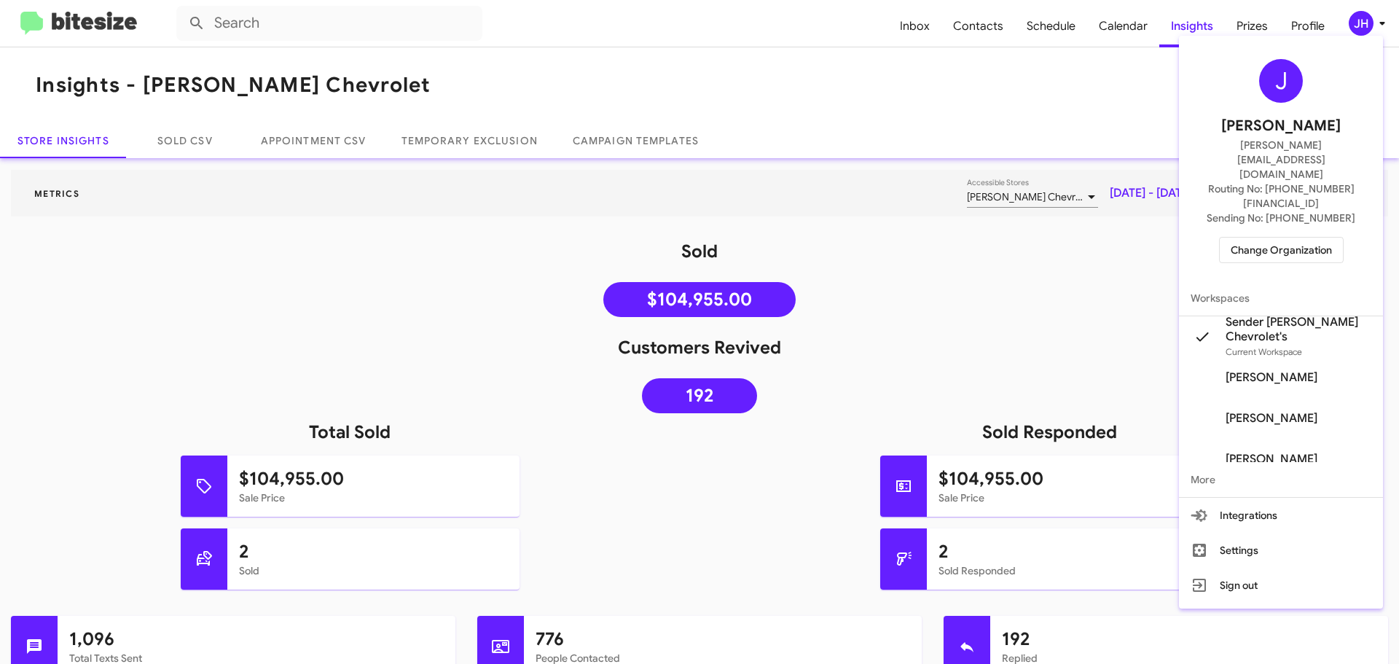
click at [1277, 238] on span "Change Organization" at bounding box center [1281, 250] width 101 height 25
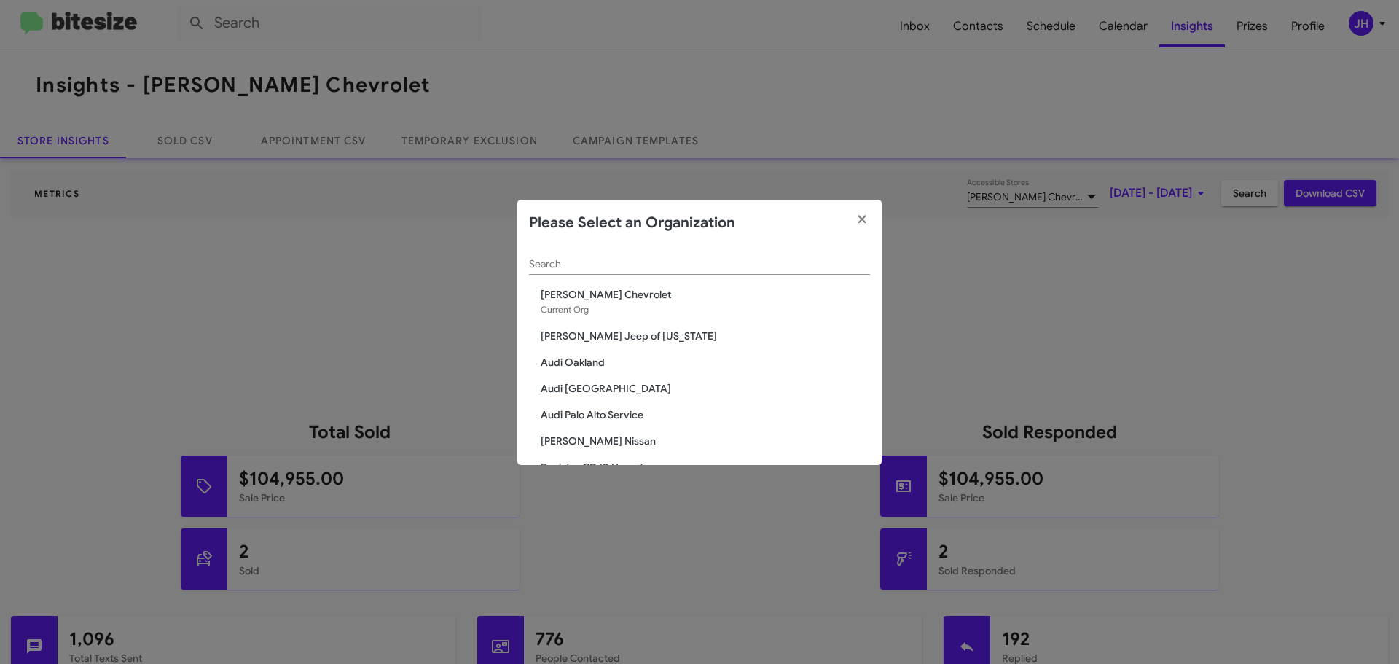
click at [616, 262] on input "Search" at bounding box center [699, 265] width 341 height 12
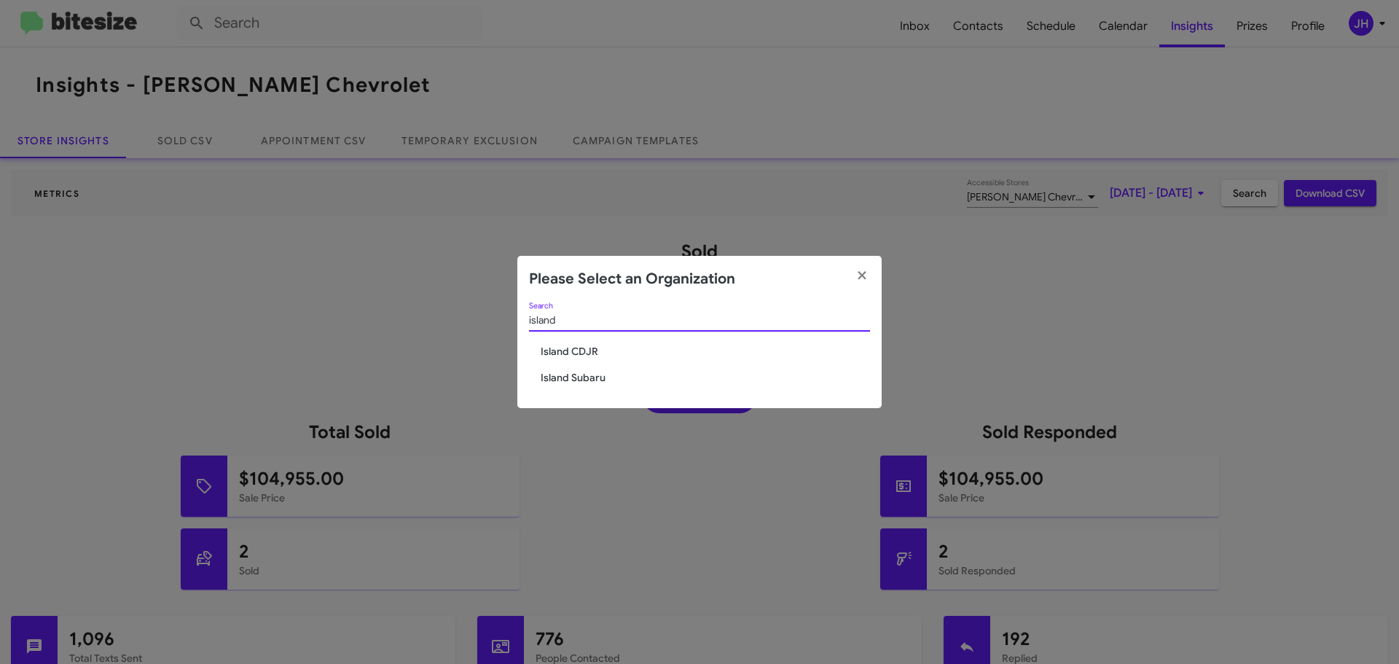
type input "island"
click at [590, 359] on div "island Search [GEOGRAPHIC_DATA] Subaru" at bounding box center [699, 355] width 364 height 106
click at [595, 351] on span "Island CDJR" at bounding box center [705, 351] width 329 height 15
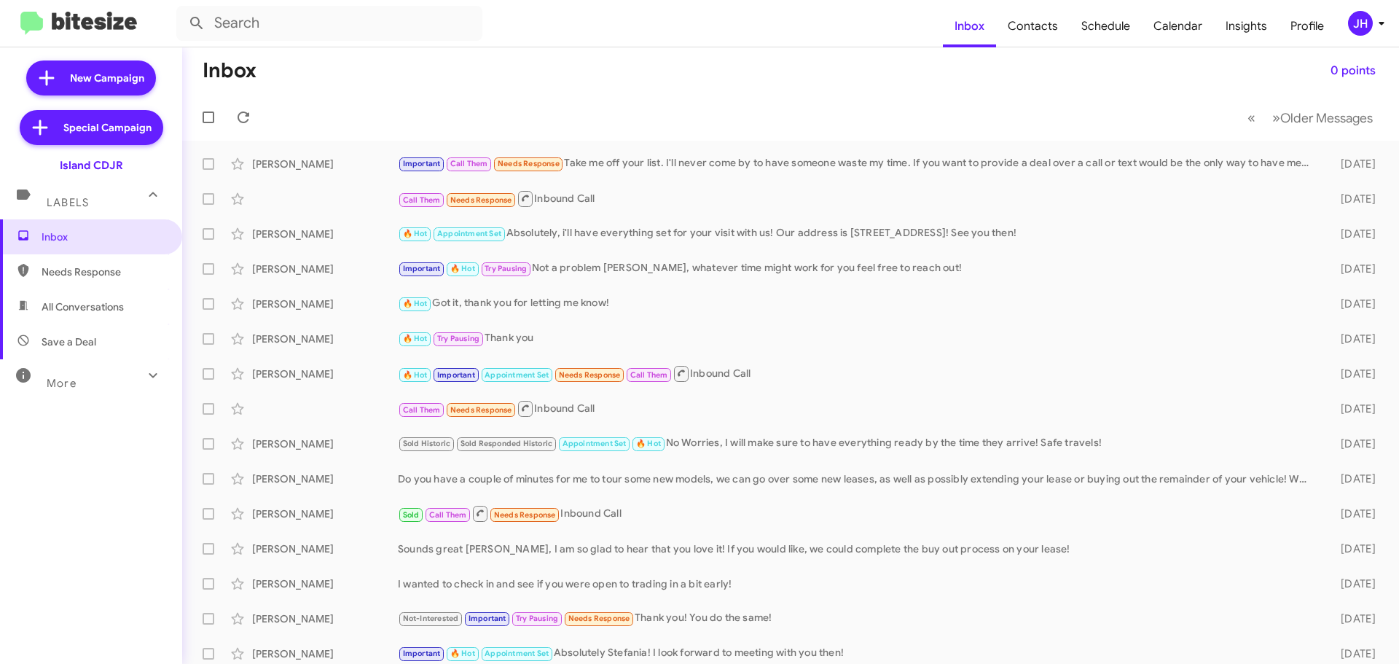
click at [1362, 20] on div "JH" at bounding box center [1360, 23] width 25 height 25
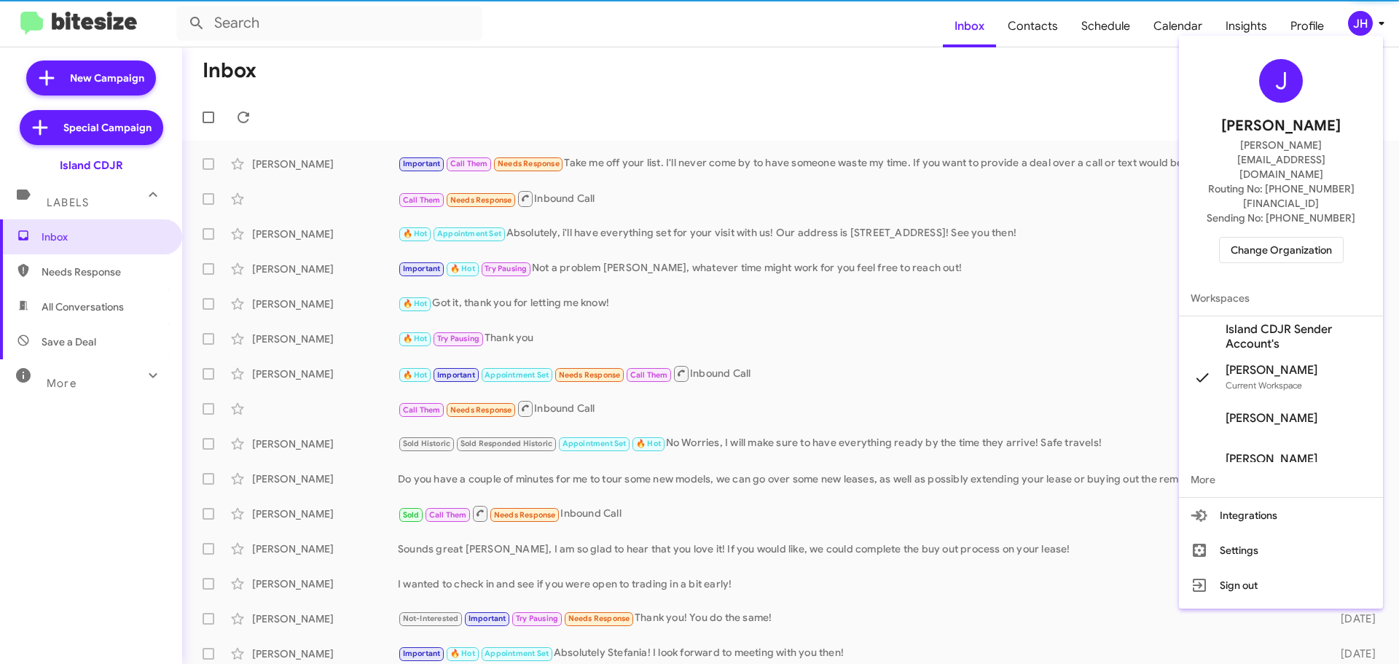
click at [1296, 238] on span "Change Organization" at bounding box center [1281, 250] width 101 height 25
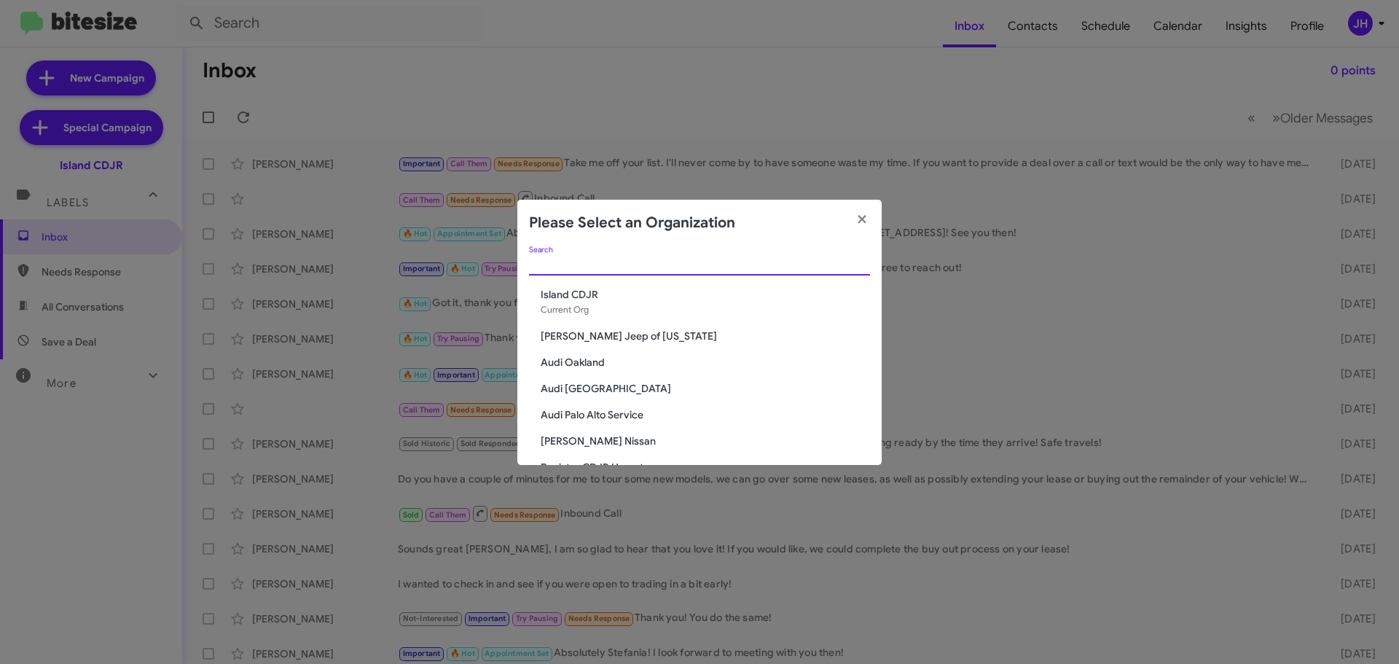
click at [595, 260] on input "Search" at bounding box center [699, 265] width 341 height 12
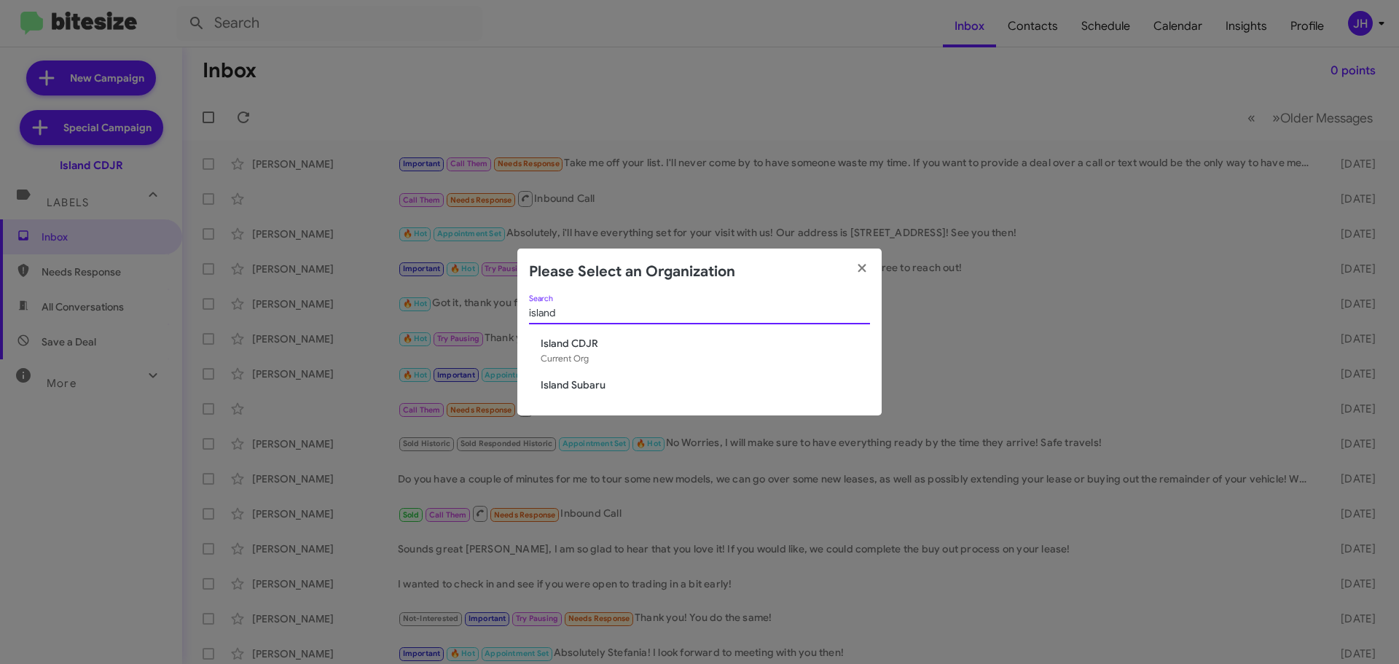
type input "island"
click at [602, 387] on span "Island Subaru" at bounding box center [705, 384] width 329 height 15
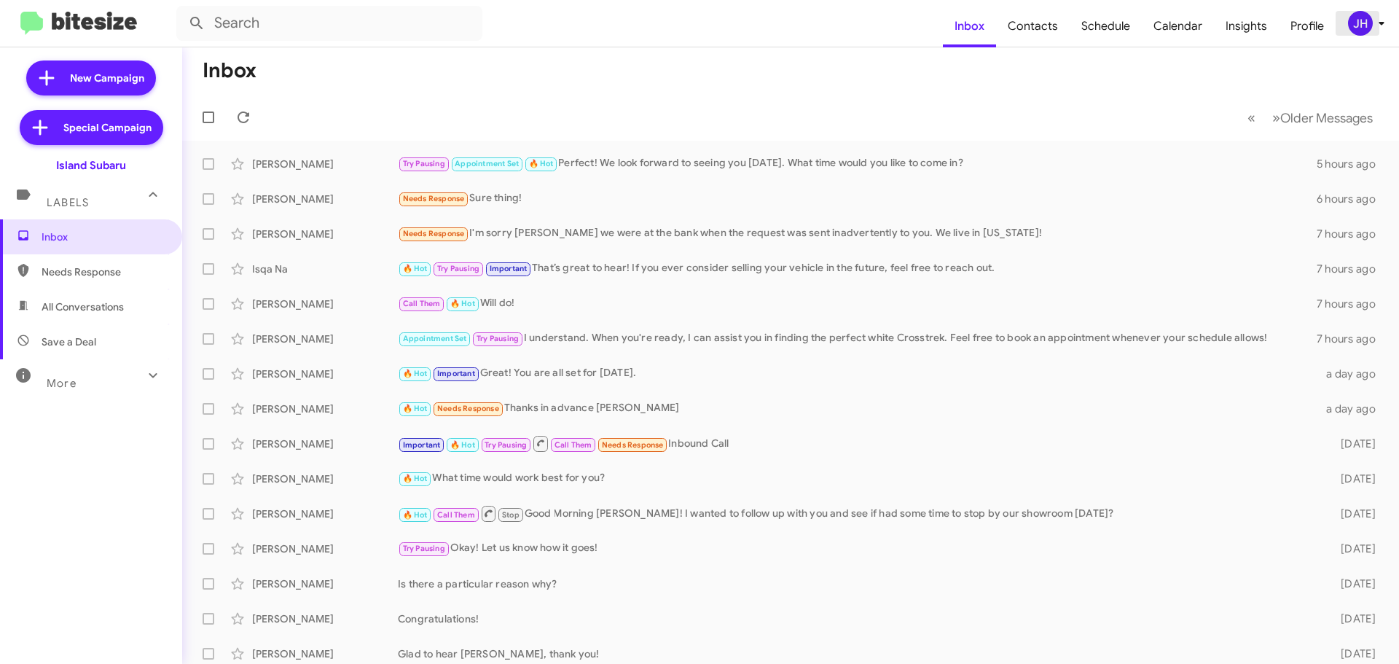
click at [1352, 24] on div "JH" at bounding box center [1360, 23] width 25 height 25
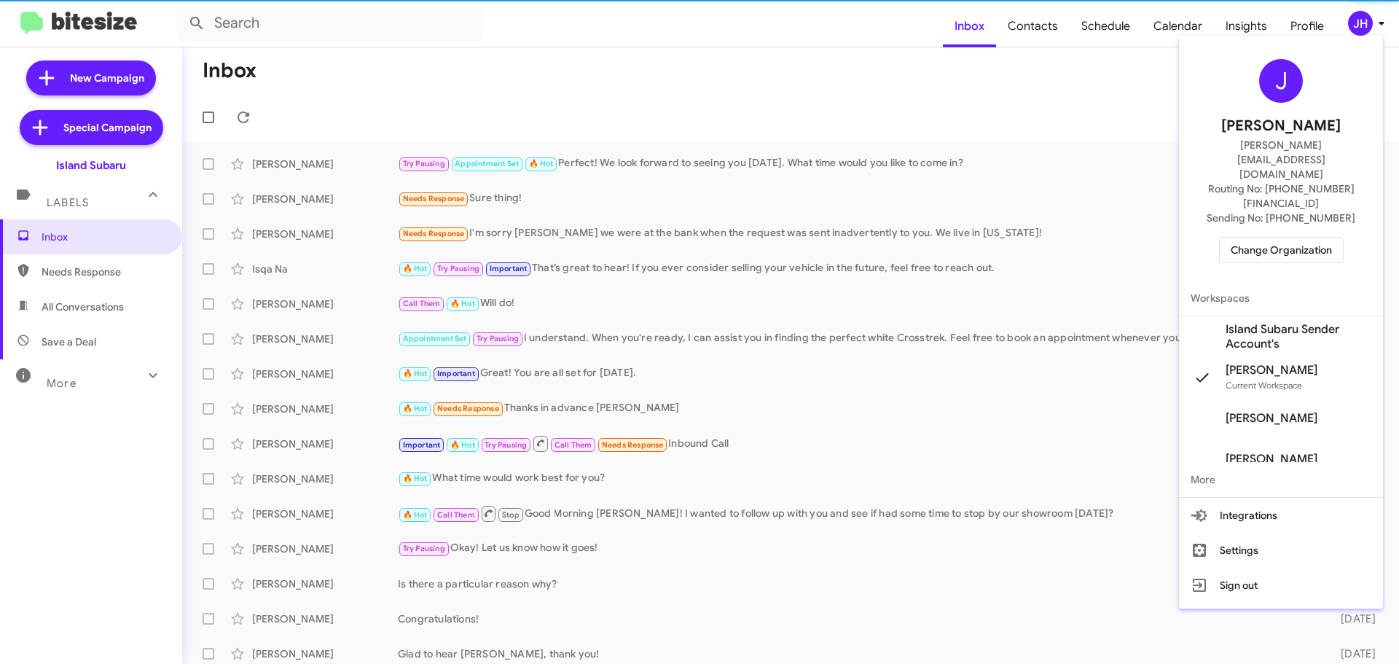
click at [1267, 238] on span "Change Organization" at bounding box center [1281, 250] width 101 height 25
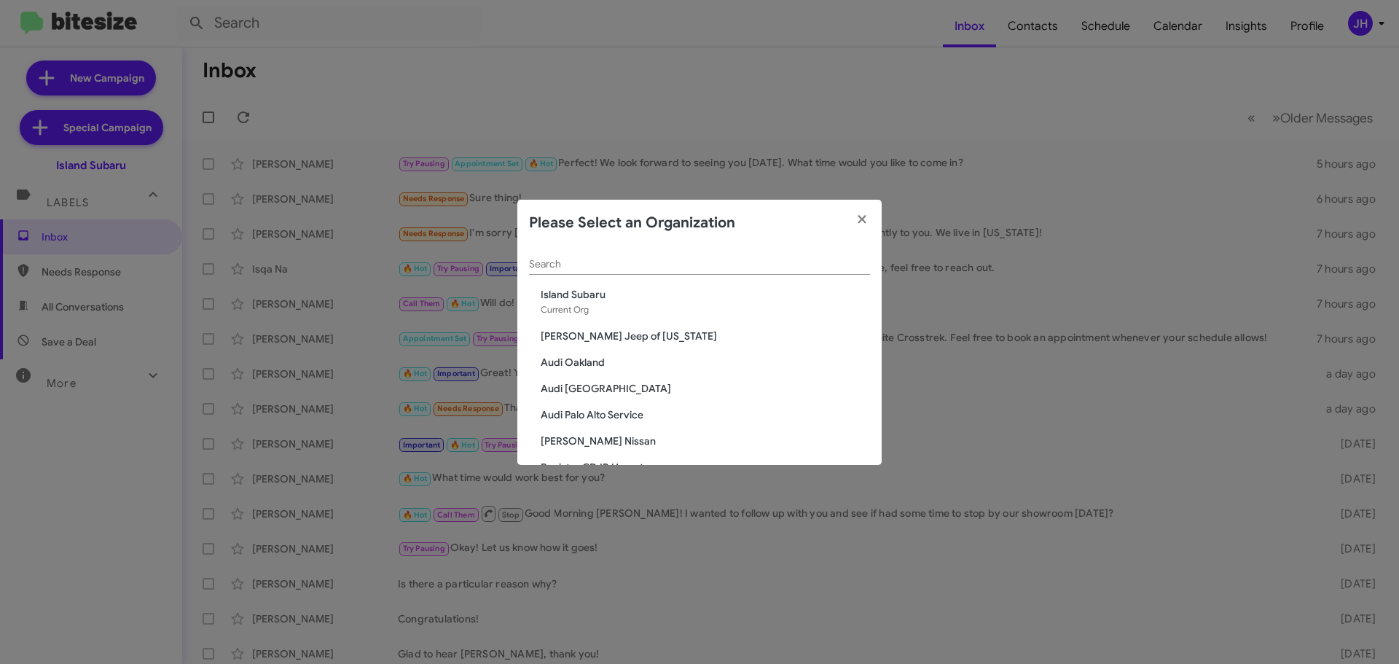
click at [625, 302] on div "Island Subaru Current Org" at bounding box center [705, 302] width 329 height 30
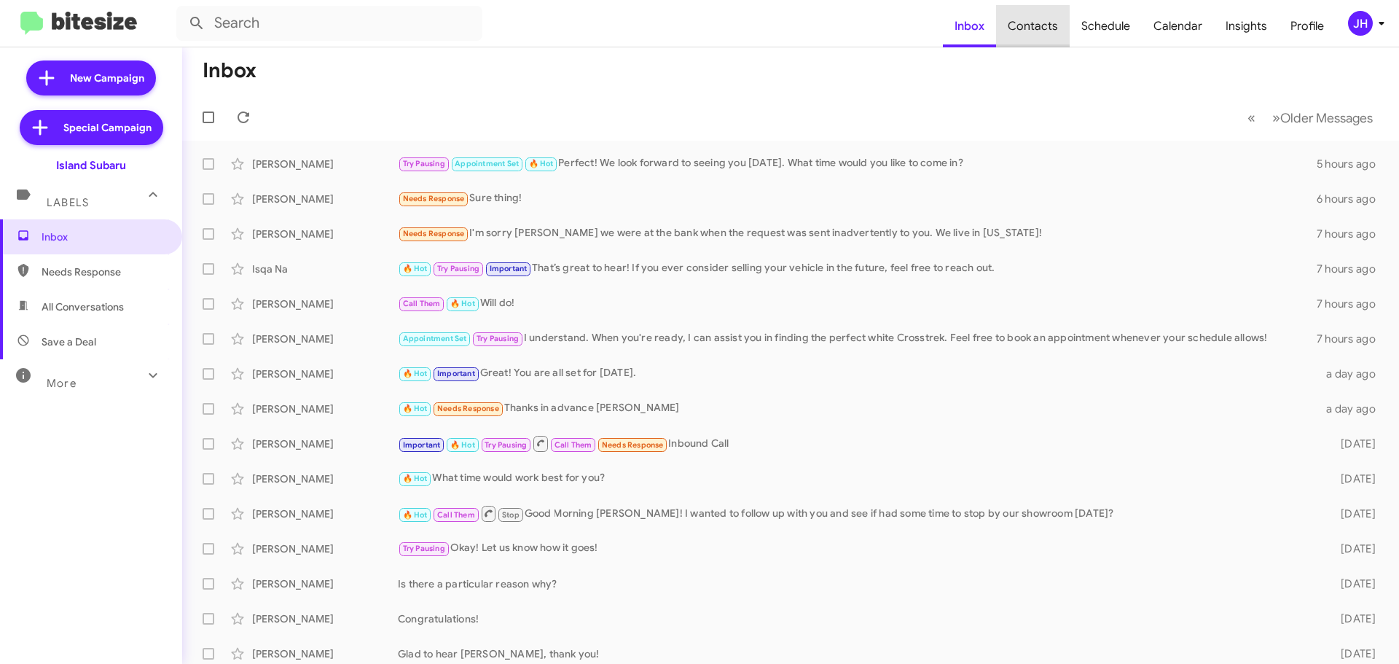
click at [1050, 20] on span "Contacts" at bounding box center [1033, 26] width 74 height 42
type input "in:groups"
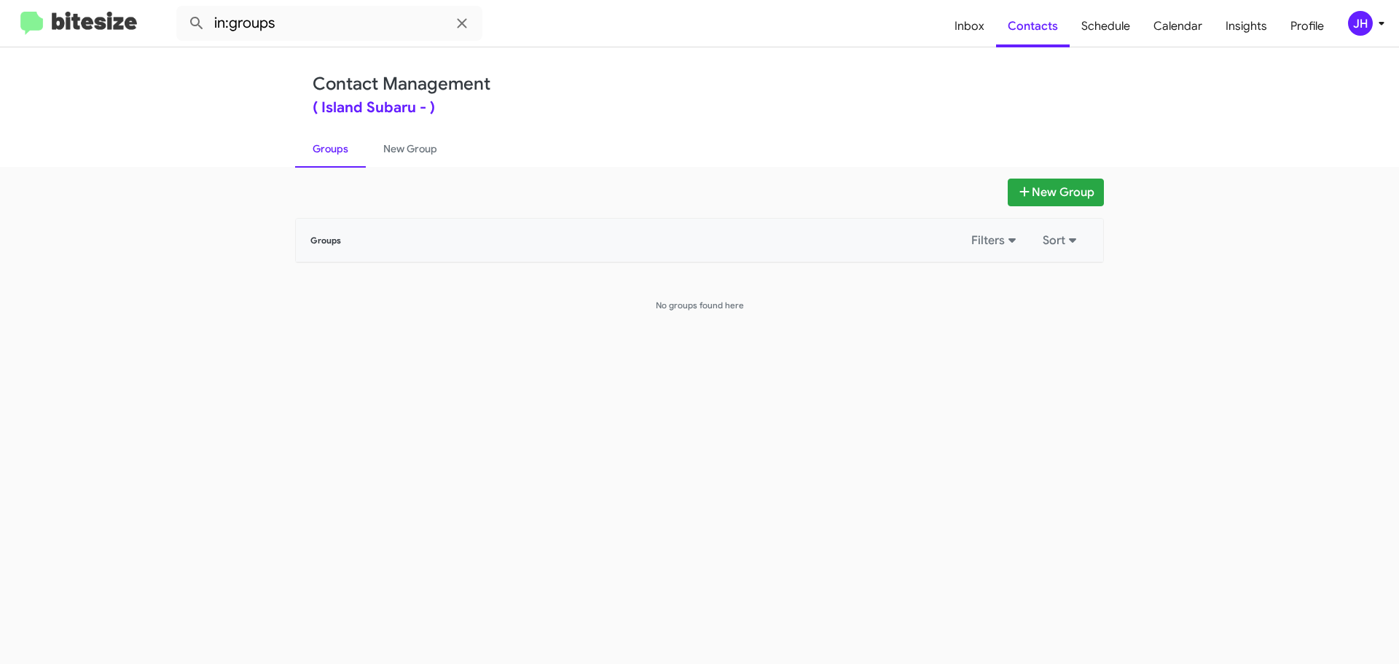
click at [1363, 26] on div "JH" at bounding box center [1360, 23] width 25 height 25
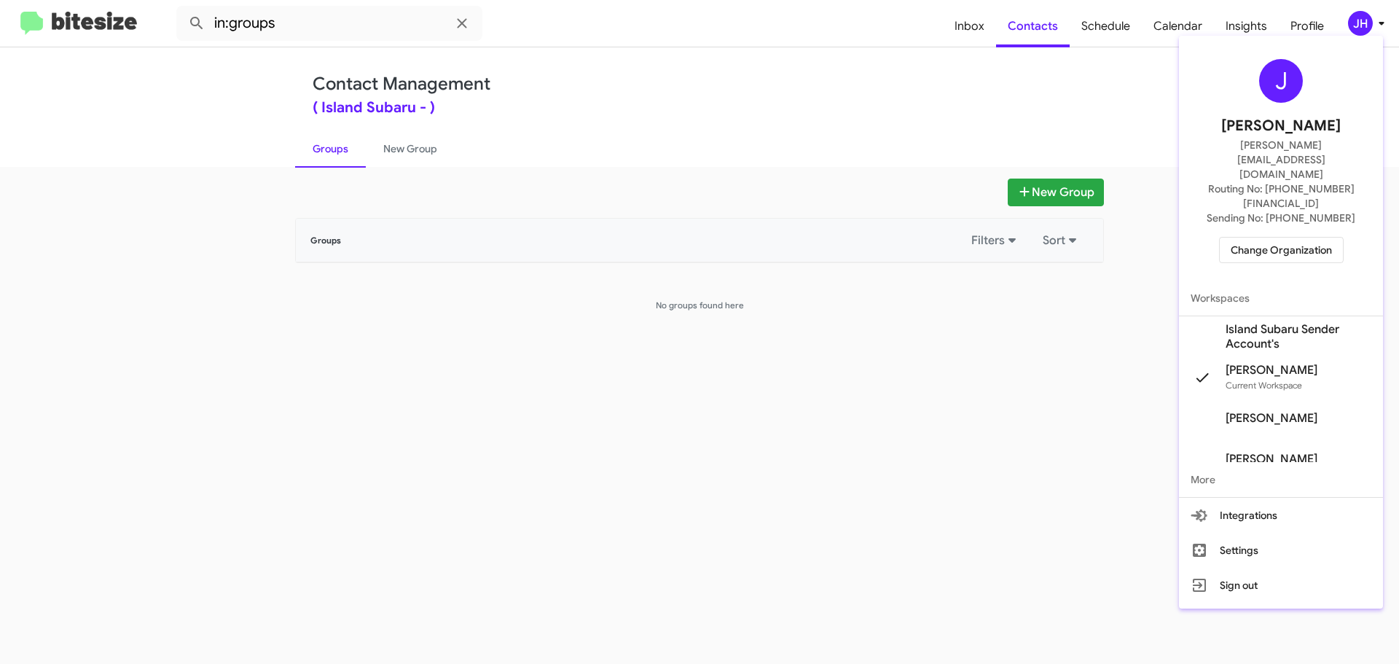
click at [1272, 322] on span "Island Subaru Sender Account's" at bounding box center [1299, 336] width 146 height 29
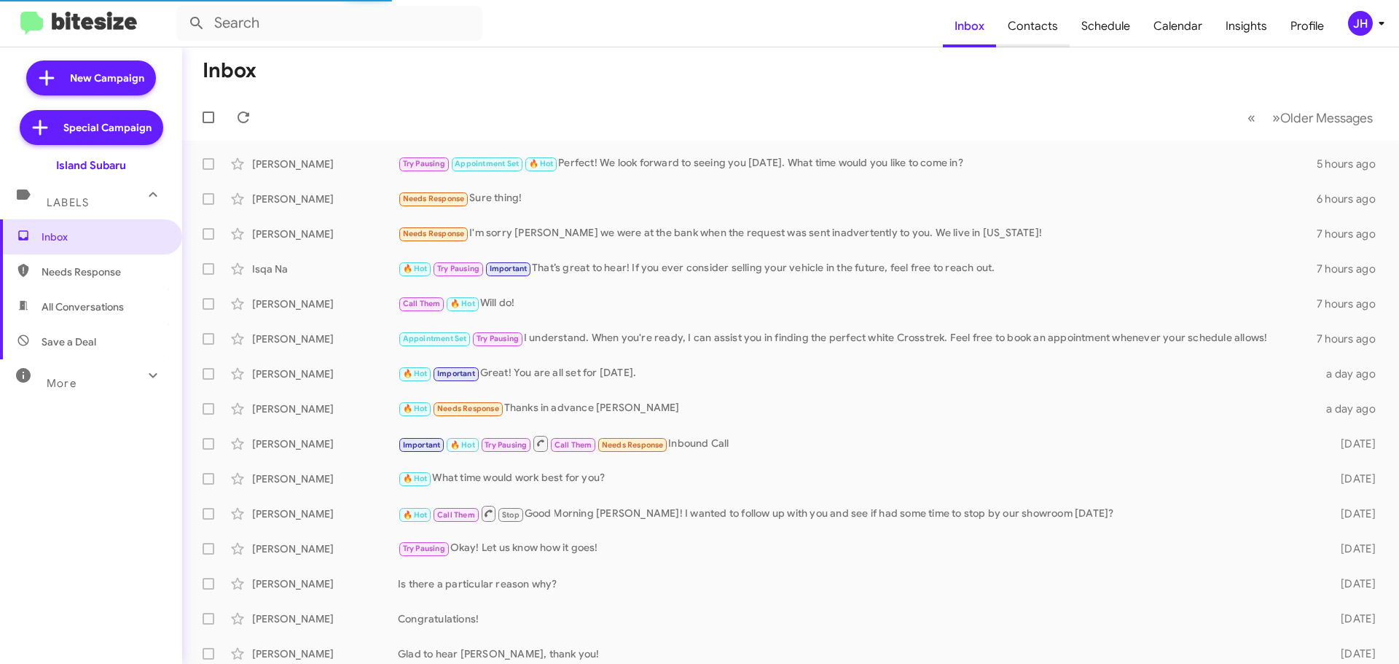
click at [1033, 38] on span "Contacts" at bounding box center [1033, 26] width 74 height 42
type input "in:groups"
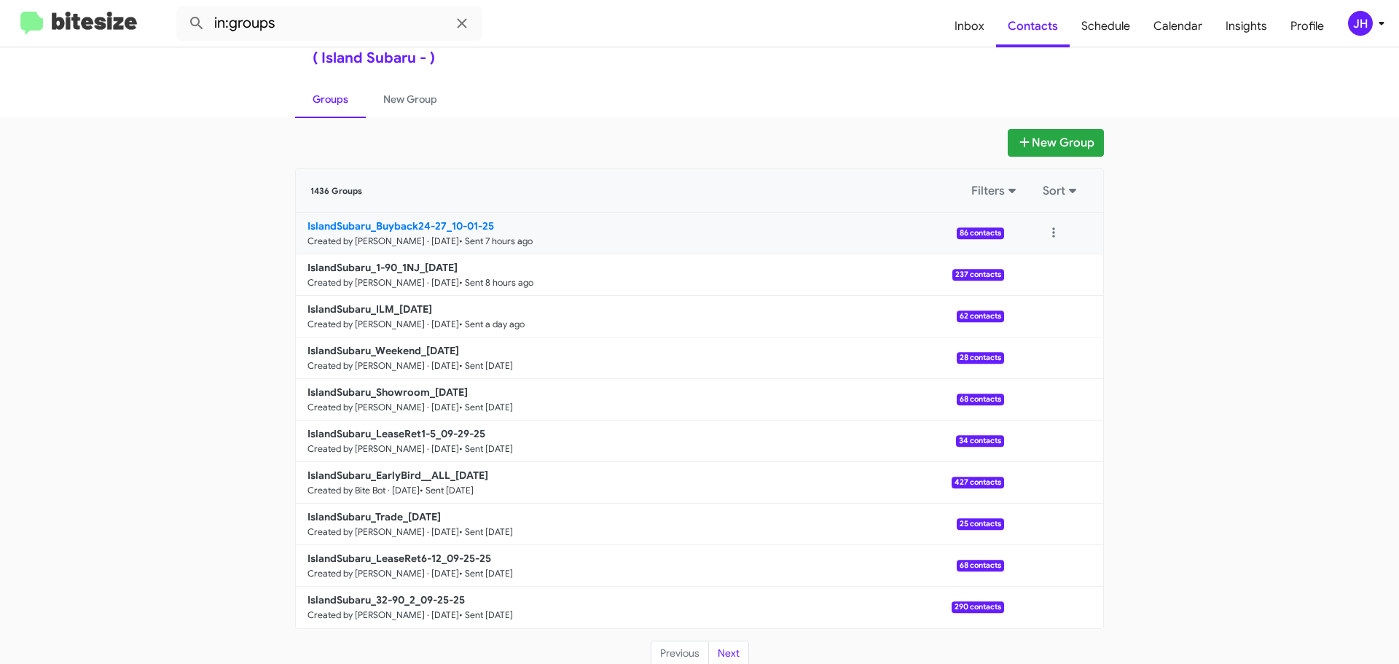
scroll to position [52, 0]
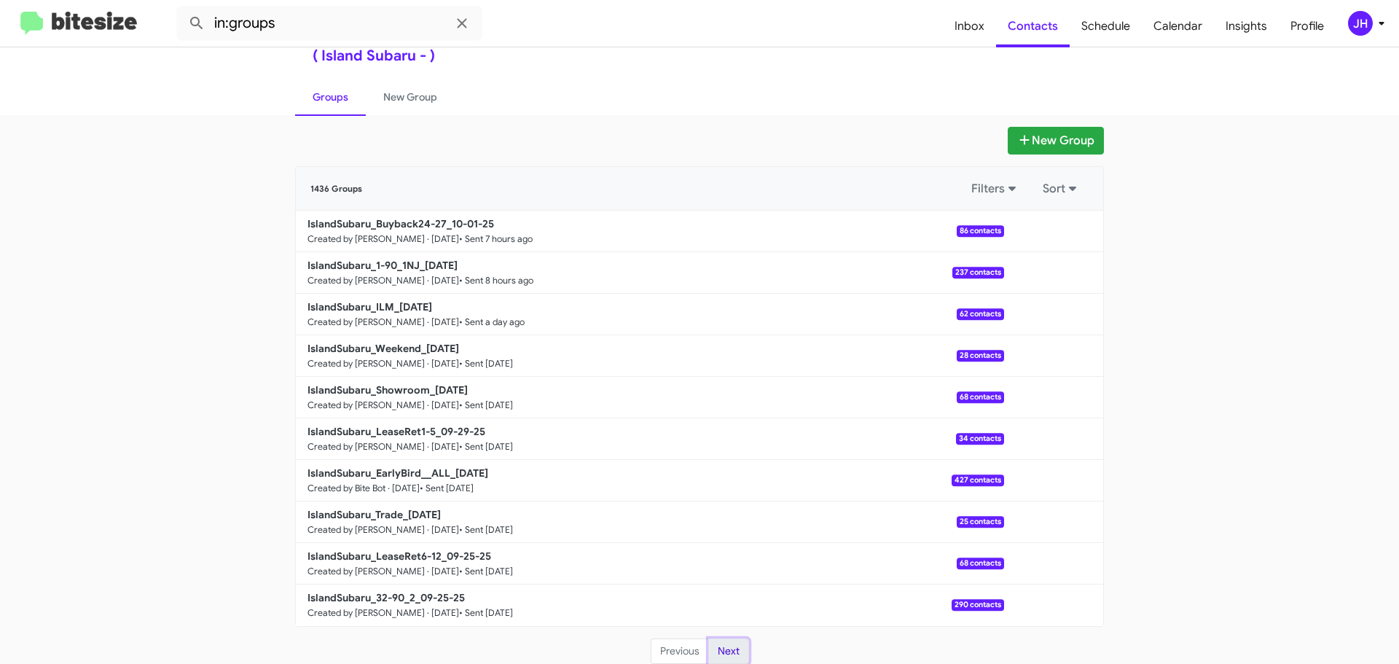
click at [718, 646] on button "Next" at bounding box center [728, 651] width 41 height 26
click at [681, 651] on button "Previous" at bounding box center [680, 651] width 58 height 26
click at [1234, 38] on span "Insights" at bounding box center [1246, 26] width 65 height 42
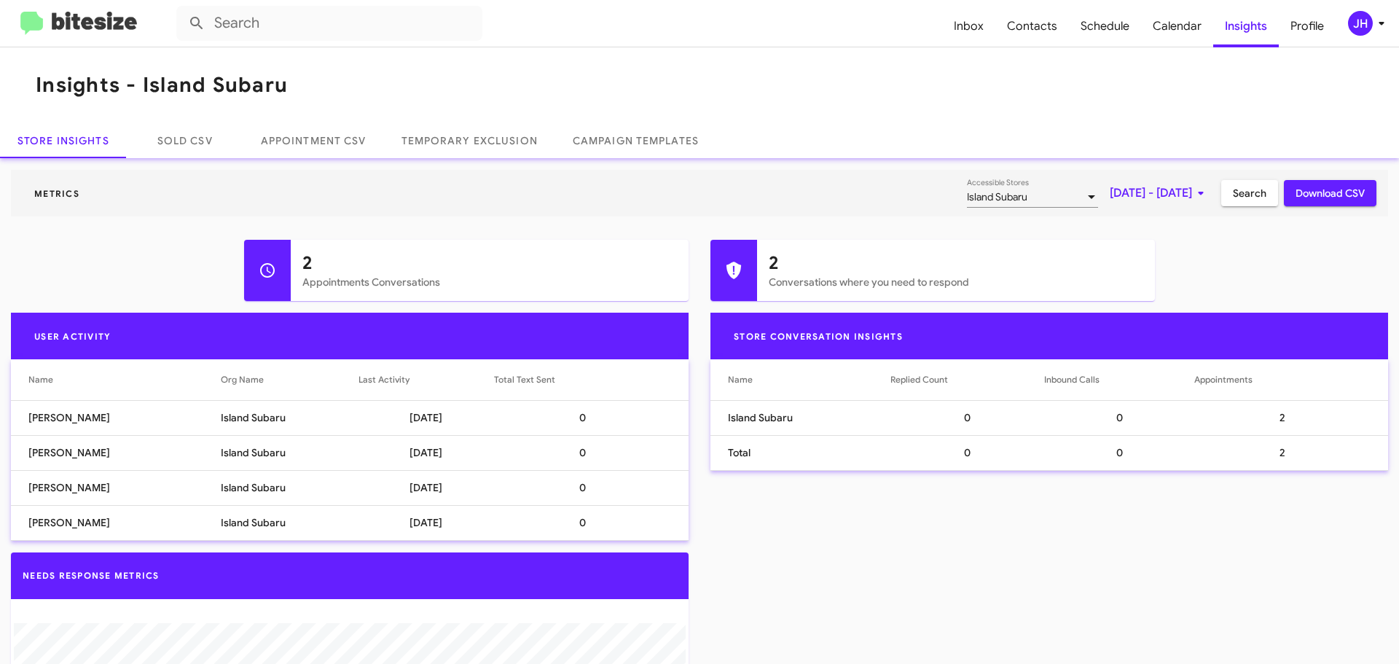
click at [1158, 188] on span "Oct 1, 2025 - Oct 1, 2025" at bounding box center [1160, 193] width 100 height 26
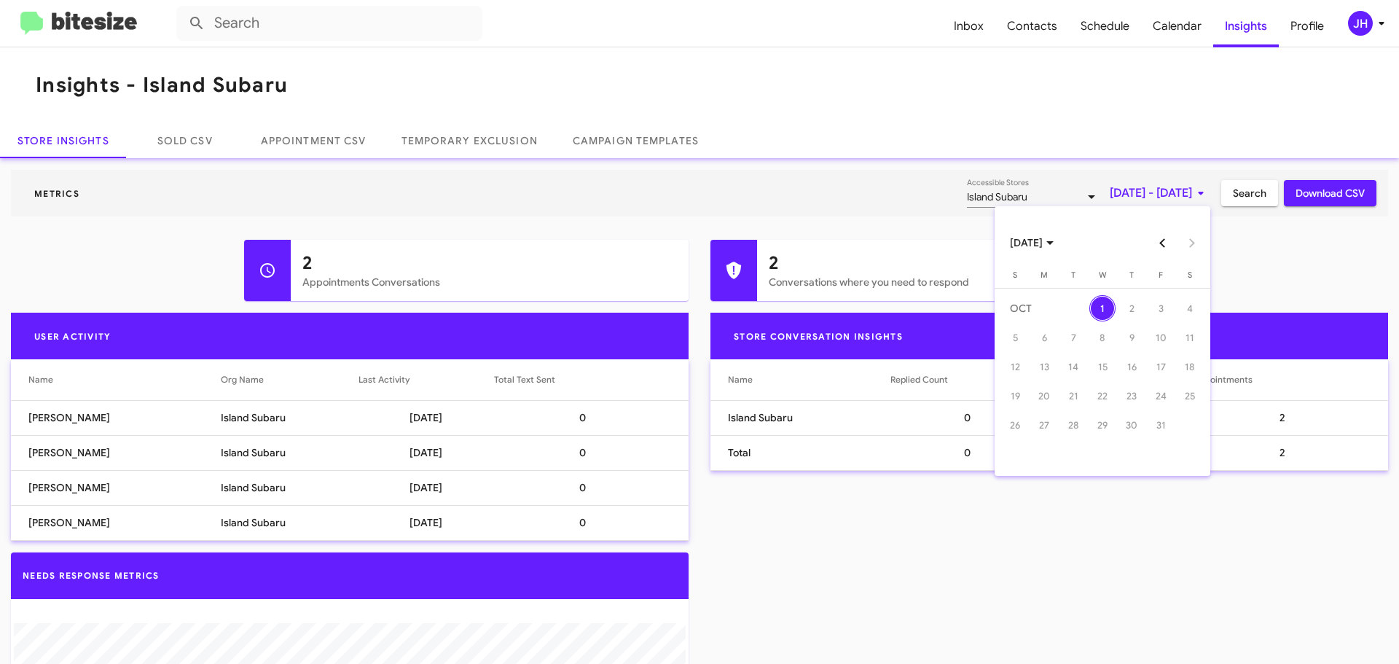
click at [1167, 250] on button "Previous month" at bounding box center [1162, 242] width 29 height 29
click at [1042, 428] on div "22" at bounding box center [1044, 425] width 26 height 26
click at [1025, 454] on div "28" at bounding box center [1015, 454] width 26 height 26
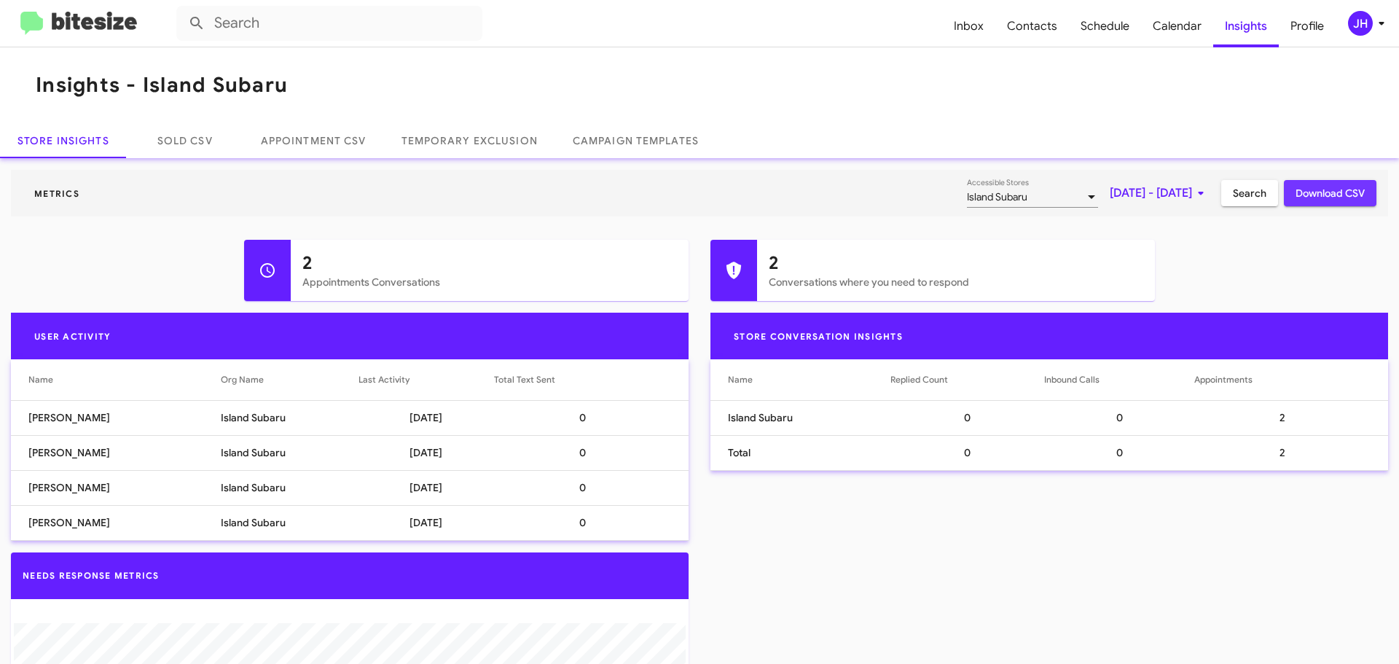
click at [1301, 187] on span "Download CSV" at bounding box center [1330, 193] width 69 height 26
click at [1368, 25] on div "JH" at bounding box center [1360, 23] width 25 height 25
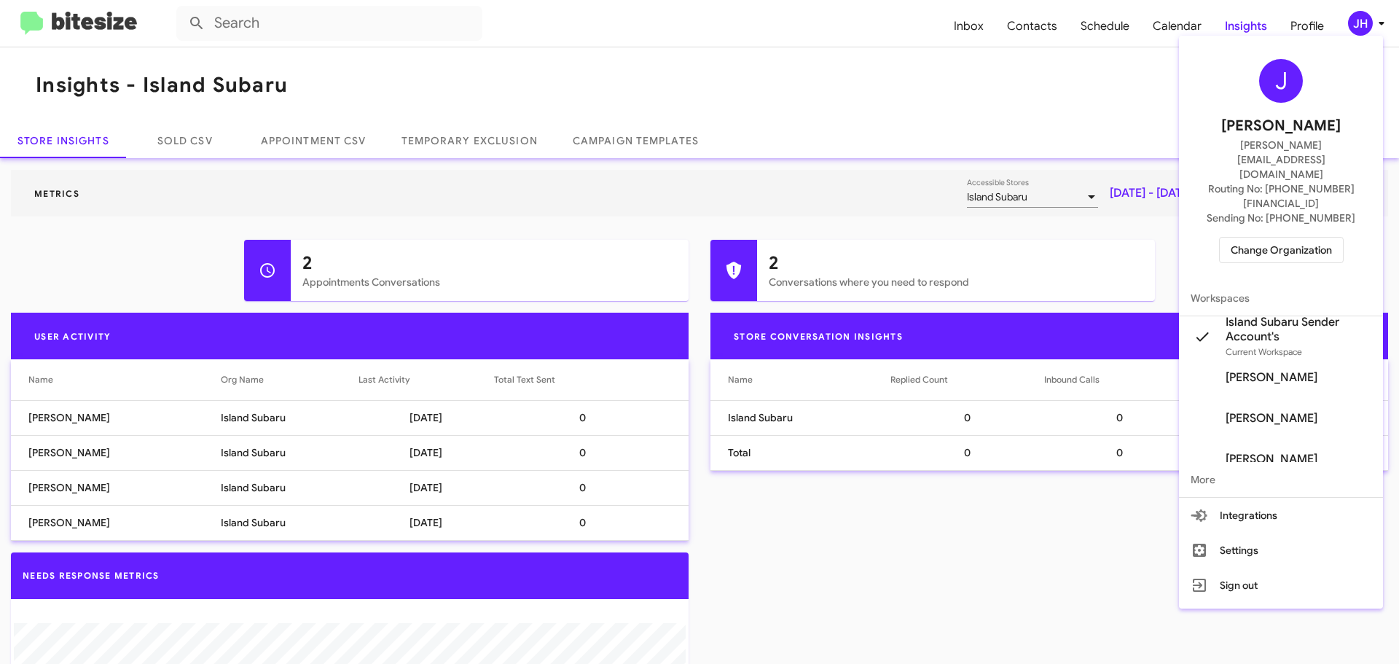
click at [1284, 238] on span "Change Organization" at bounding box center [1281, 250] width 101 height 25
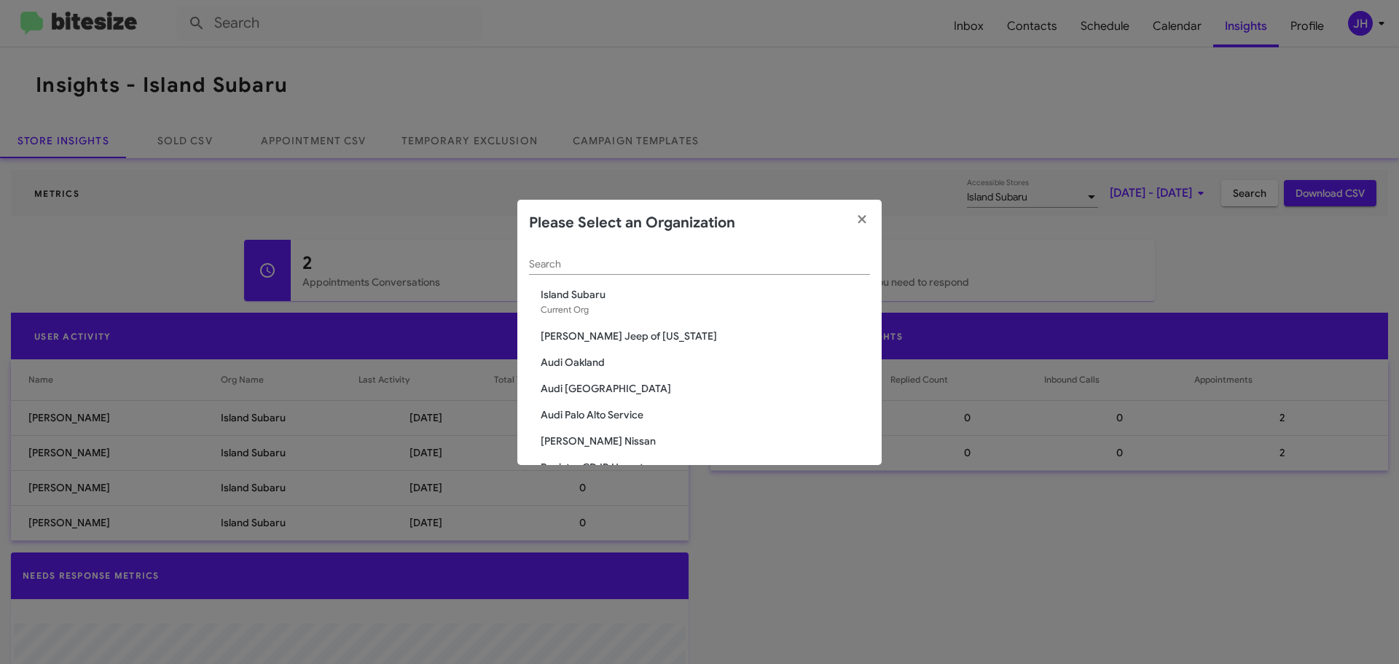
click at [613, 261] on input "Search" at bounding box center [699, 265] width 341 height 12
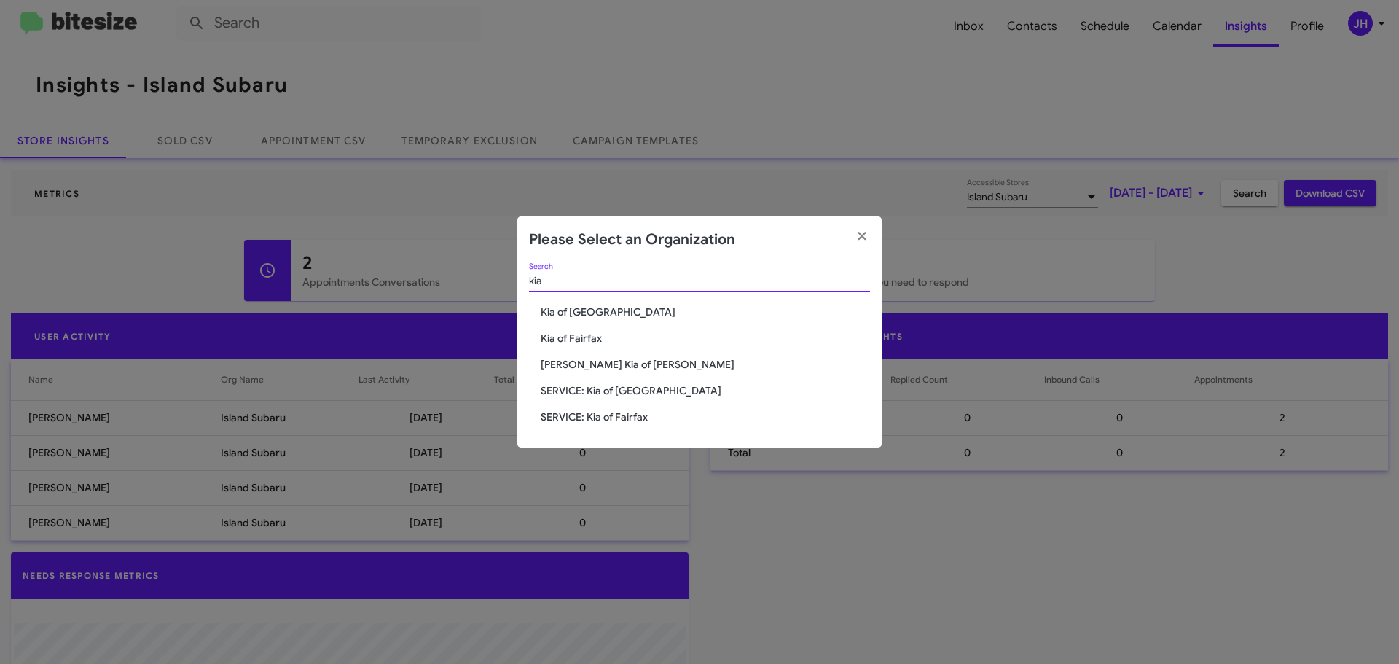
type input "kia"
click at [603, 364] on span "[PERSON_NAME] Kia of [PERSON_NAME]" at bounding box center [705, 364] width 329 height 15
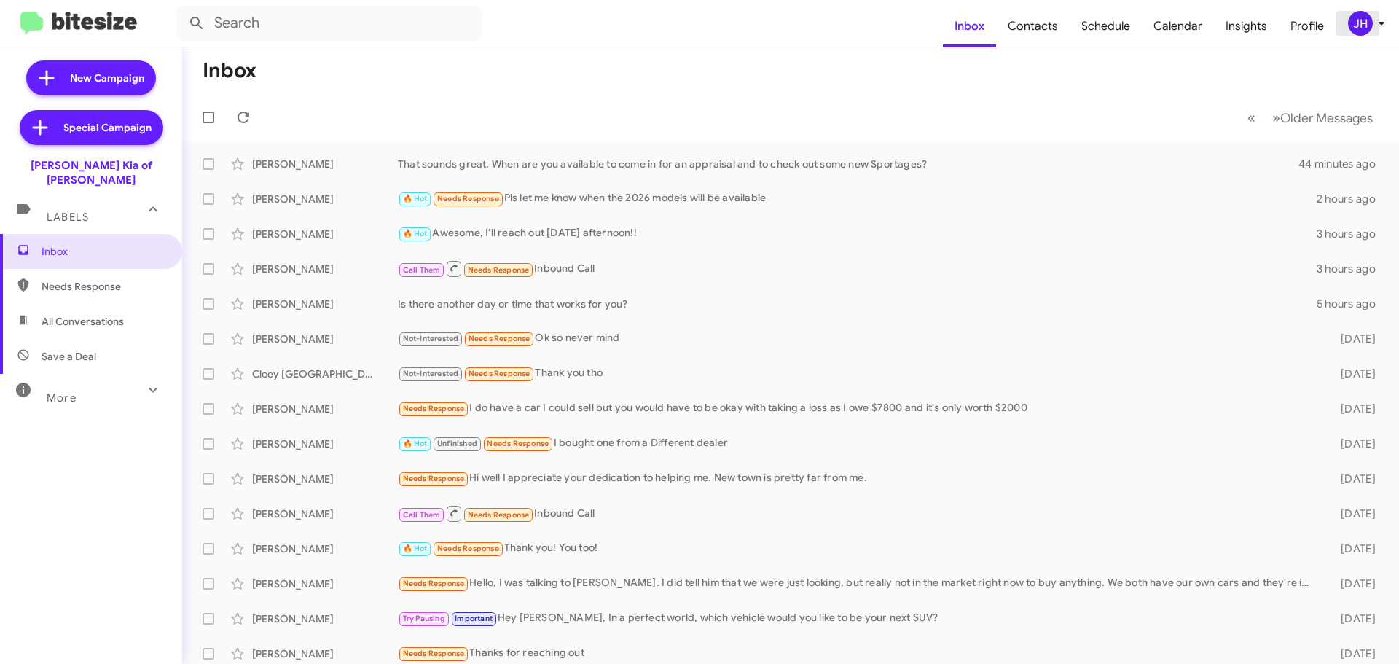
click at [1366, 28] on div "JH" at bounding box center [1360, 23] width 25 height 25
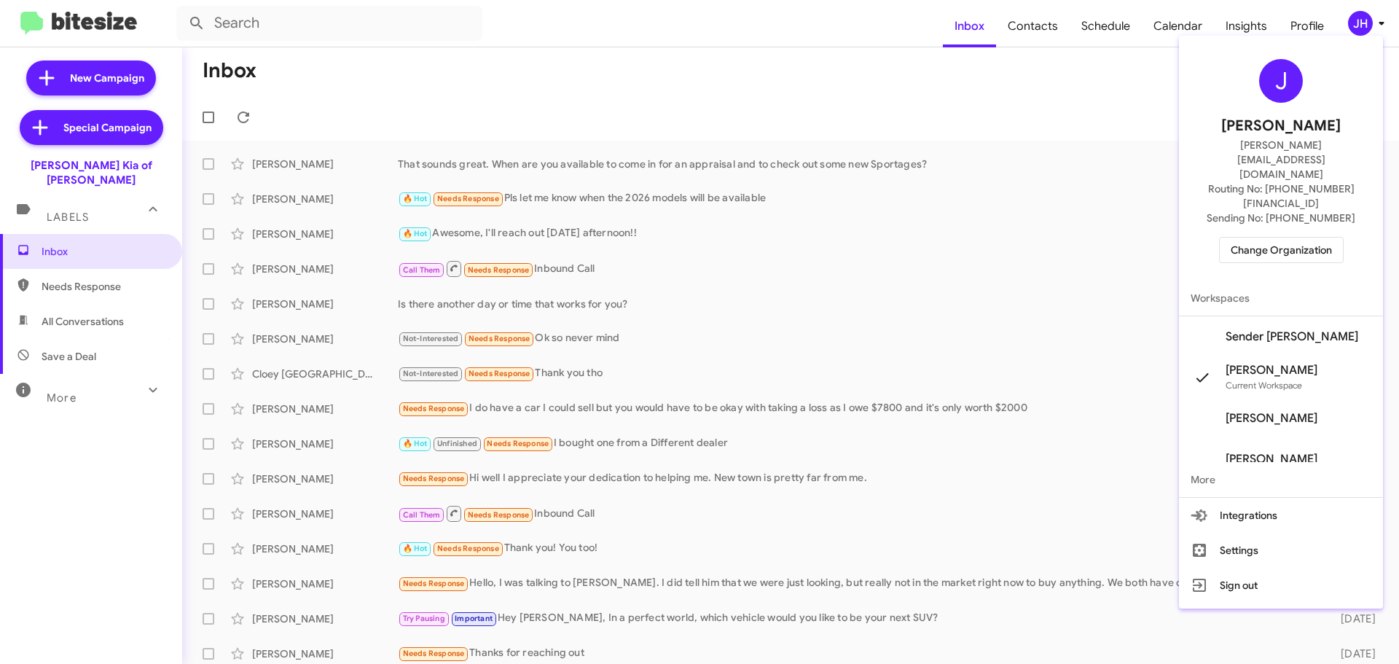
click at [1300, 316] on span "Sender [PERSON_NAME]" at bounding box center [1281, 336] width 204 height 41
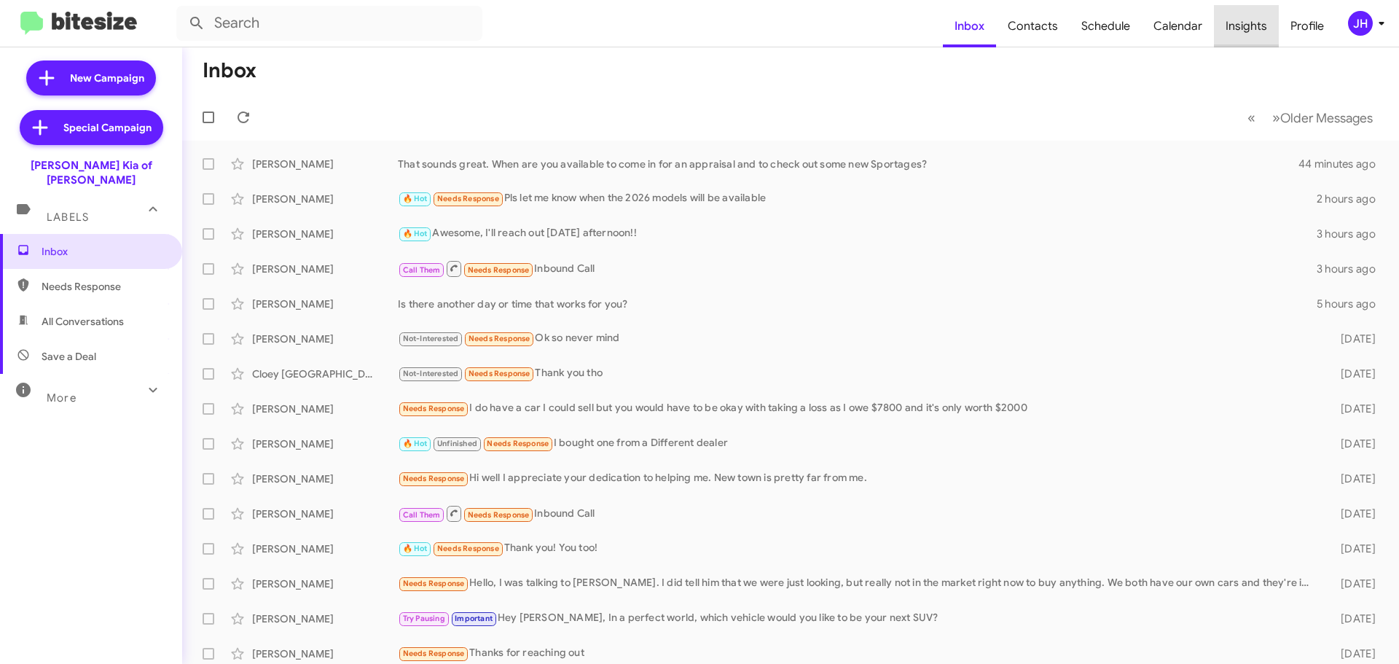
click at [1249, 19] on span "Insights" at bounding box center [1246, 26] width 65 height 42
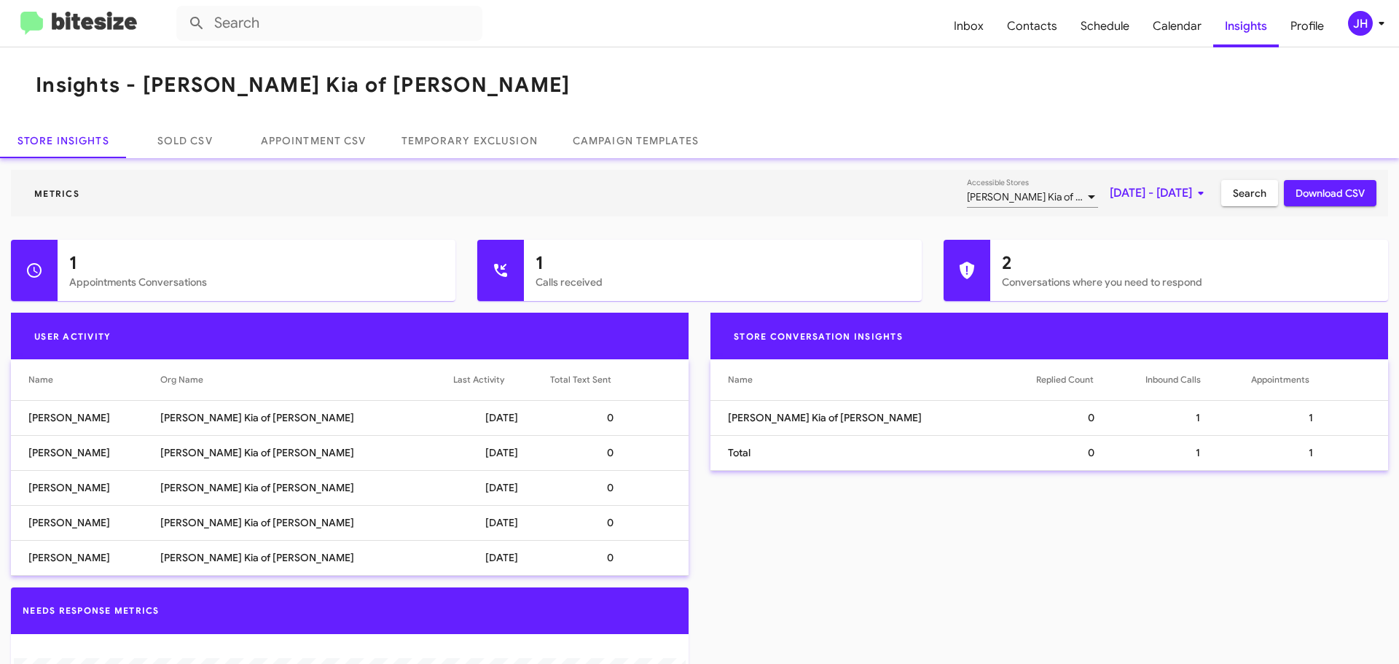
click at [1142, 198] on span "Oct 1, 2025 - Oct 1, 2025" at bounding box center [1160, 193] width 100 height 26
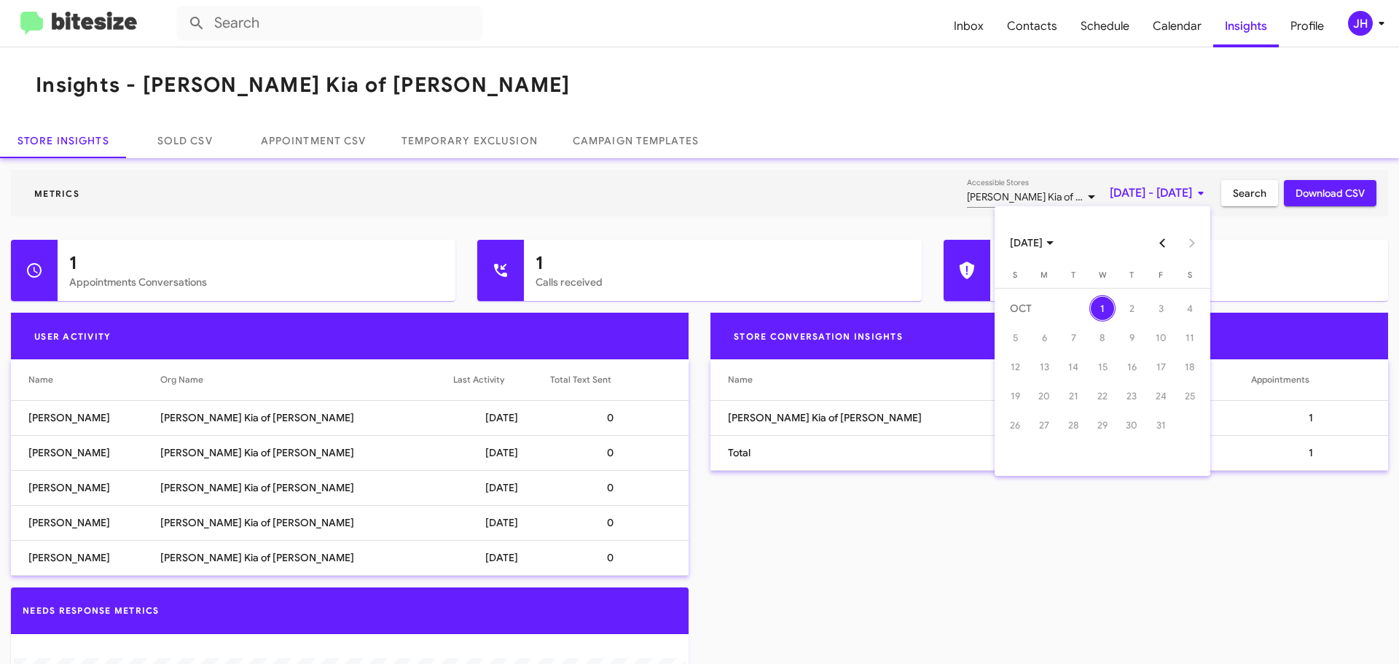
click at [1159, 246] on button "Previous month" at bounding box center [1162, 242] width 29 height 29
click at [1048, 422] on div "22" at bounding box center [1044, 425] width 26 height 26
click at [1020, 447] on div "28" at bounding box center [1015, 454] width 26 height 26
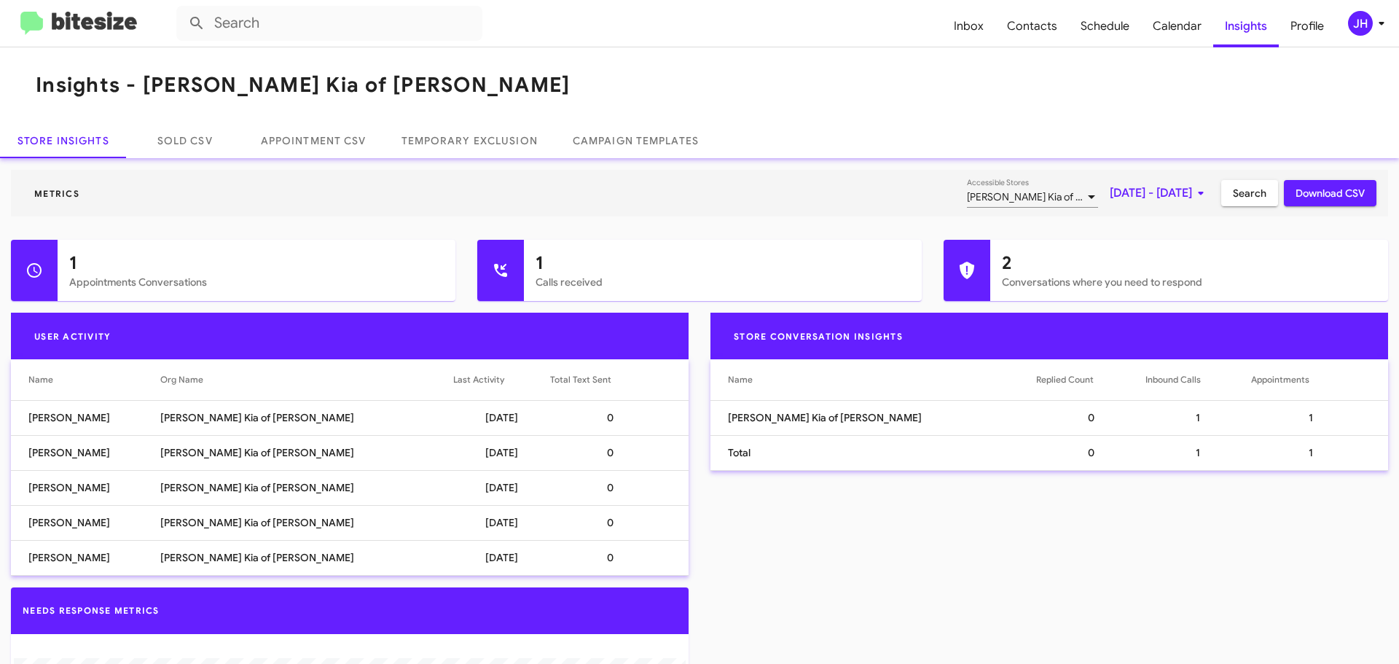
click at [1245, 197] on span "Search" at bounding box center [1250, 193] width 34 height 26
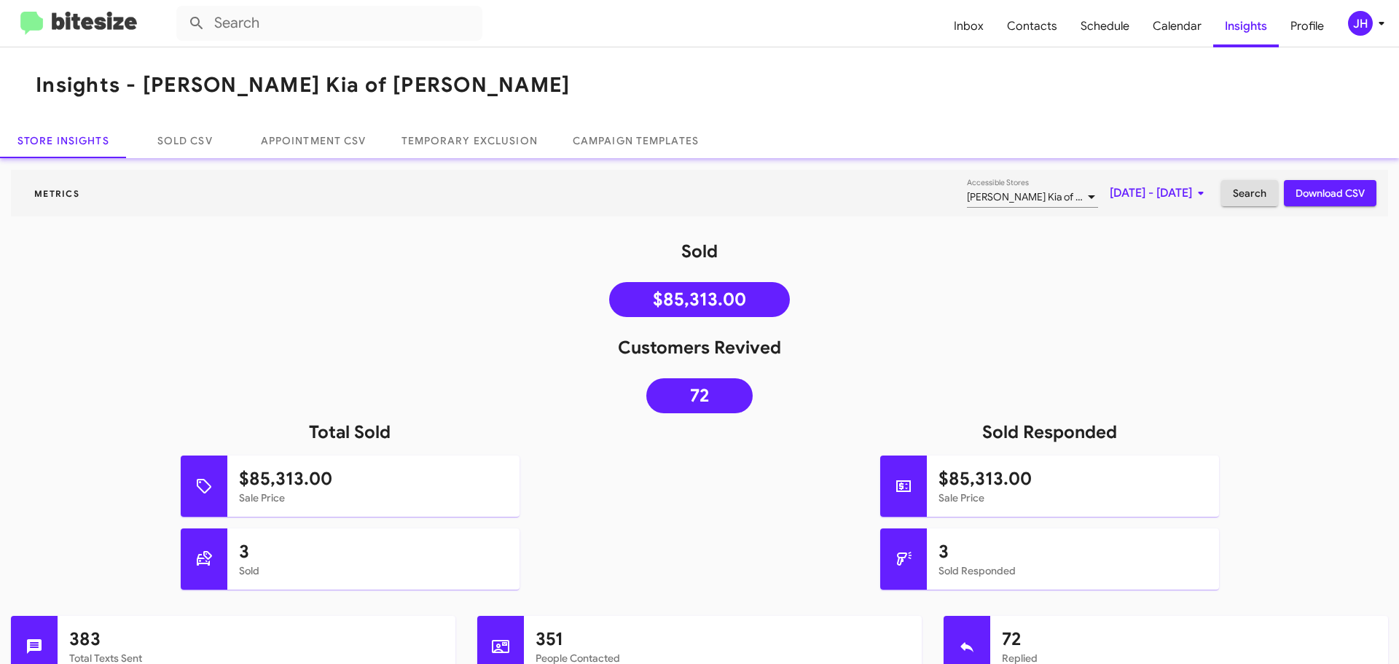
click at [1296, 197] on span "Download CSV" at bounding box center [1330, 193] width 69 height 26
click at [1025, 19] on span "Contacts" at bounding box center [1032, 26] width 74 height 42
type input "in:groups"
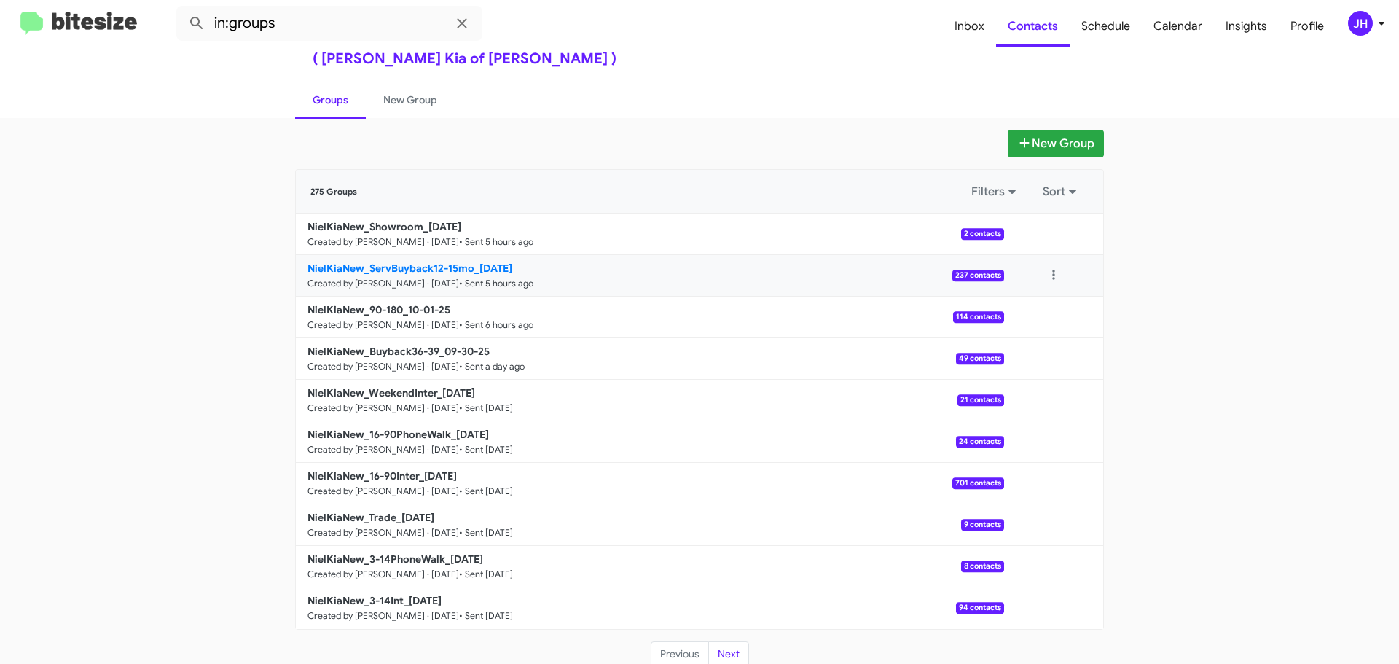
scroll to position [52, 0]
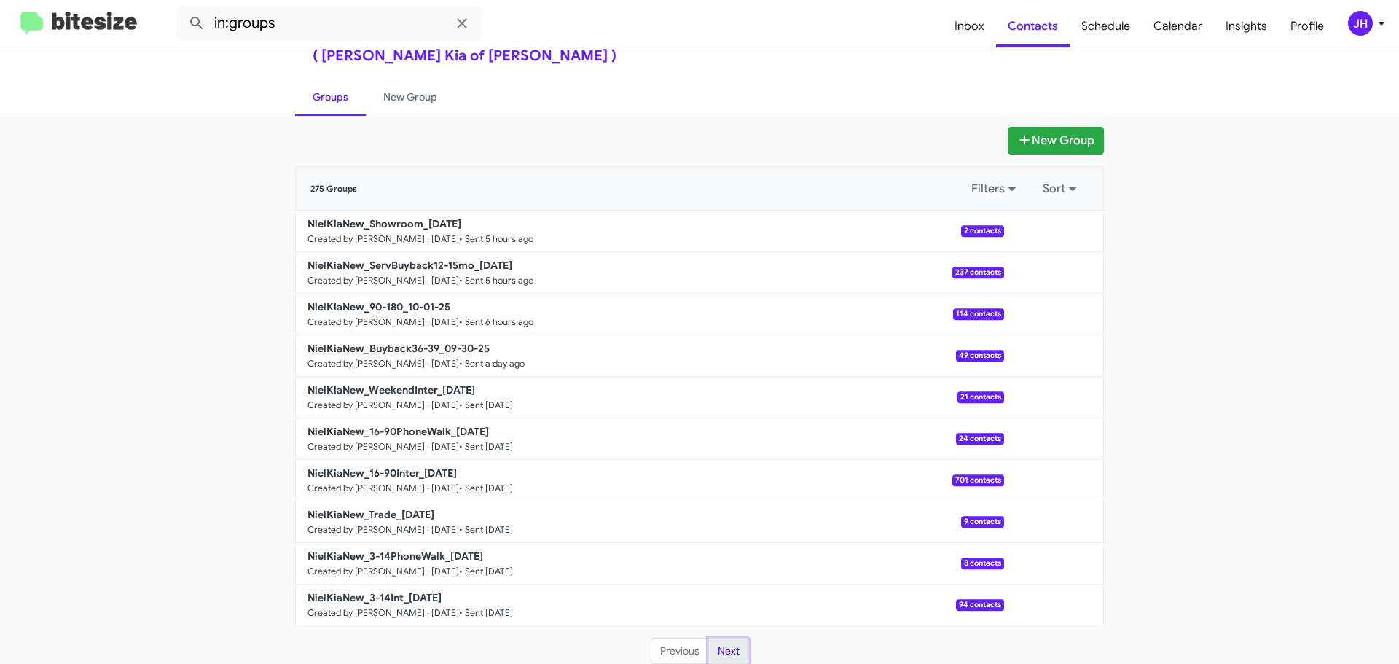
click at [719, 654] on button "Next" at bounding box center [728, 651] width 41 height 26
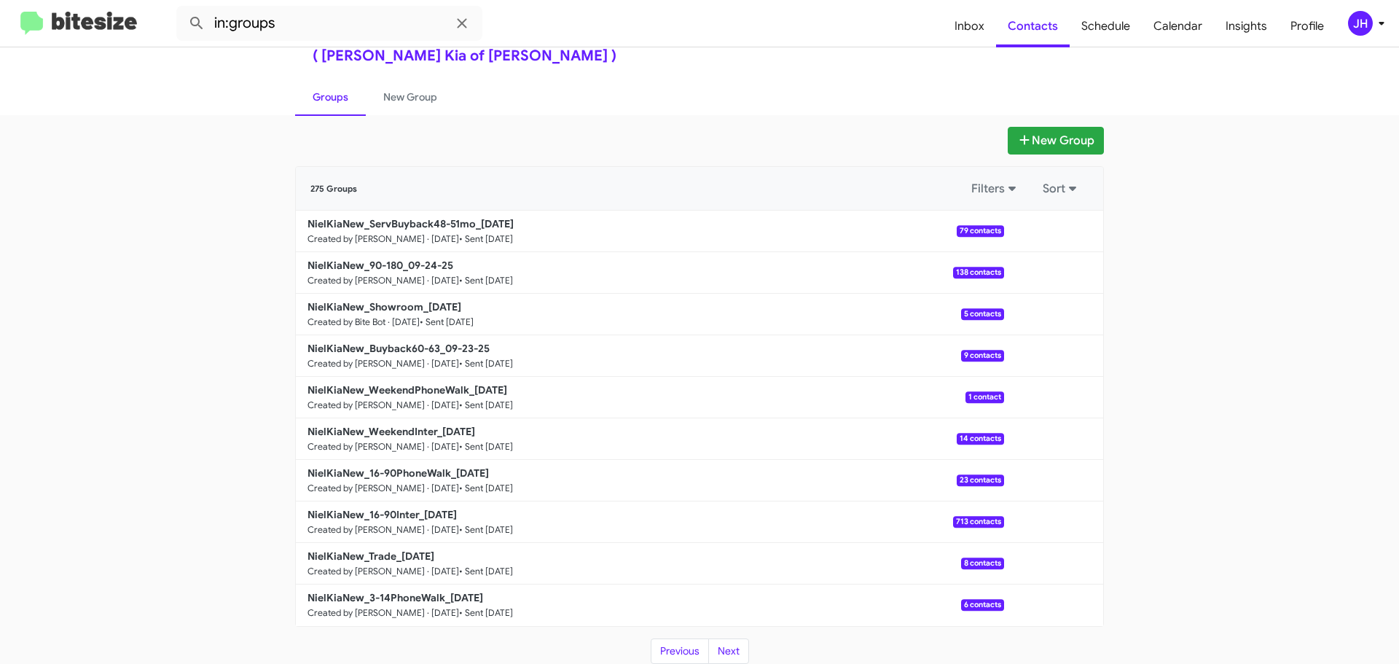
click at [1354, 19] on div "JH" at bounding box center [1360, 23] width 25 height 25
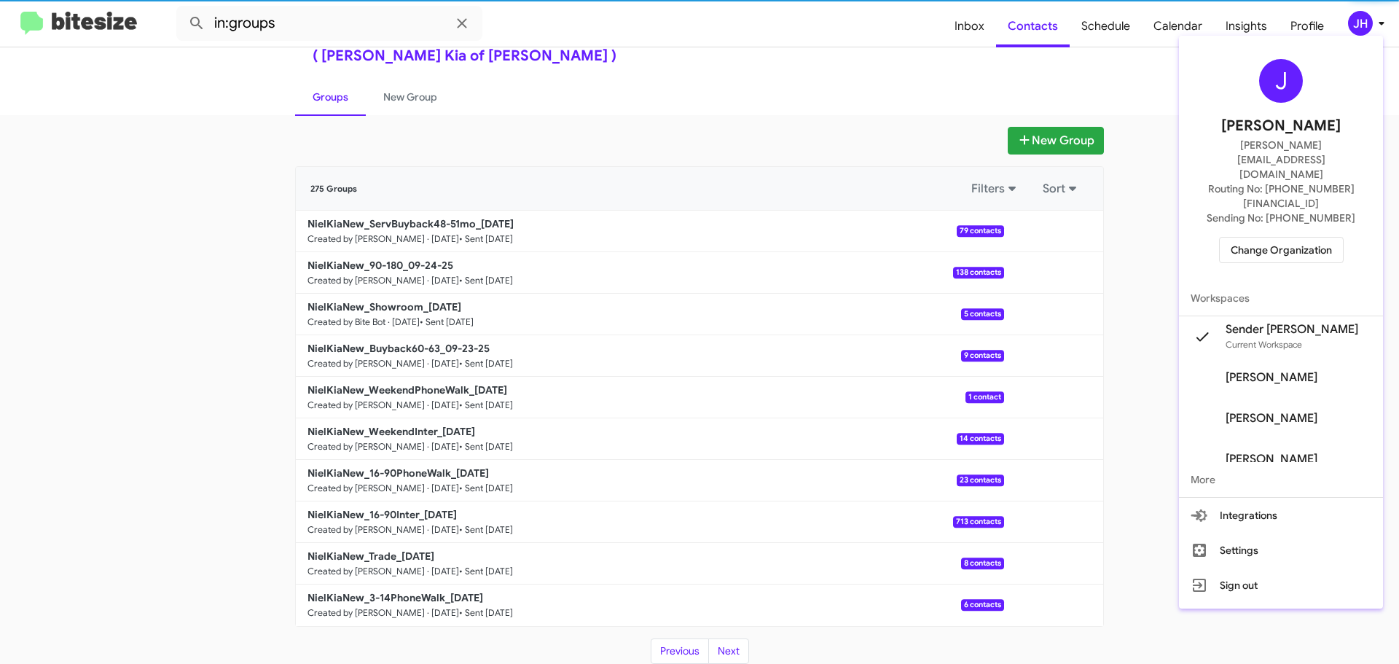
click at [1240, 238] on span "Change Organization" at bounding box center [1281, 250] width 101 height 25
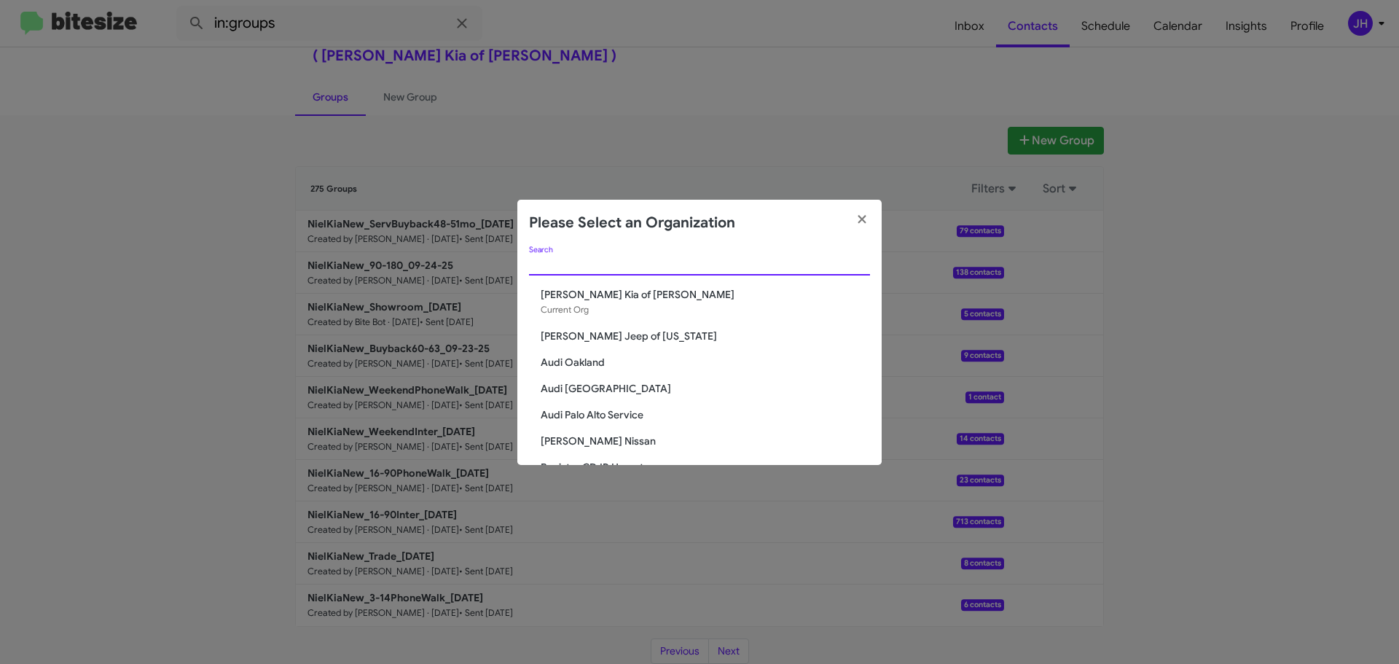
click at [567, 265] on input "Search" at bounding box center [699, 265] width 341 height 12
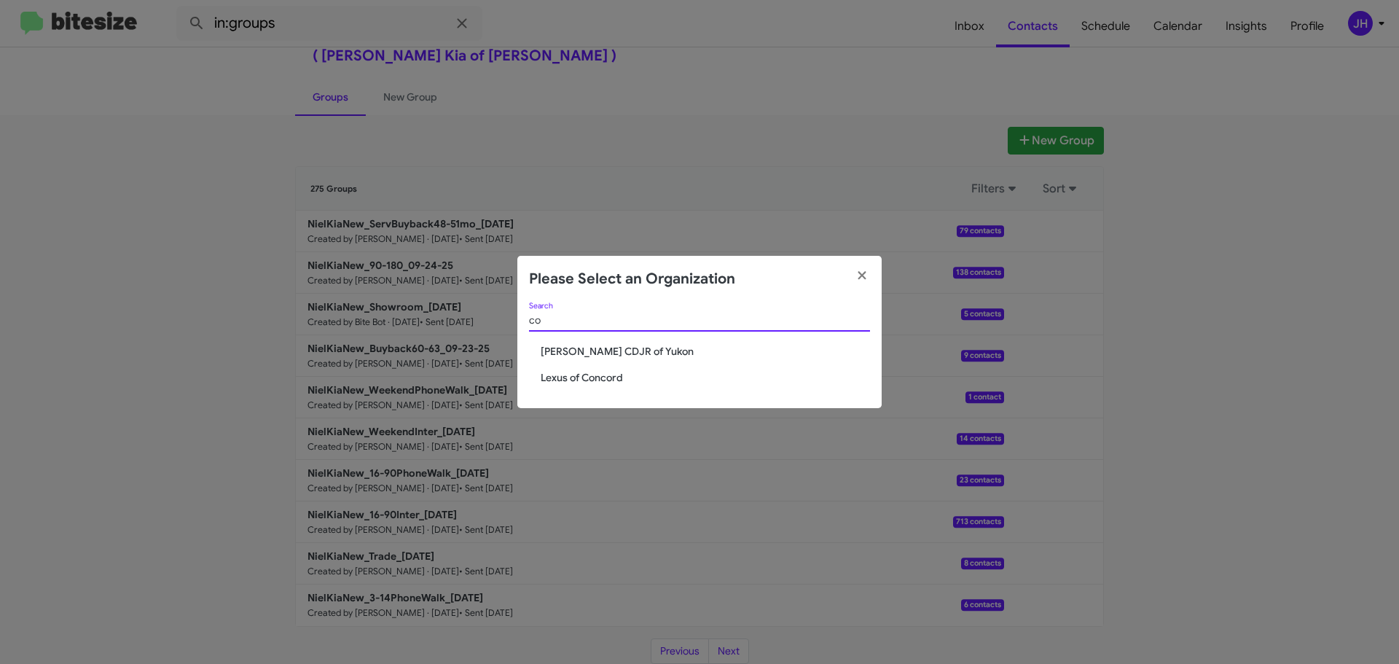
type input "c"
type input "volvo"
click at [598, 380] on span "Volvo [GEOGRAPHIC_DATA]" at bounding box center [705, 377] width 329 height 15
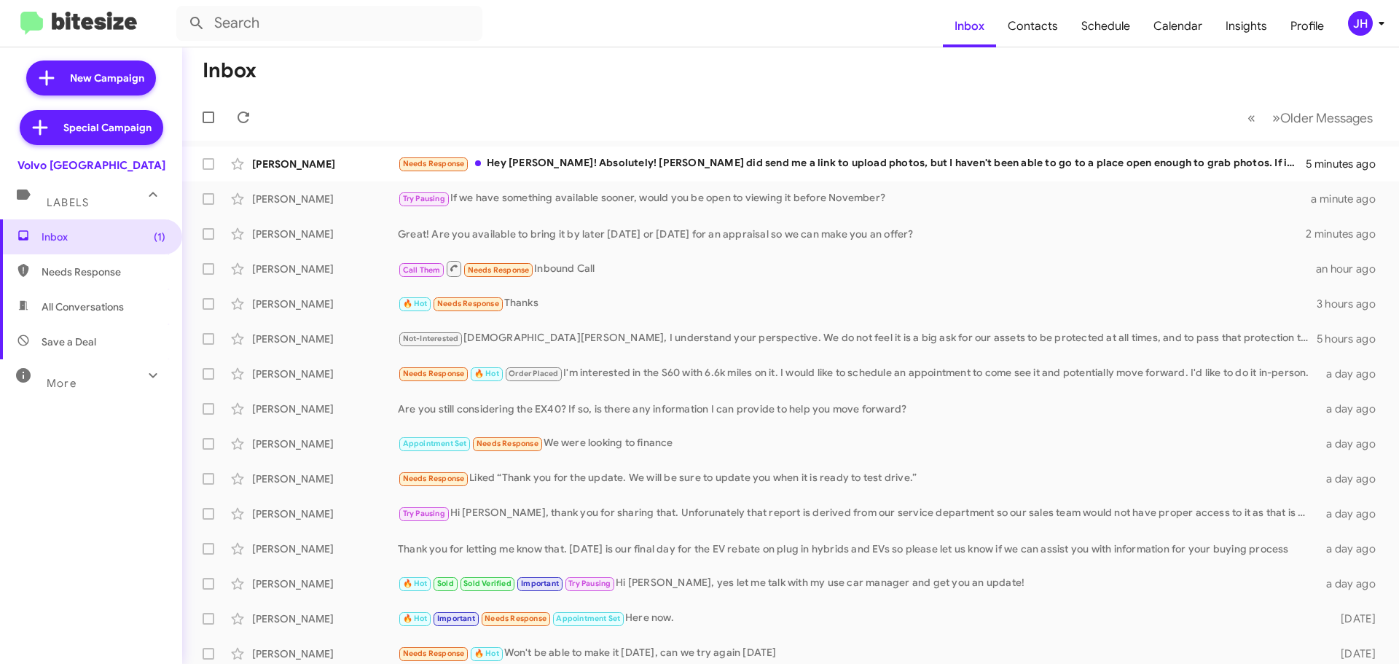
click at [1354, 25] on div "JH" at bounding box center [1360, 23] width 25 height 25
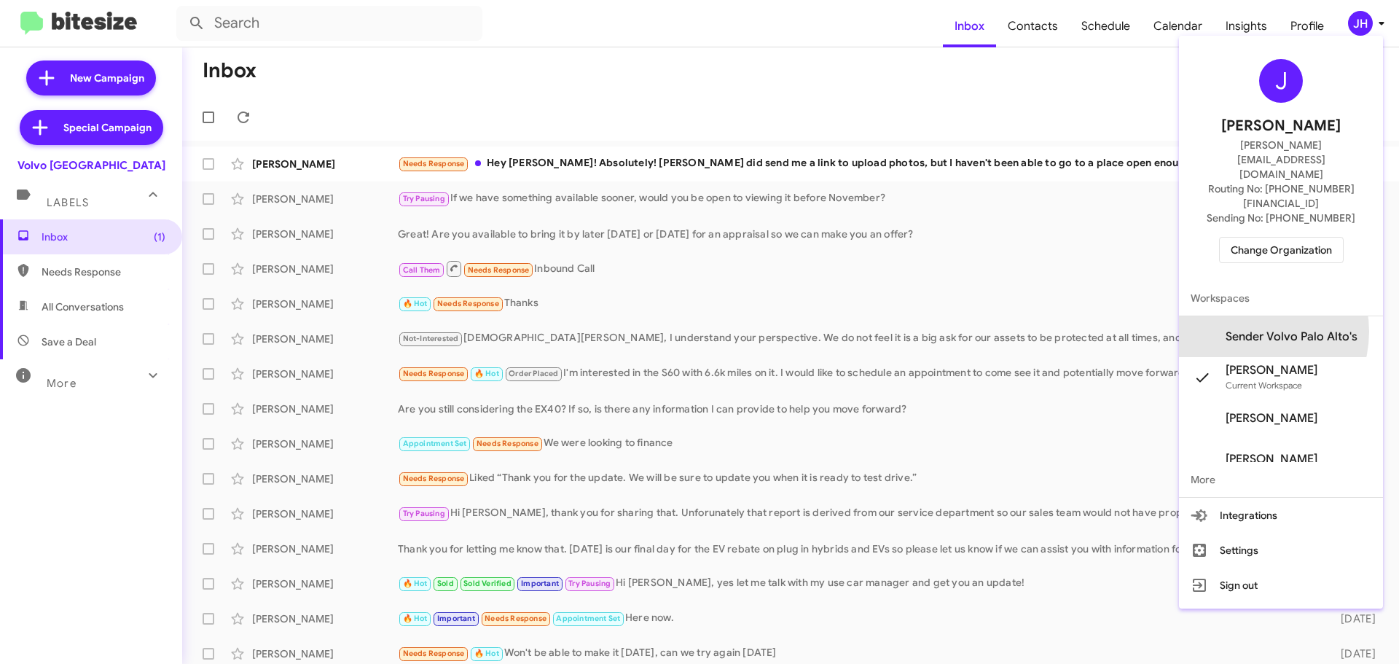
click at [1256, 329] on span "Sender Volvo Palo Alto's" at bounding box center [1292, 336] width 132 height 15
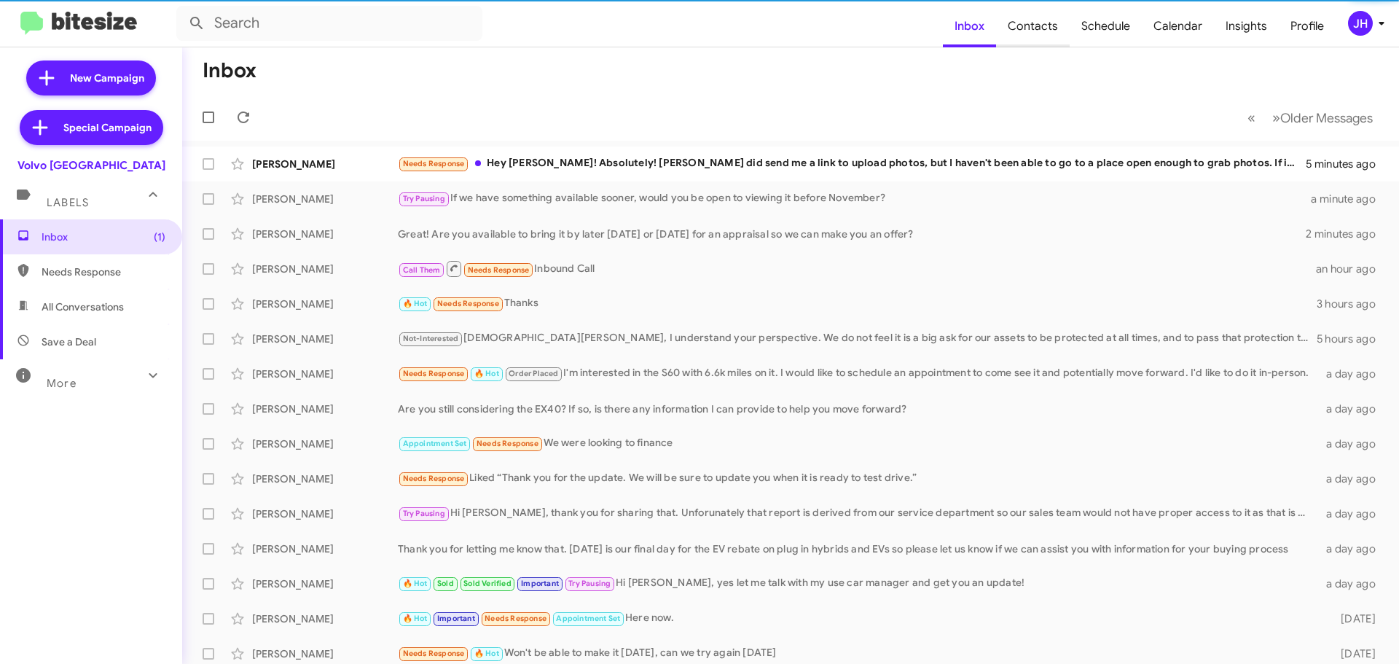
click at [1041, 31] on span "Contacts" at bounding box center [1033, 26] width 74 height 42
type input "in:groups"
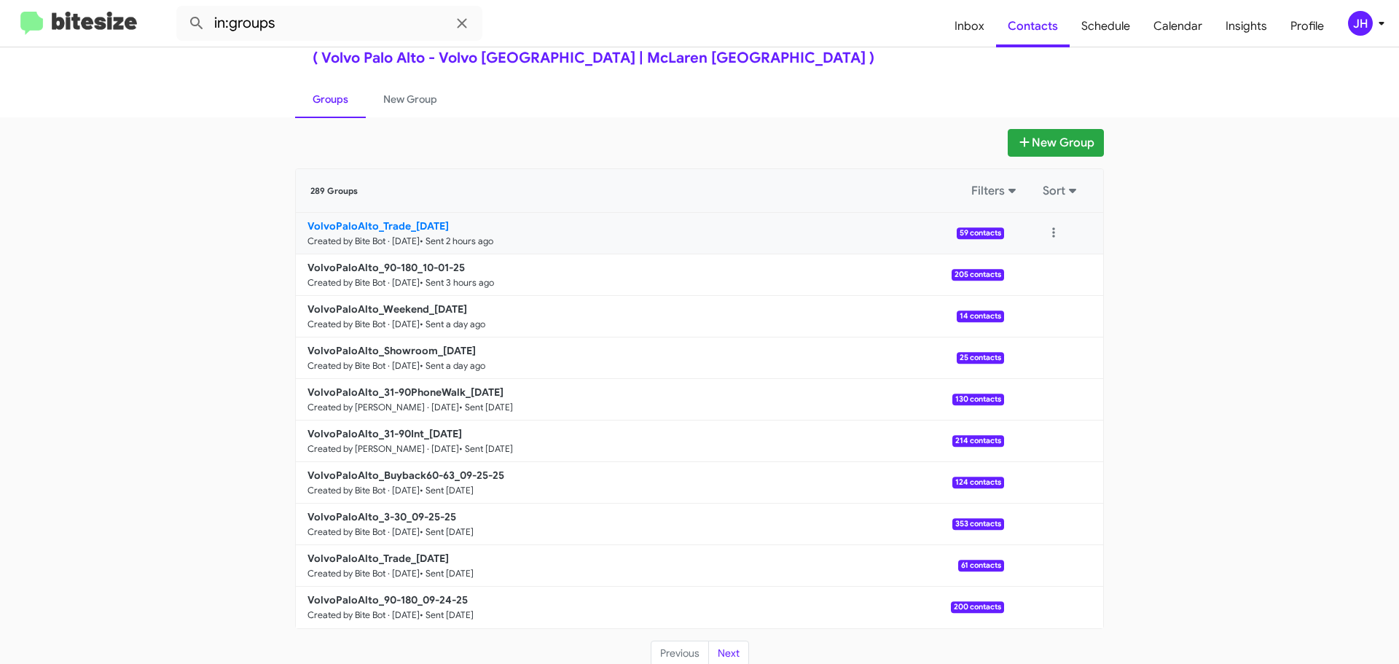
scroll to position [52, 0]
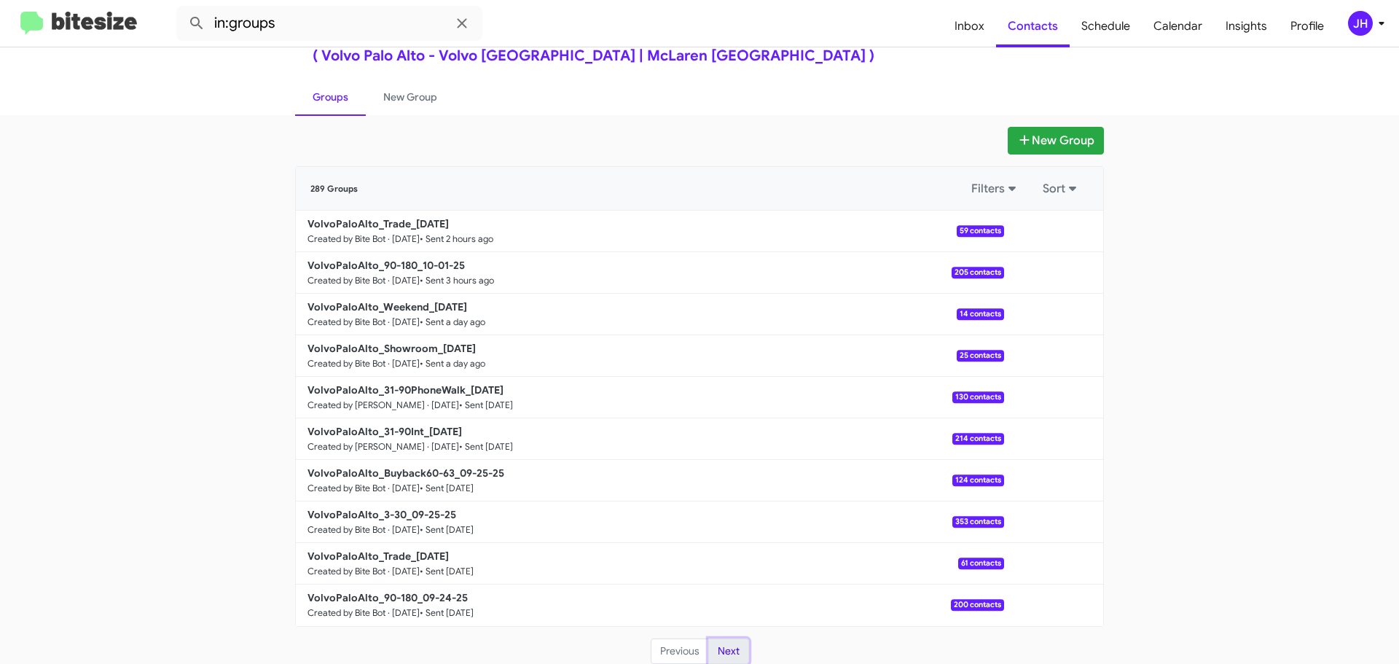
click at [730, 653] on button "Next" at bounding box center [728, 651] width 41 height 26
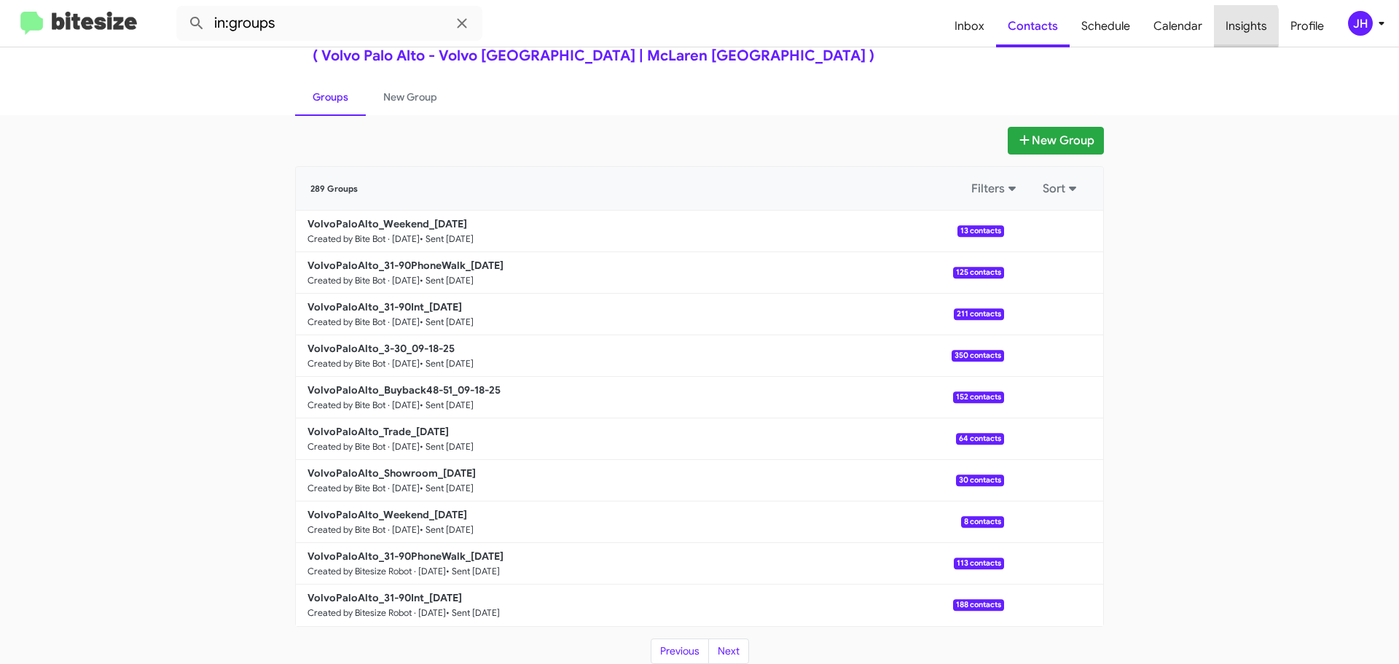
click at [1229, 27] on span "Insights" at bounding box center [1246, 26] width 65 height 42
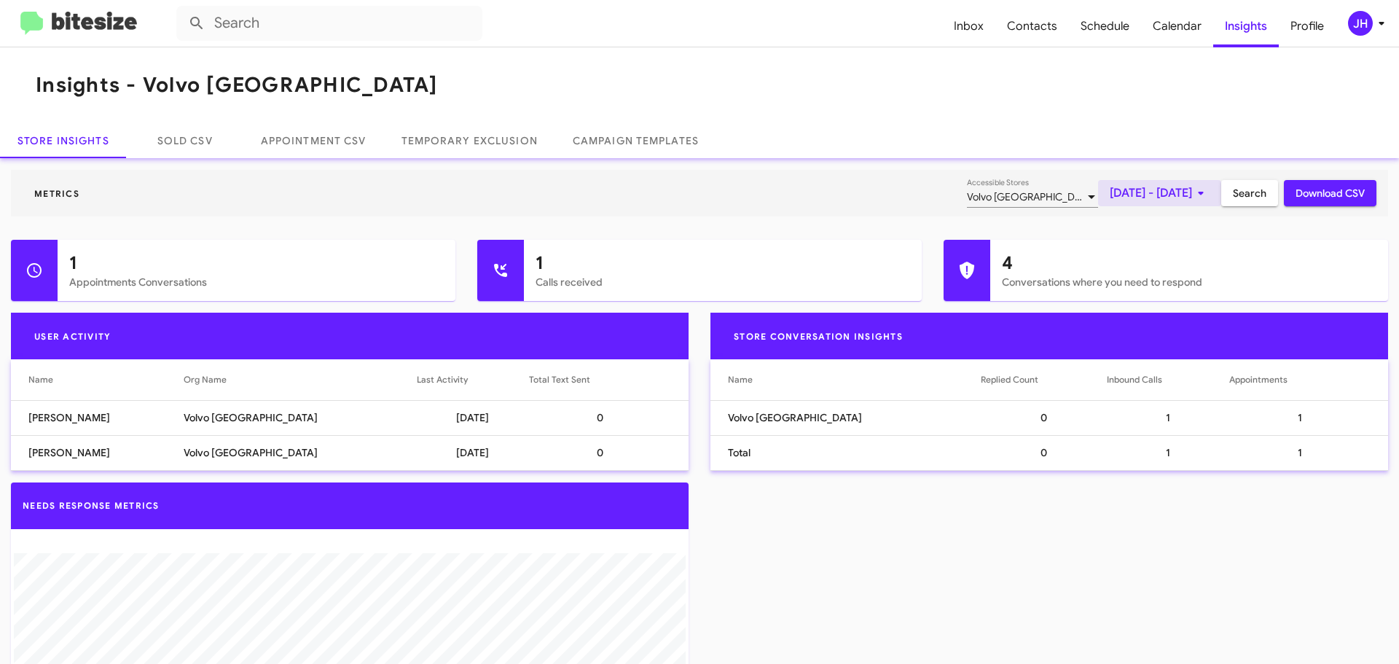
click at [1142, 192] on span "[DATE] - [DATE]" at bounding box center [1160, 193] width 100 height 26
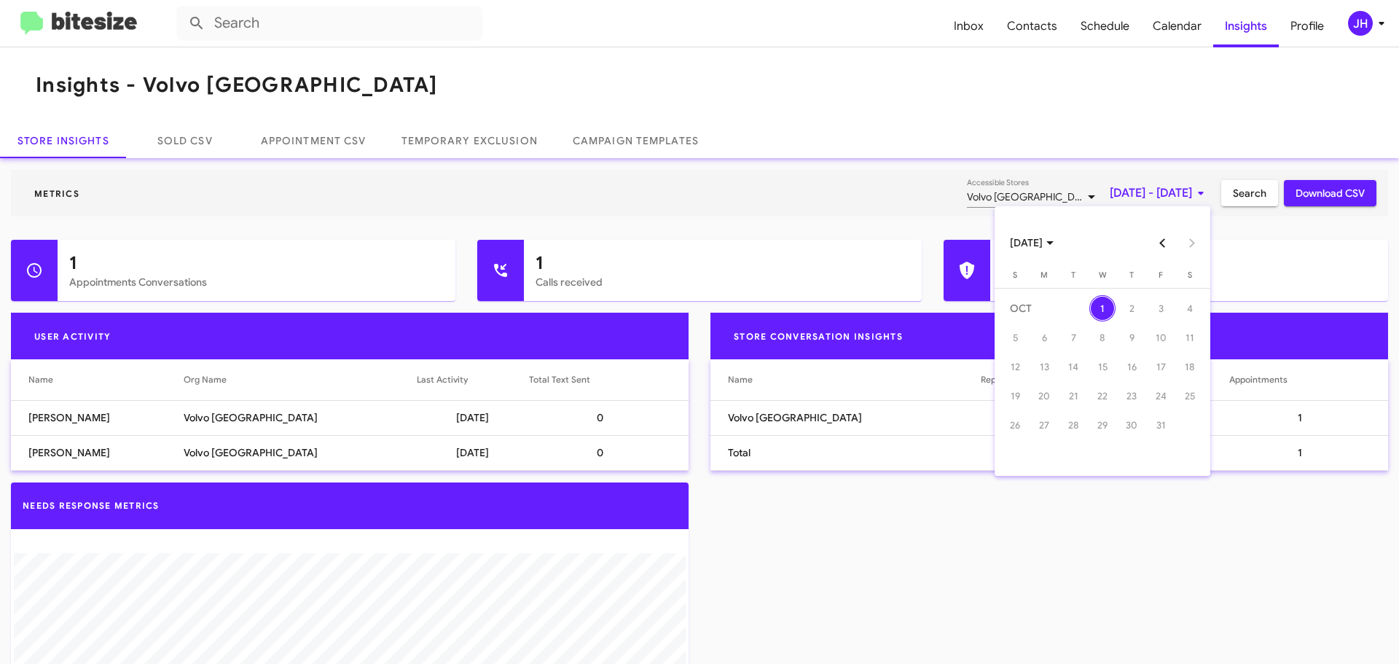
click at [1157, 241] on button "Previous month" at bounding box center [1162, 242] width 29 height 29
click at [1039, 423] on div "22" at bounding box center [1044, 425] width 26 height 26
click at [1013, 458] on div "28" at bounding box center [1015, 454] width 26 height 26
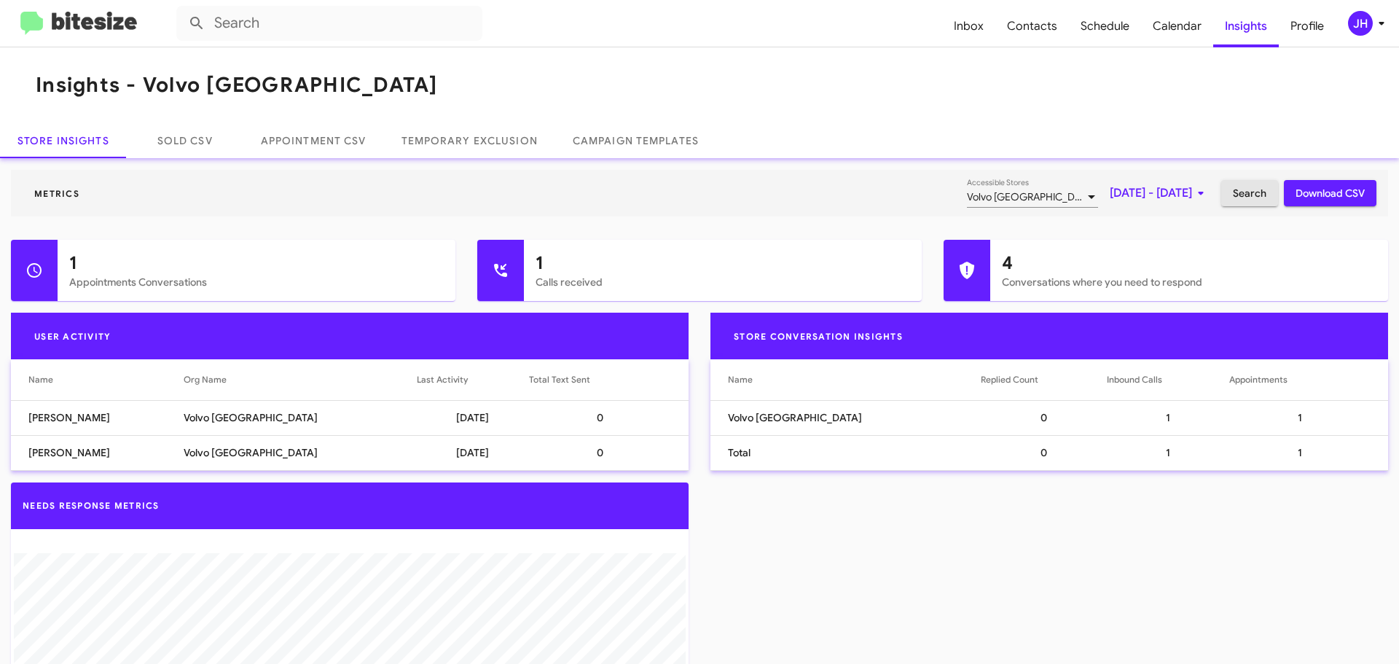
click at [1247, 194] on span "Search" at bounding box center [1250, 193] width 34 height 26
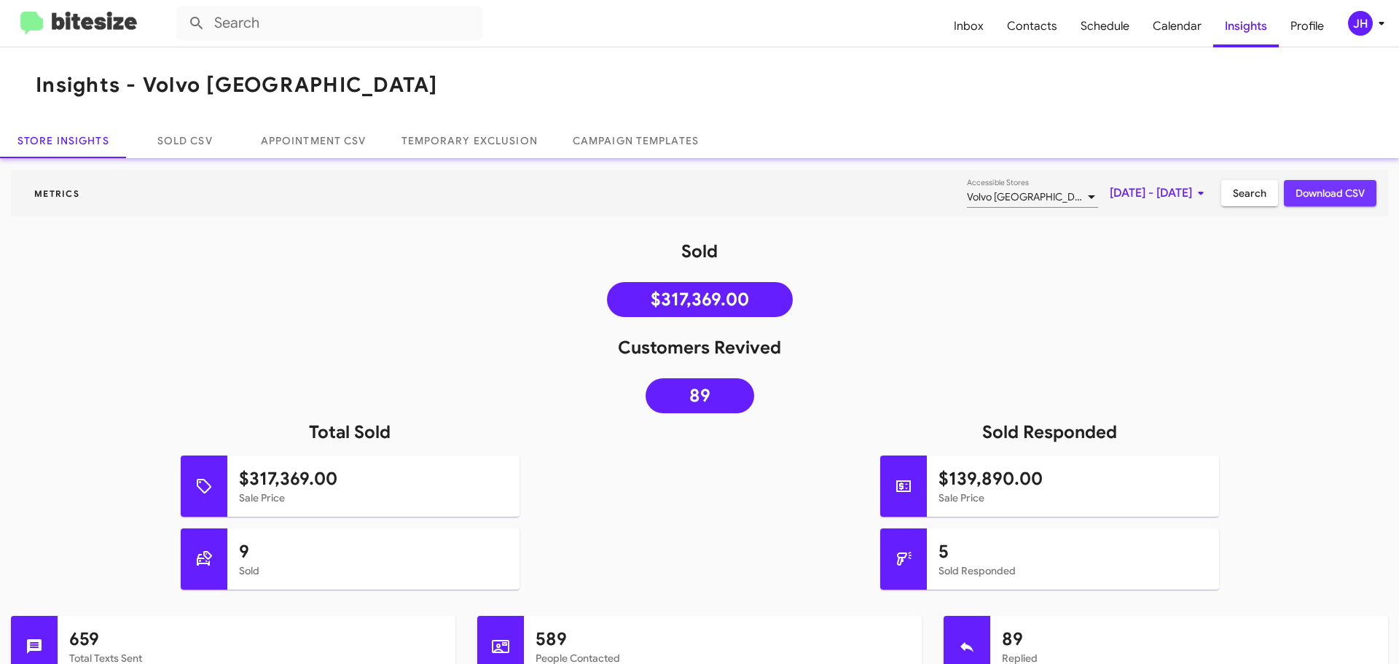
click at [1307, 192] on span "Download CSV" at bounding box center [1330, 193] width 69 height 26
click at [1044, 40] on span "Contacts" at bounding box center [1032, 26] width 74 height 42
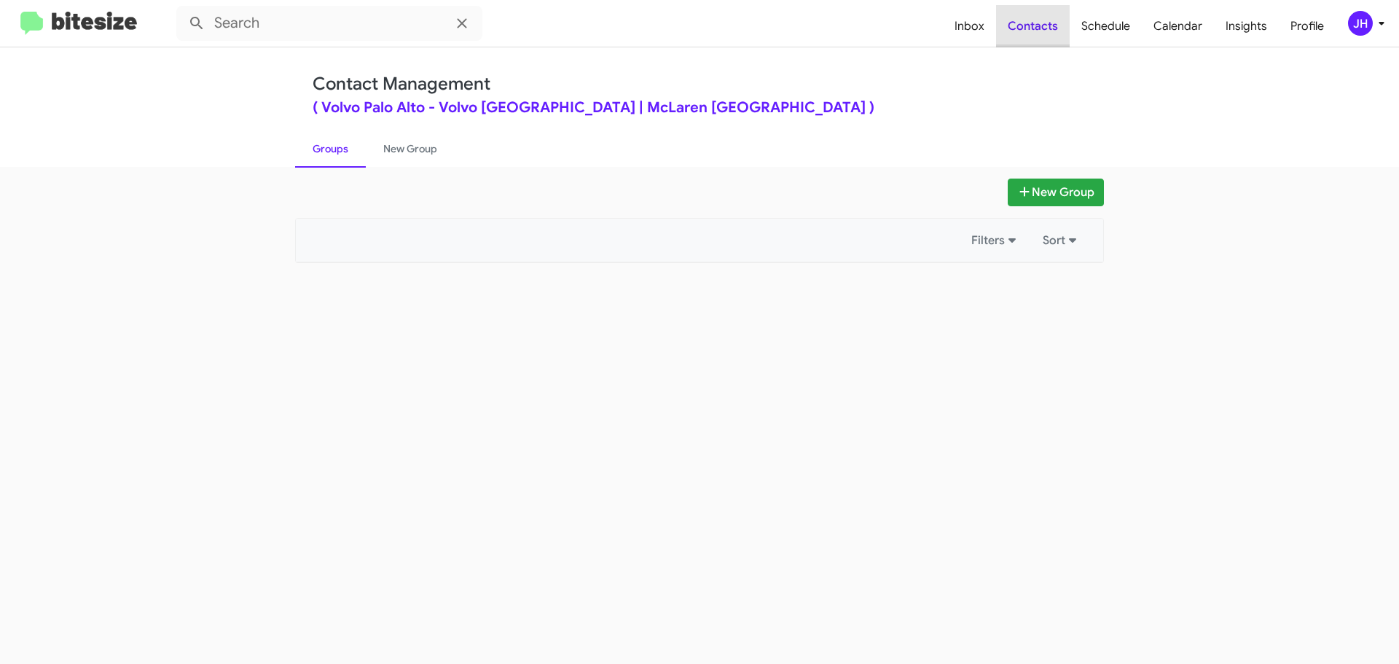
type input "in:groups"
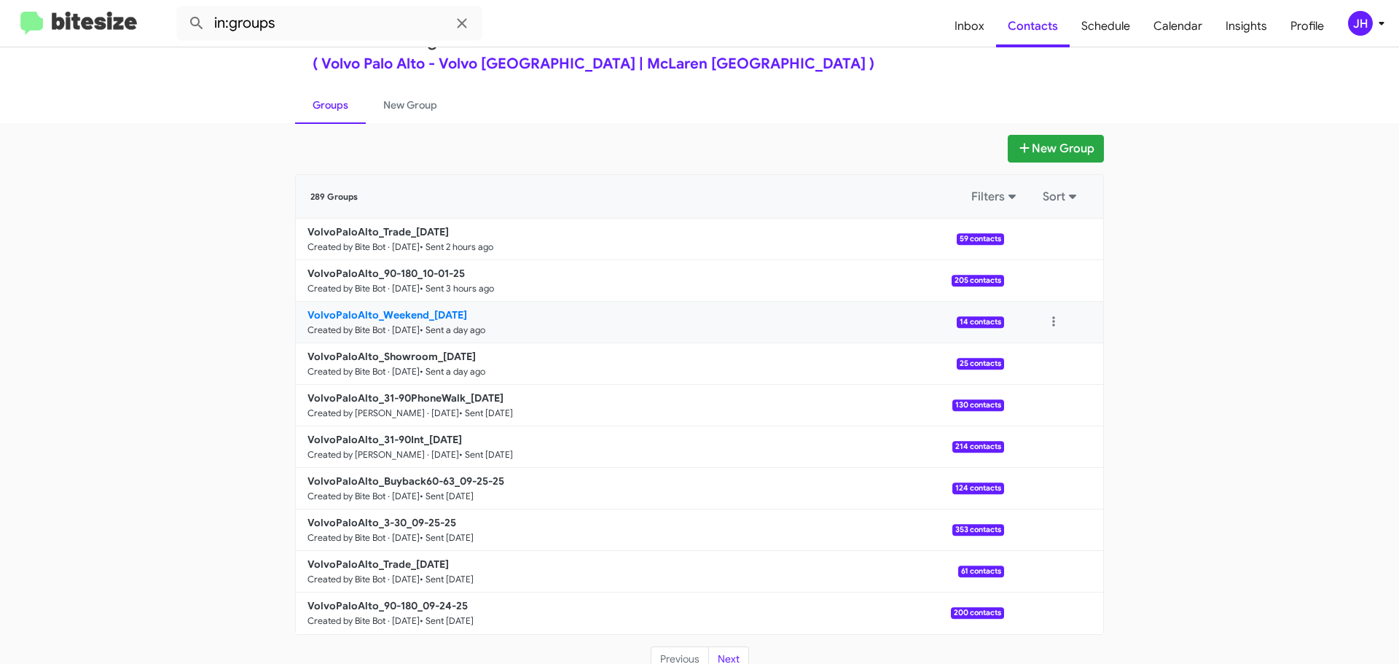
scroll to position [52, 0]
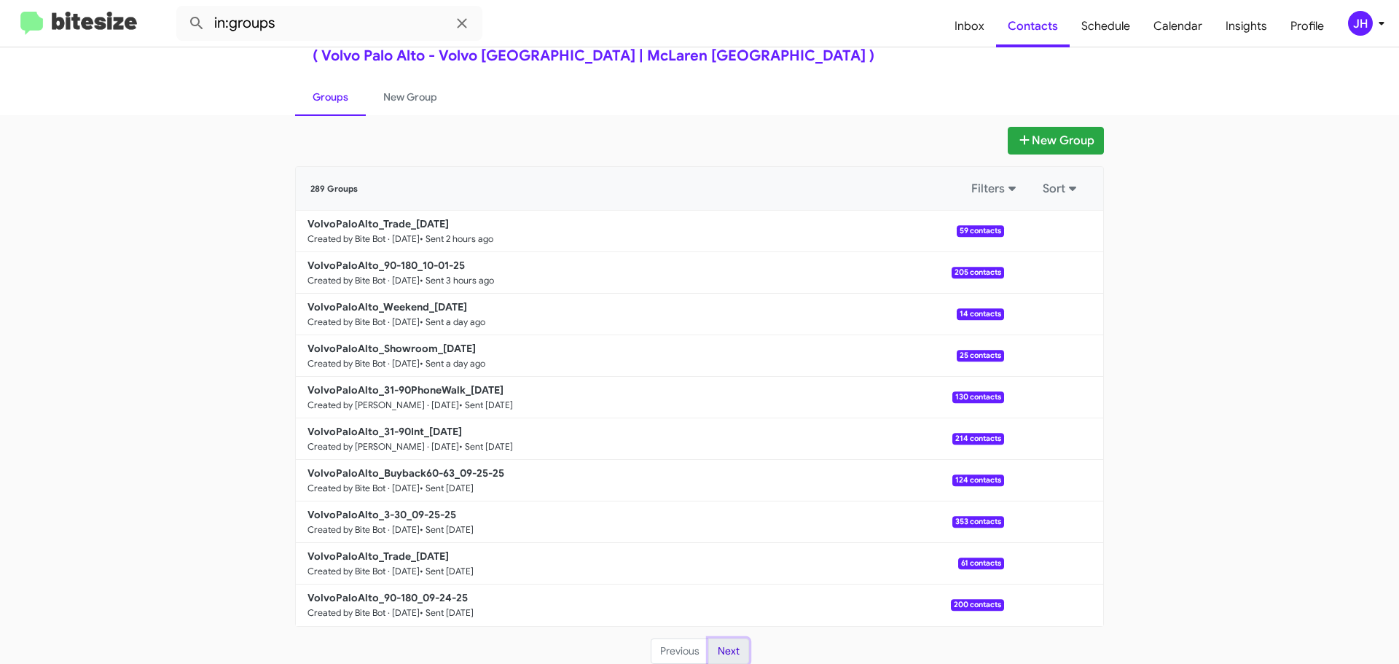
click at [732, 656] on button "Next" at bounding box center [728, 651] width 41 height 26
click at [674, 653] on button "Previous" at bounding box center [680, 651] width 58 height 26
click at [1102, 30] on span "Schedule" at bounding box center [1106, 26] width 72 height 42
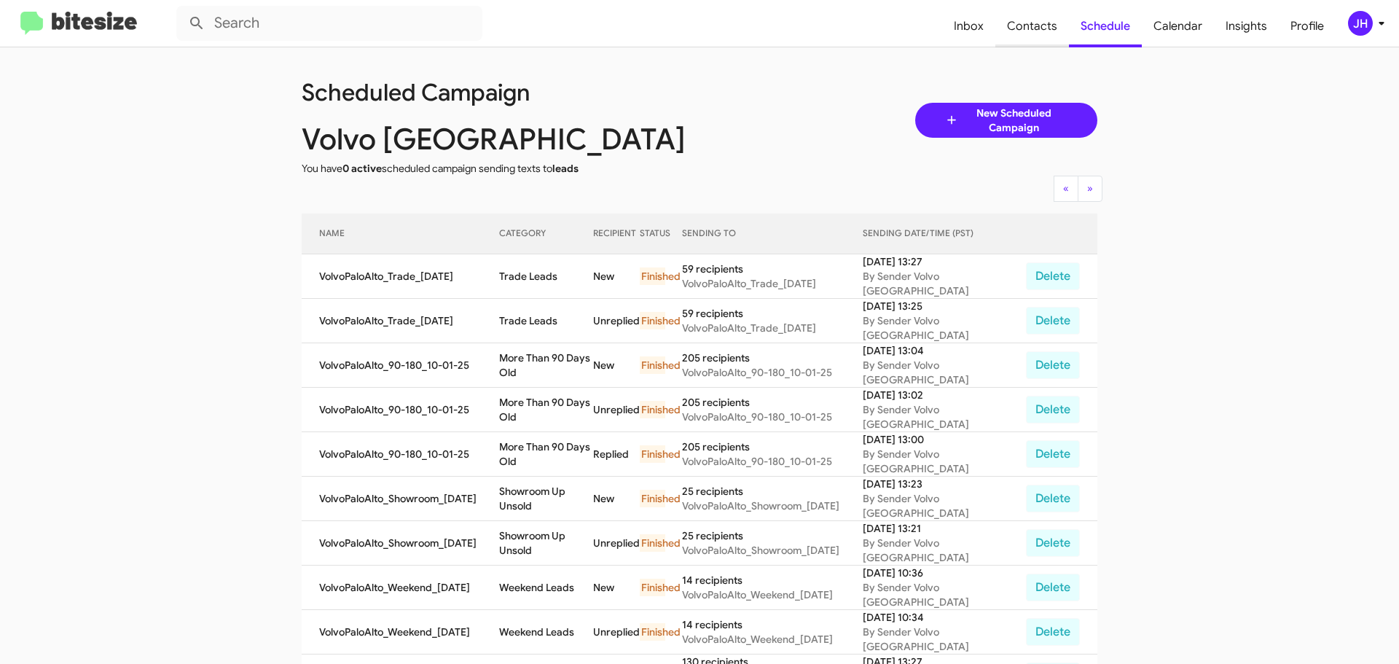
click at [1040, 16] on span "Contacts" at bounding box center [1032, 26] width 74 height 42
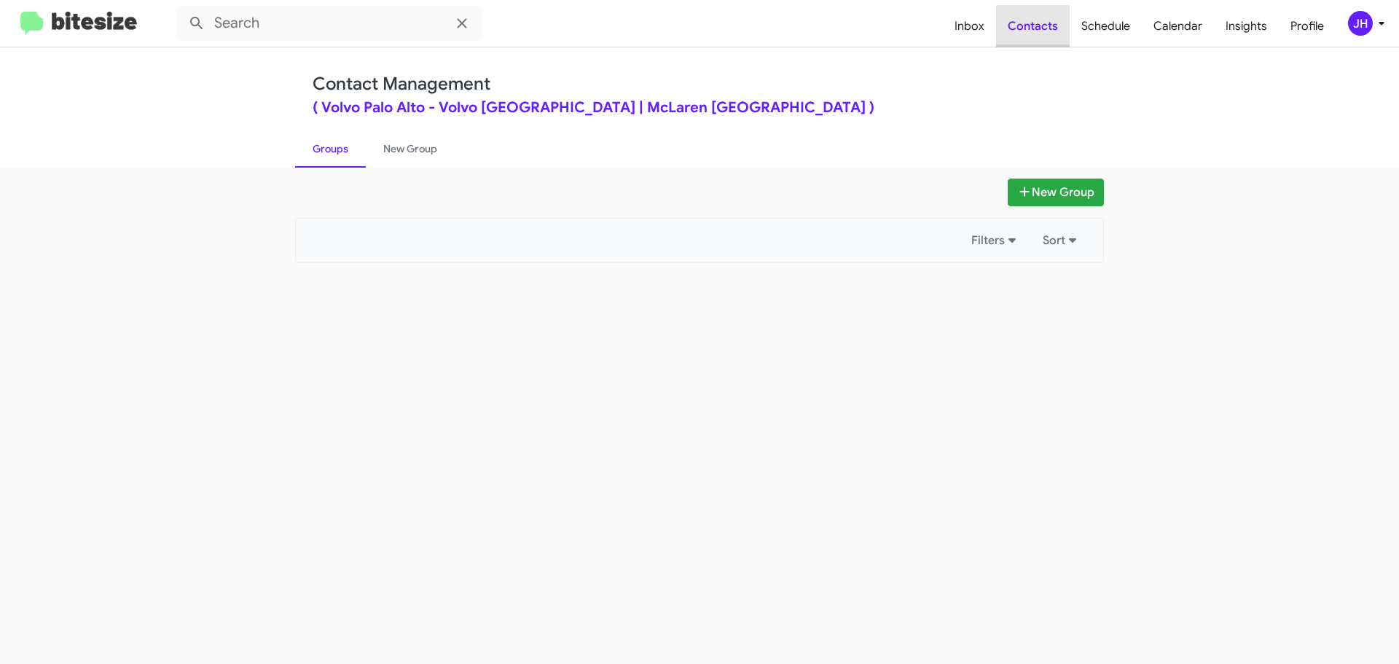
type input "in:groups"
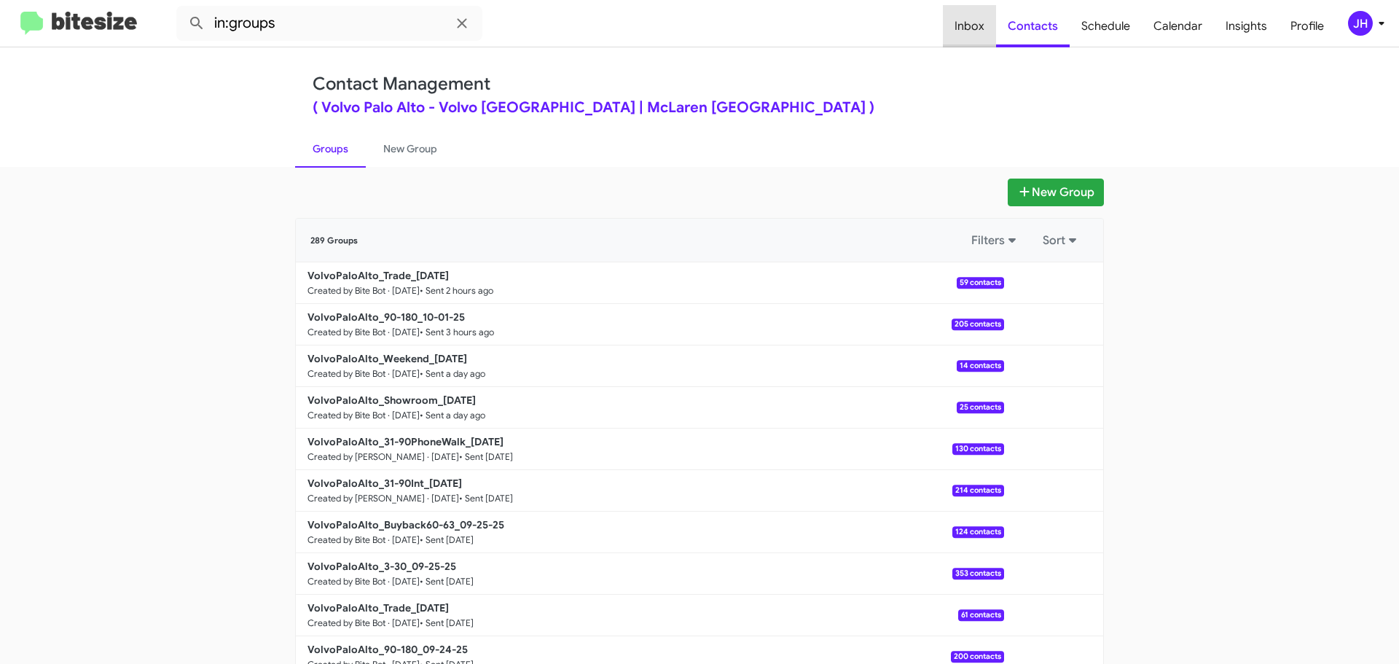
click at [980, 28] on span "Inbox" at bounding box center [969, 26] width 53 height 42
